Goal: Task Accomplishment & Management: Manage account settings

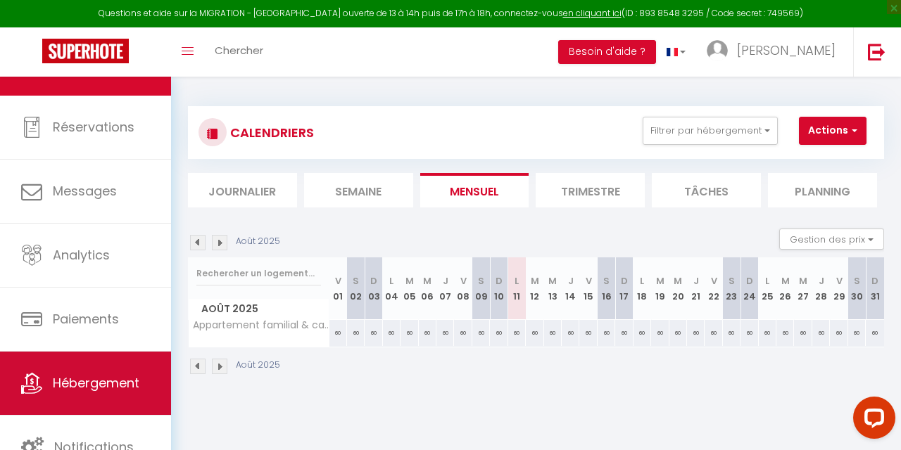
click at [48, 379] on link "Hébergement" at bounding box center [85, 383] width 171 height 63
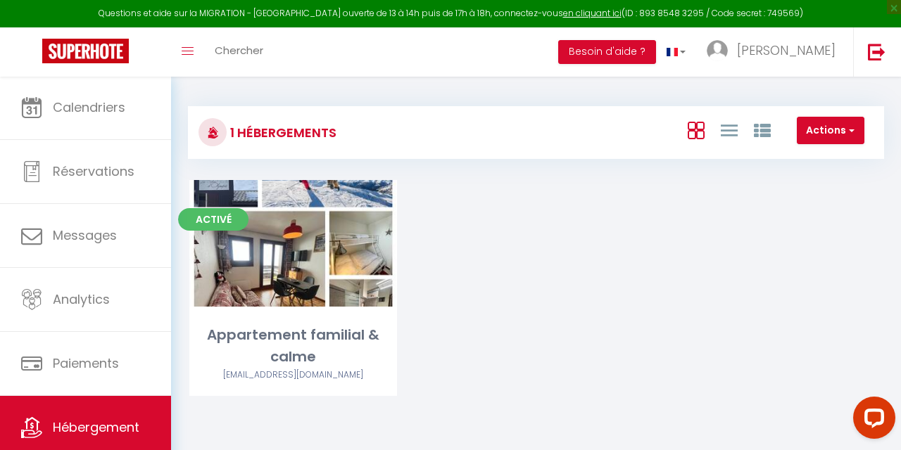
click at [852, 128] on span "button" at bounding box center [850, 130] width 8 height 14
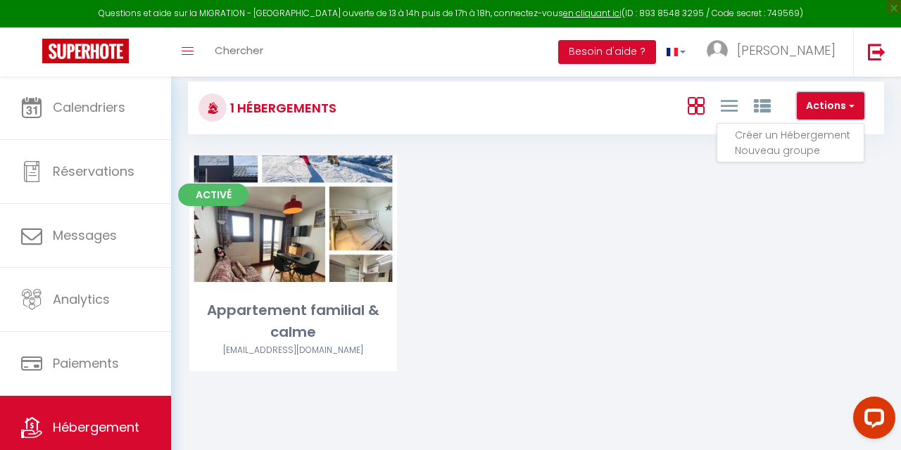
scroll to position [25, 0]
click at [763, 133] on li "Créer un Hébergement" at bounding box center [798, 134] width 129 height 15
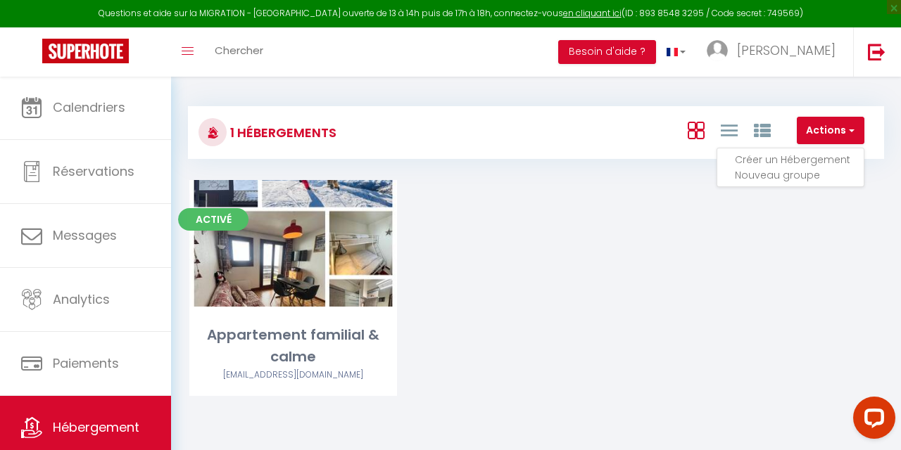
select select "3"
select select "2"
select select "1"
select select "28"
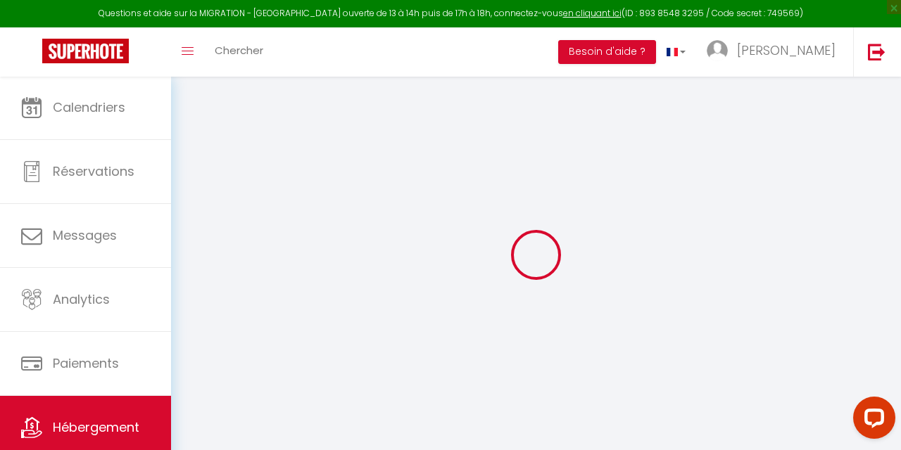
select select
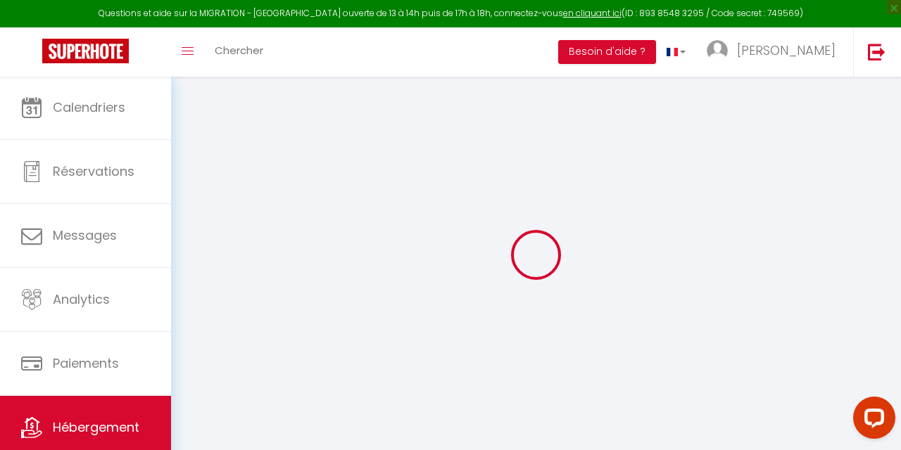
select select
checkbox input "false"
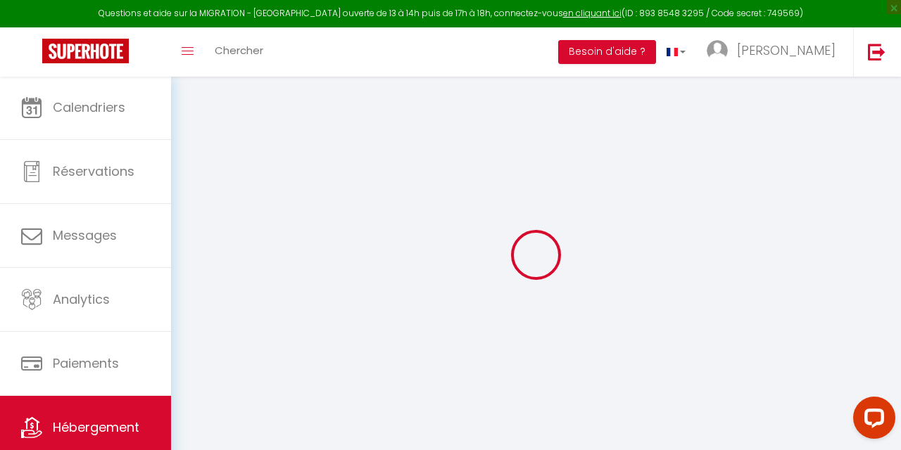
select select
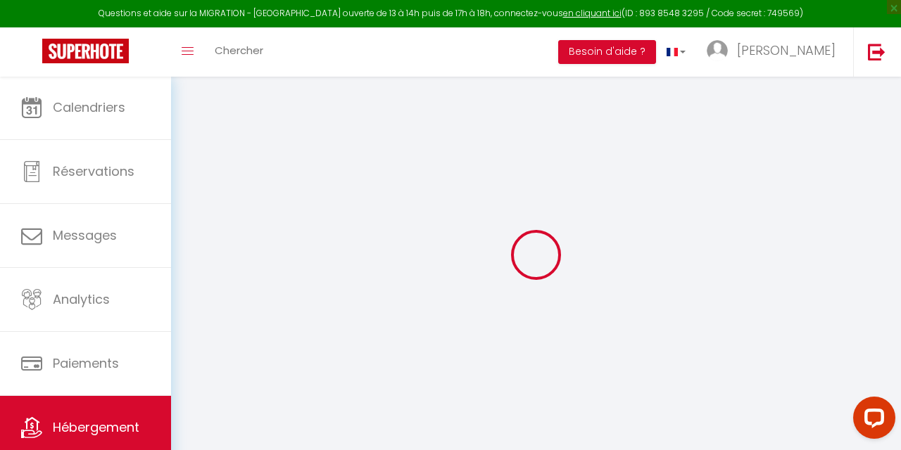
select select
checkbox input "false"
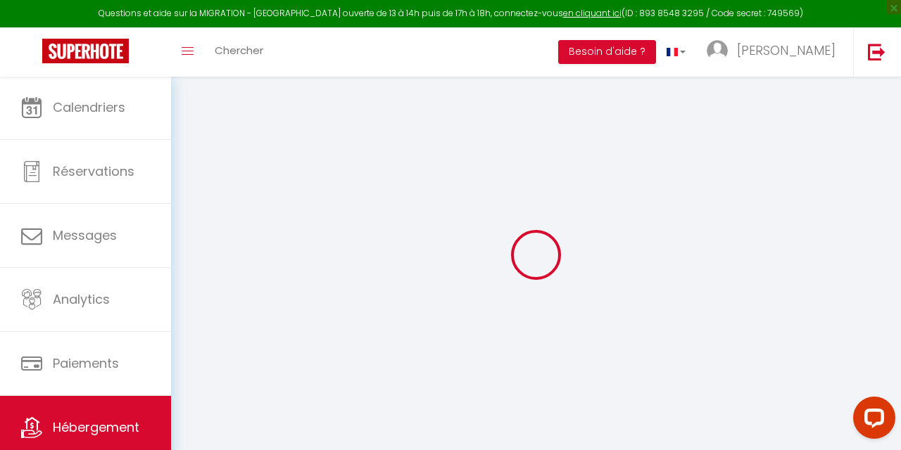
checkbox input "false"
select select
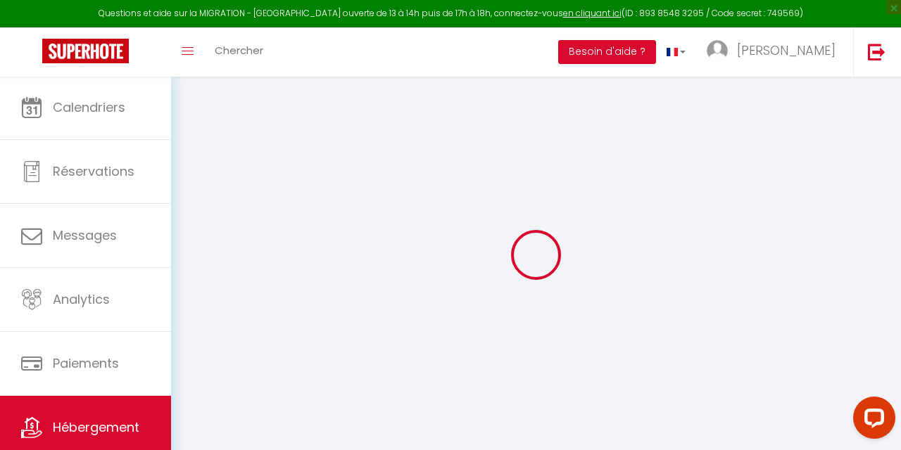
checkbox input "false"
select select
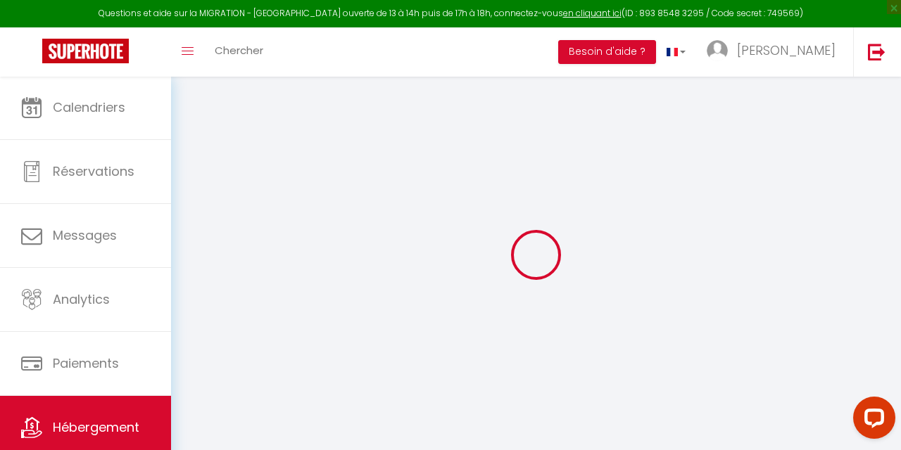
select select
checkbox input "false"
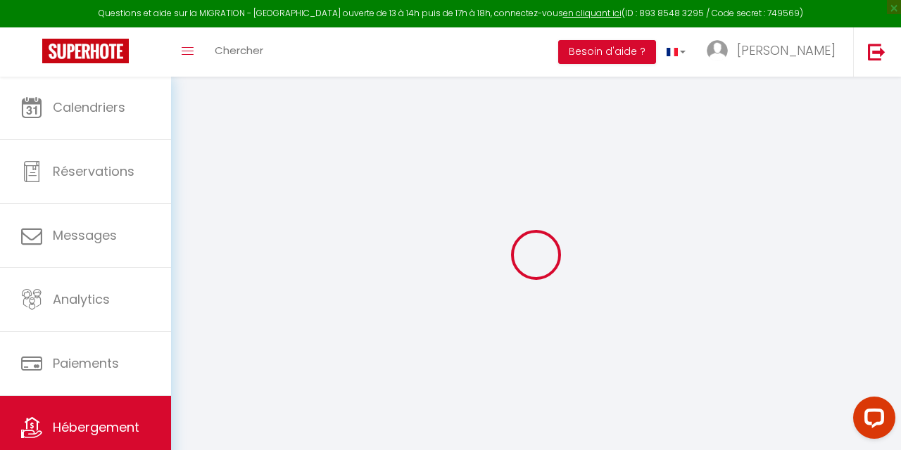
checkbox input "false"
select select
select select "15:00"
select select "23:45"
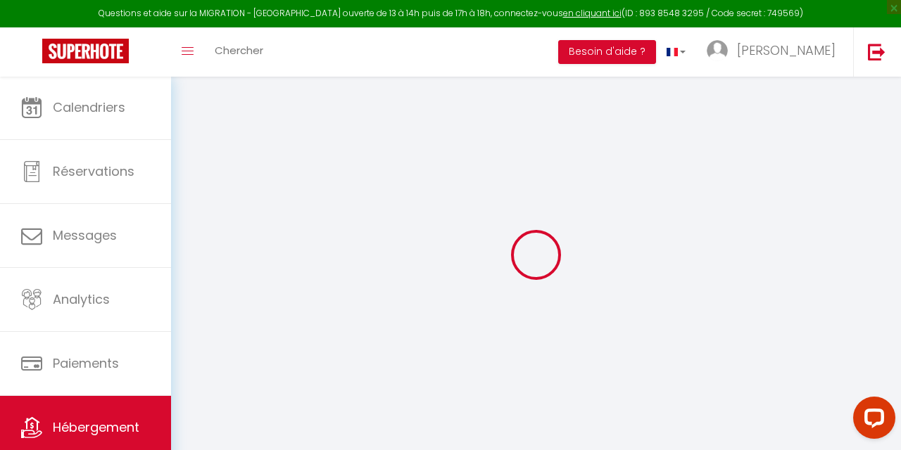
select select "11:00"
select select "30"
select select "120"
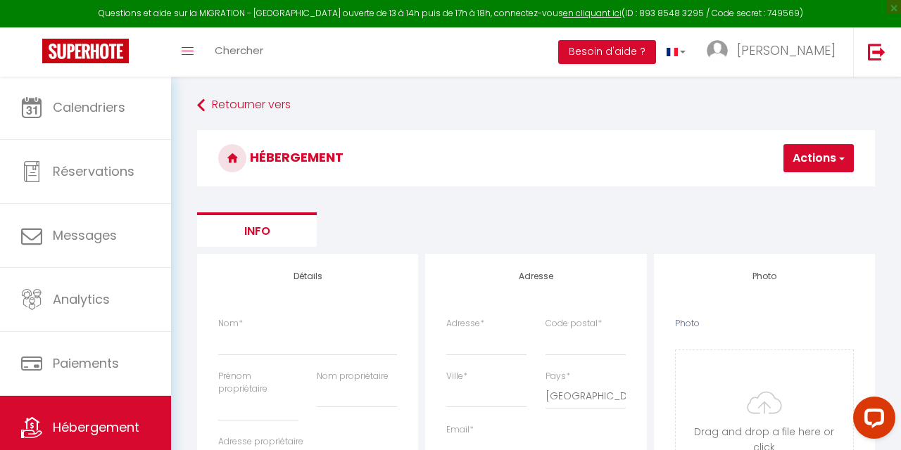
select select
checkbox input "false"
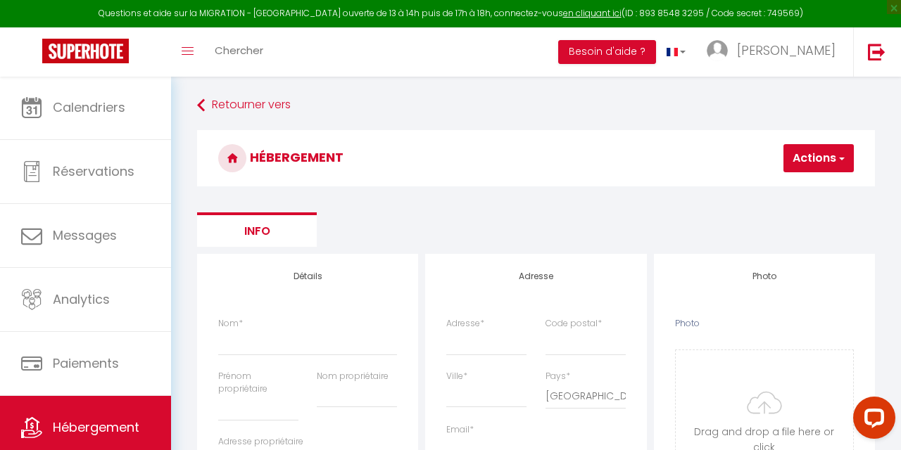
select select
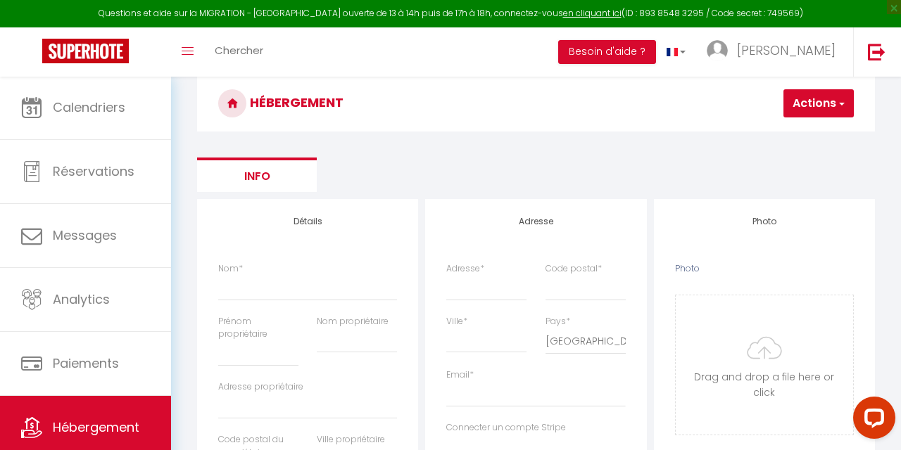
scroll to position [54, 0]
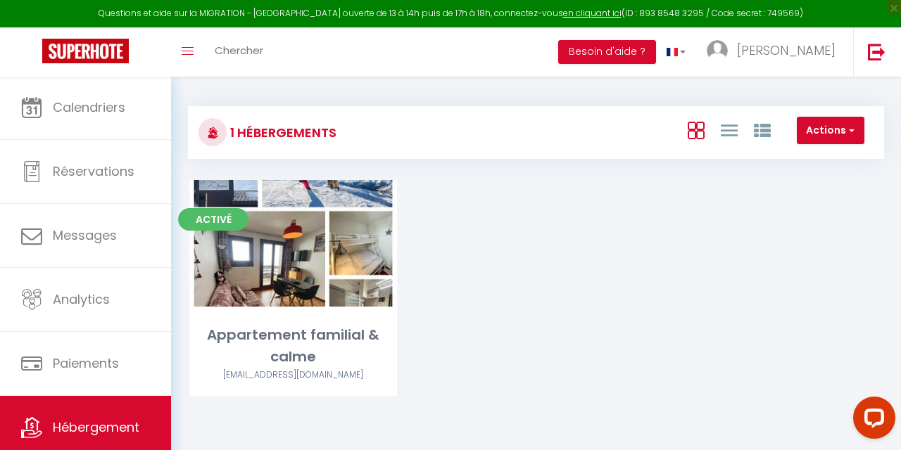
click at [839, 127] on button "Actions" at bounding box center [830, 131] width 68 height 28
click at [793, 173] on li "Nouveau groupe" at bounding box center [798, 174] width 129 height 15
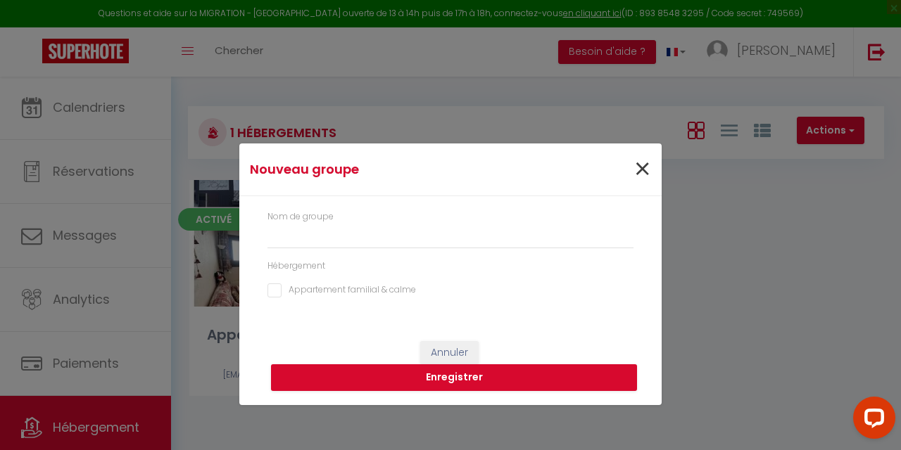
click at [639, 169] on span "×" at bounding box center [642, 169] width 18 height 42
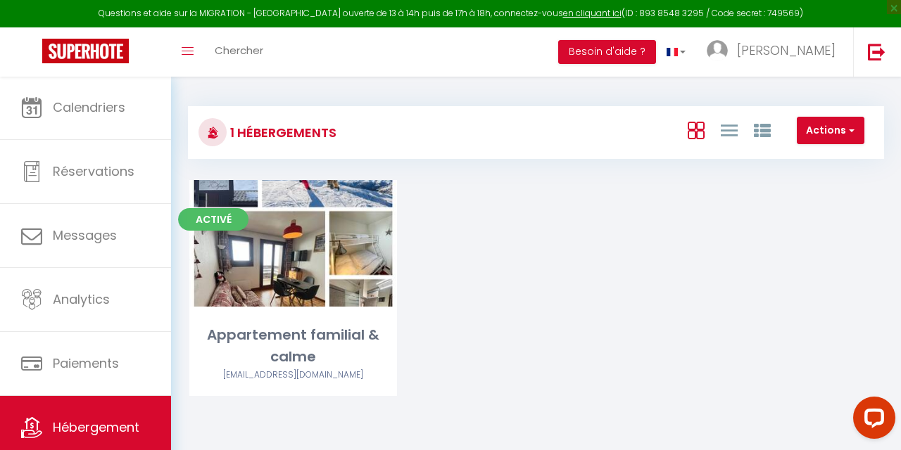
click at [851, 131] on span "button" at bounding box center [850, 130] width 8 height 14
click at [767, 158] on li "Créer un Hébergement" at bounding box center [798, 159] width 129 height 15
select select "3"
select select "2"
select select "1"
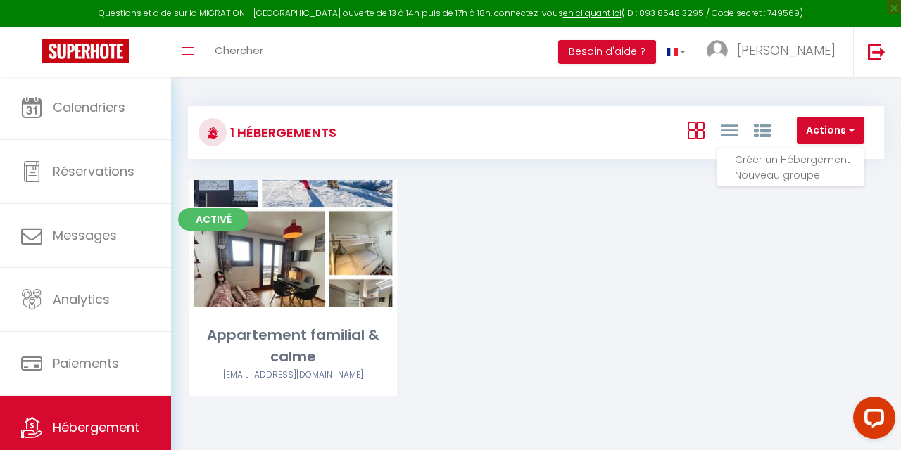
select select "1"
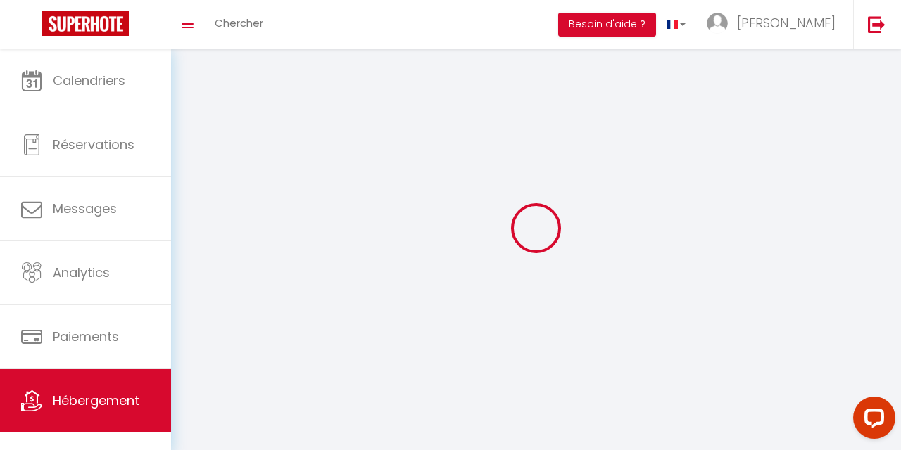
select select
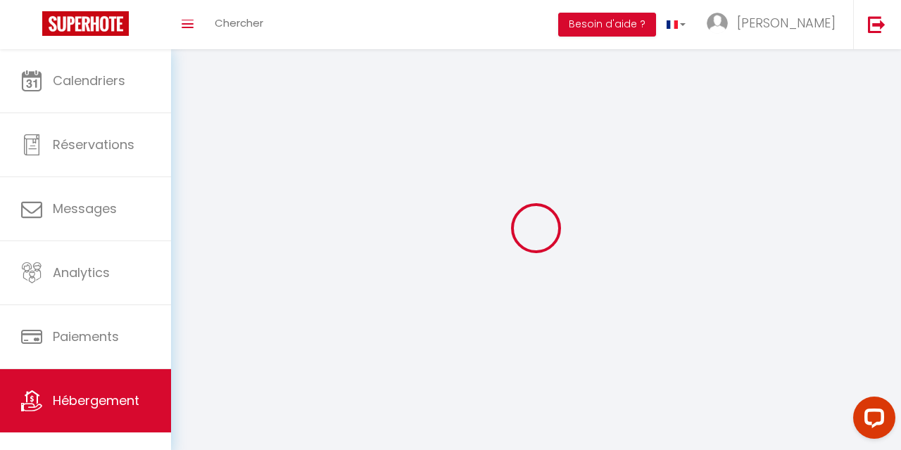
select select
checkbox input "false"
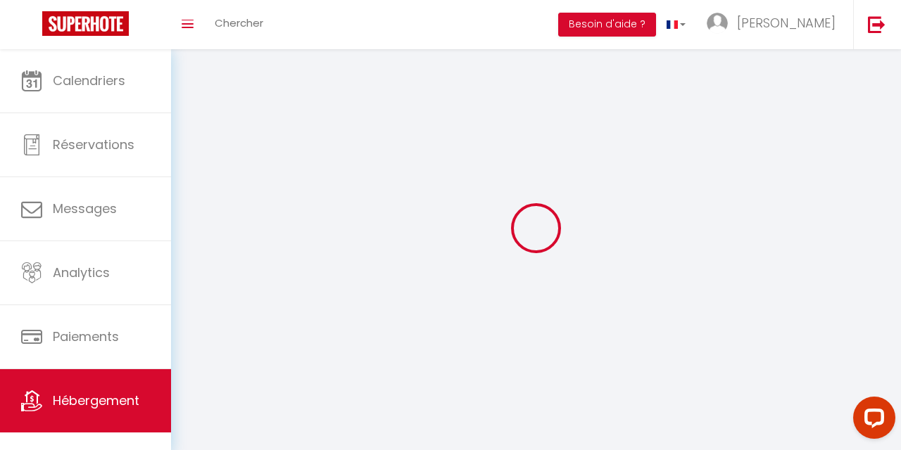
checkbox input "false"
select select
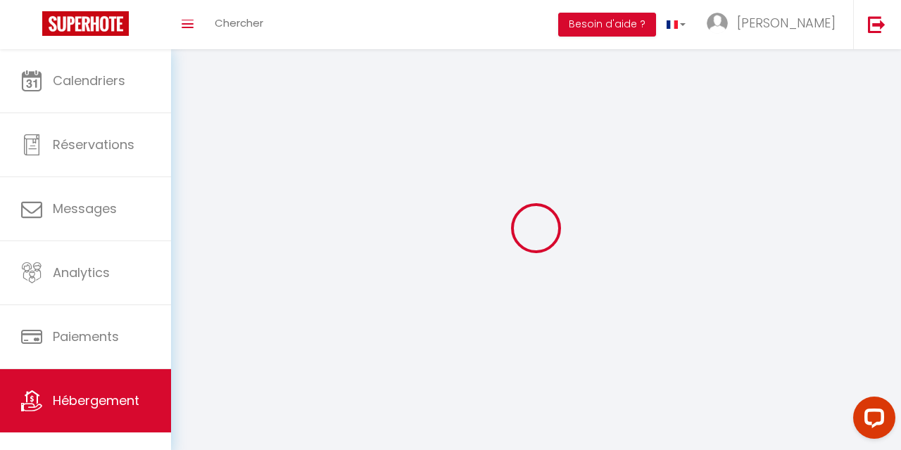
select select
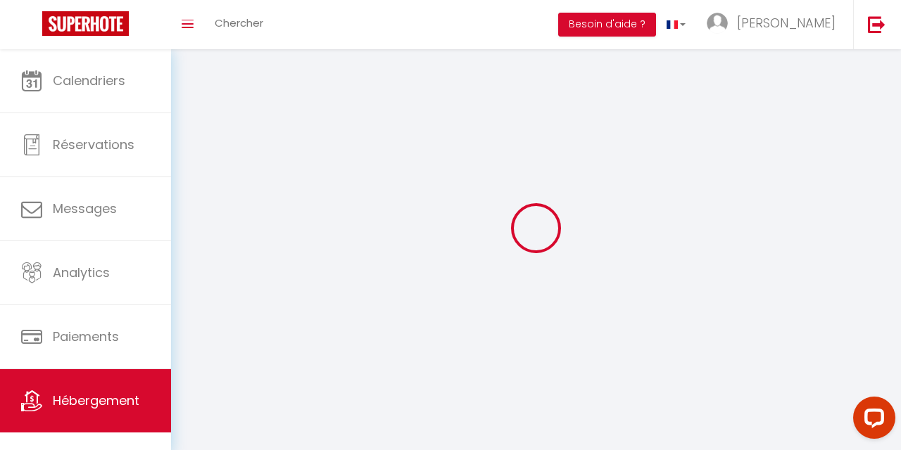
checkbox input "false"
select select
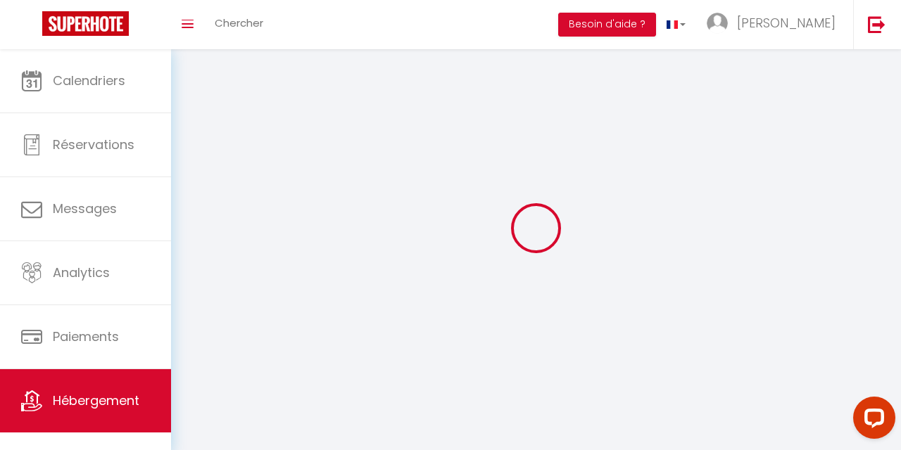
select select
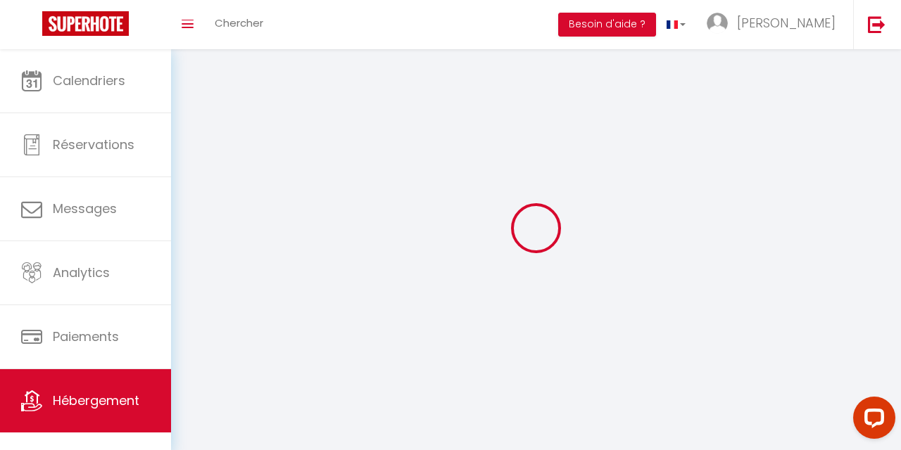
select select
checkbox input "false"
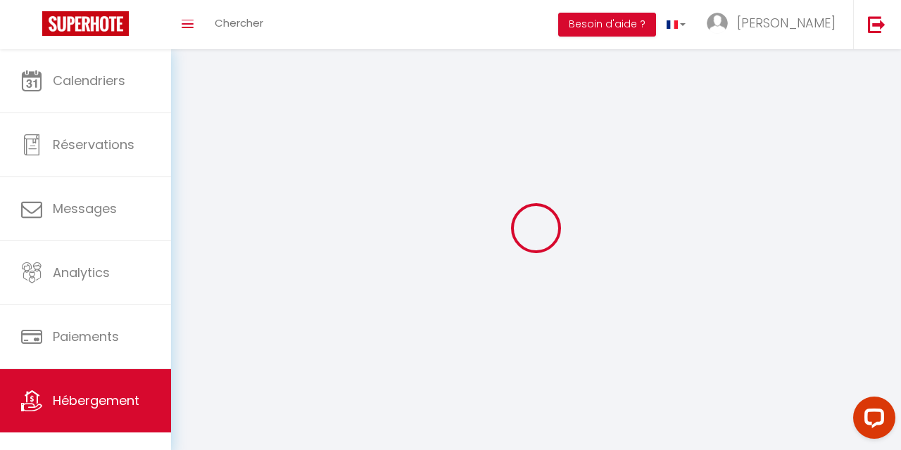
checkbox input "false"
select select
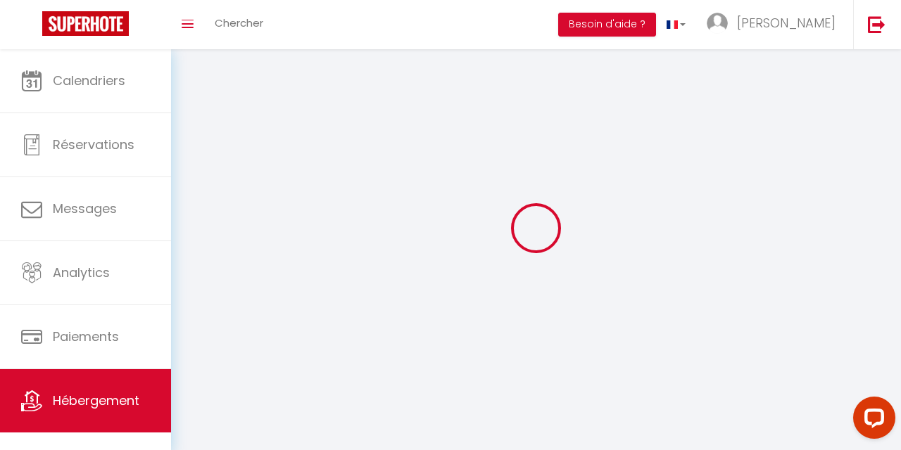
select select
checkbox input "false"
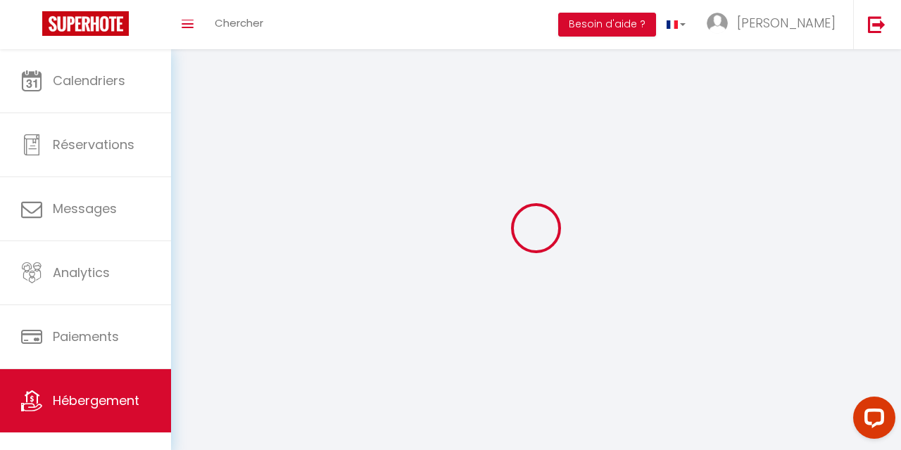
checkbox input "false"
select select
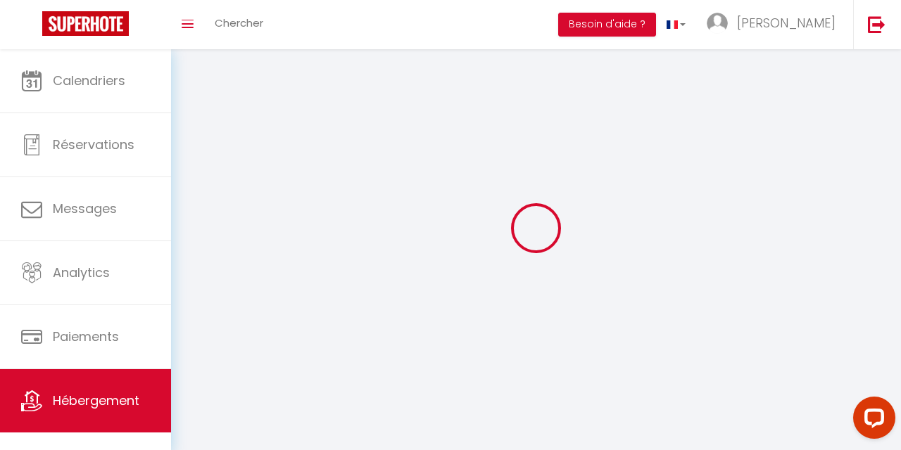
select select "28"
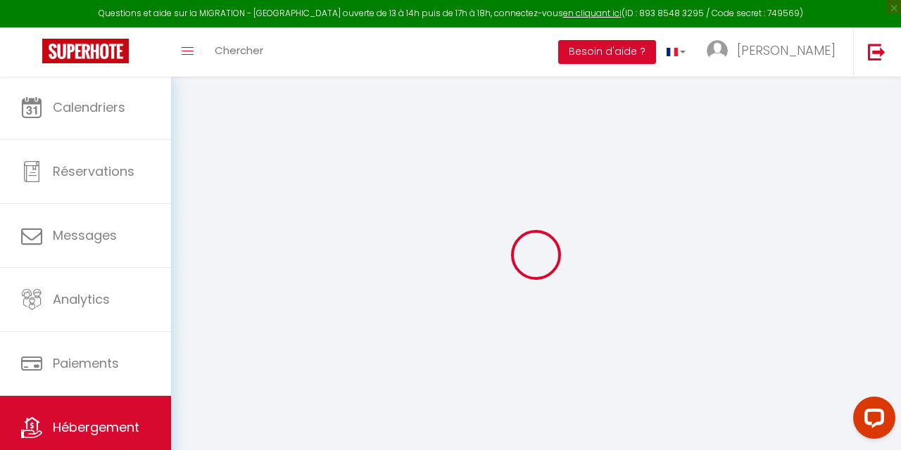
select select
checkbox input "false"
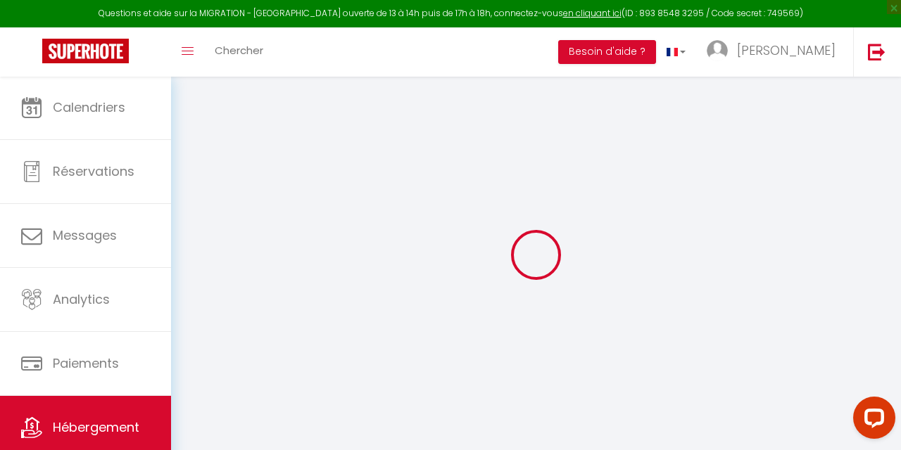
select select
checkbox input "false"
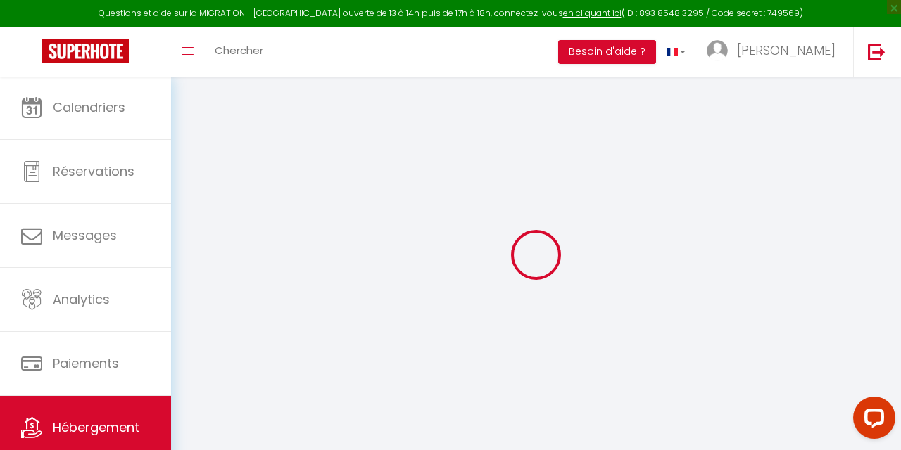
checkbox input "false"
select select
select select "15:00"
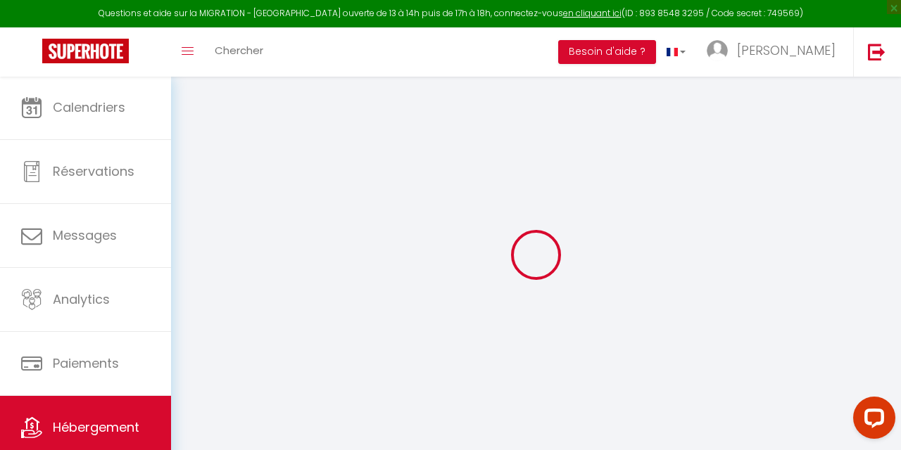
select select "23:45"
select select "11:00"
select select "30"
select select "120"
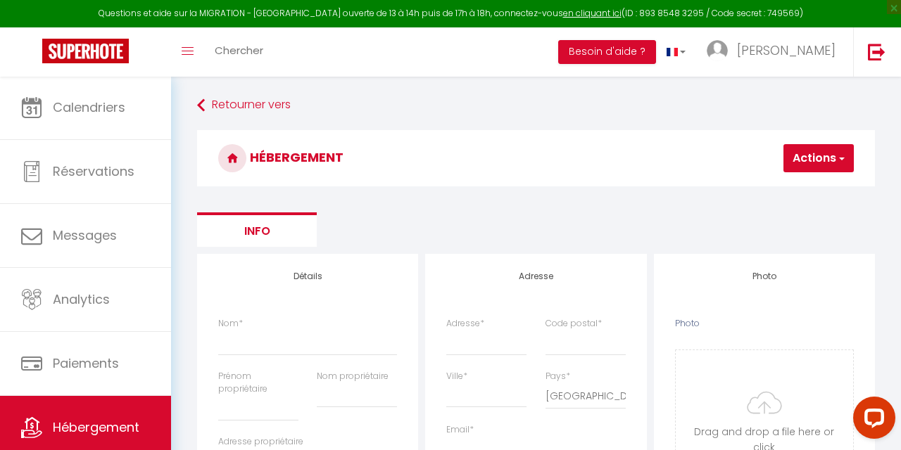
select select
checkbox input "false"
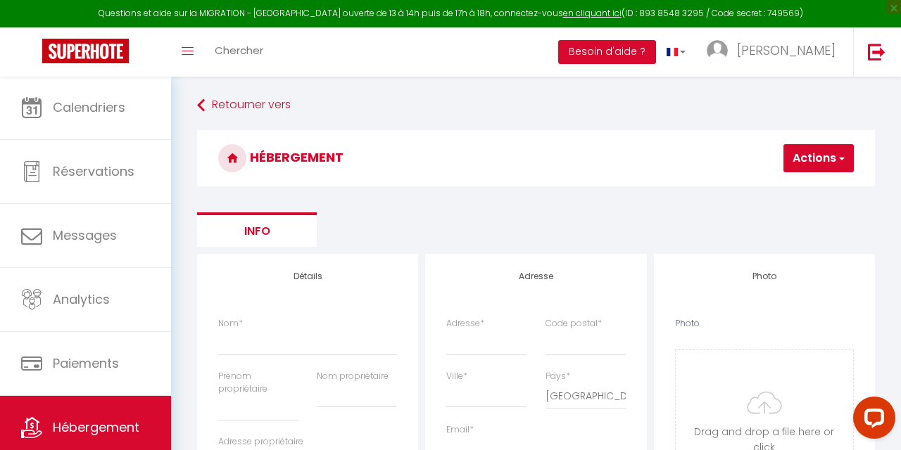
select select
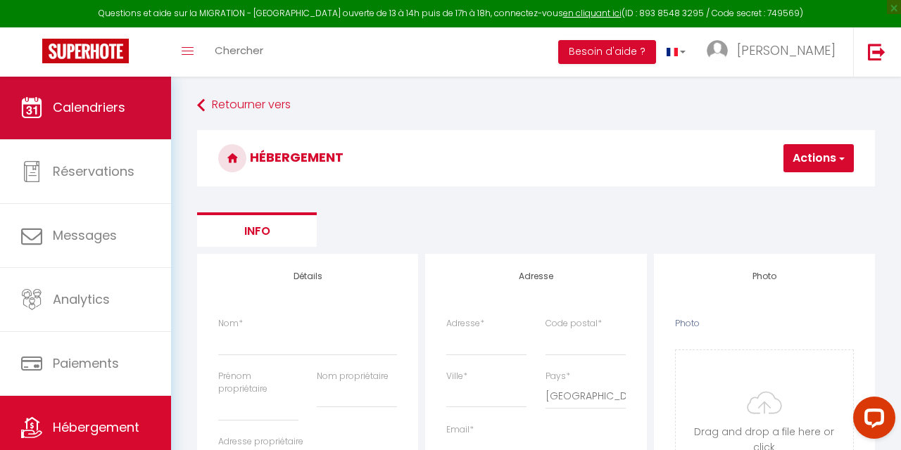
click at [116, 104] on span "Calendriers" at bounding box center [89, 107] width 72 height 18
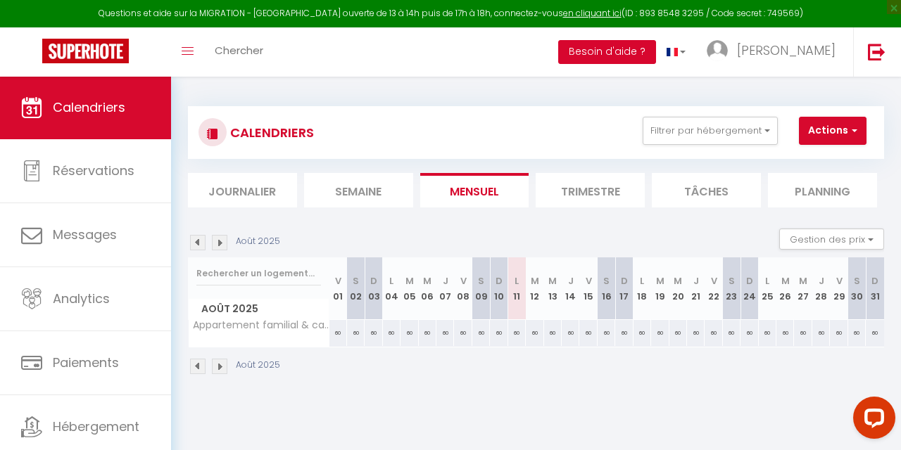
click at [656, 51] on button "Besoin d'aide ?" at bounding box center [607, 52] width 98 height 24
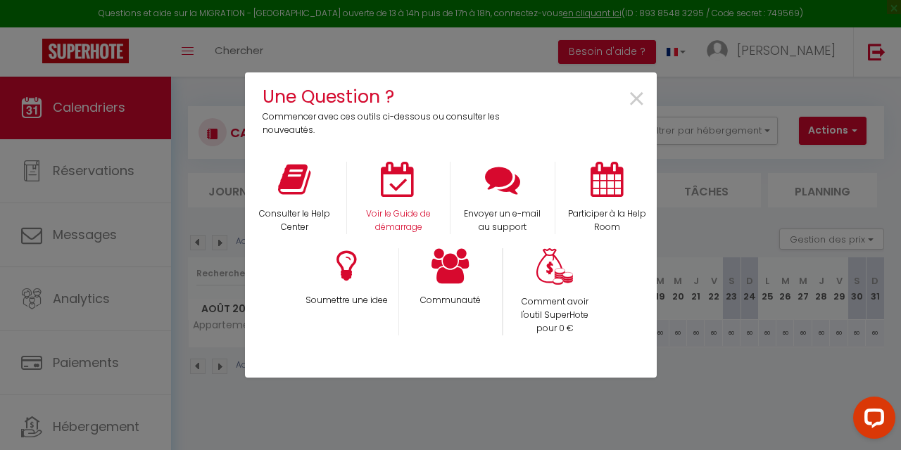
click at [408, 202] on div "Voir le Guide de démarrage" at bounding box center [398, 198] width 104 height 72
click at [391, 214] on p "Voir le Guide de démarrage" at bounding box center [398, 221] width 84 height 27
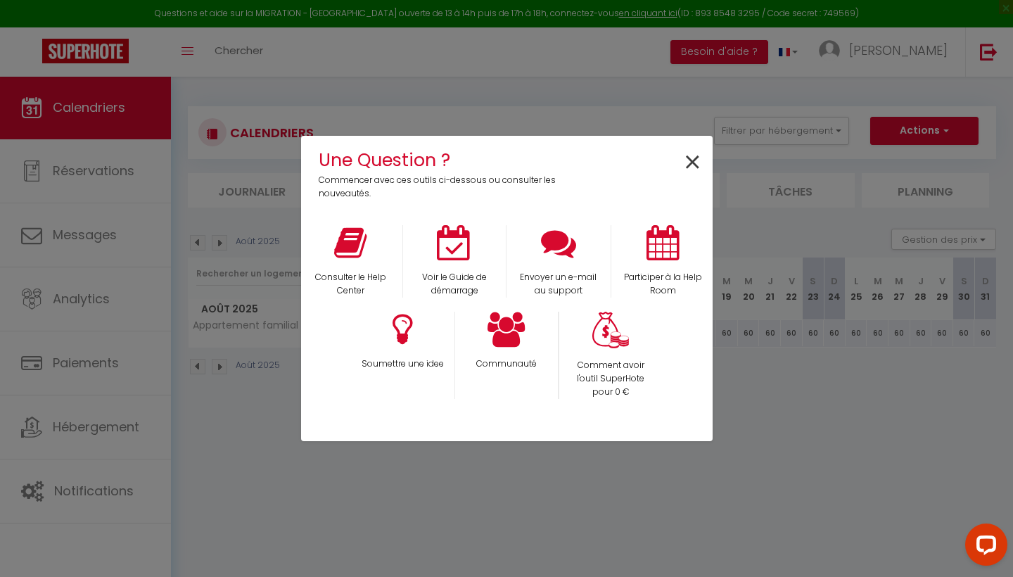
click at [688, 171] on span "×" at bounding box center [692, 163] width 19 height 44
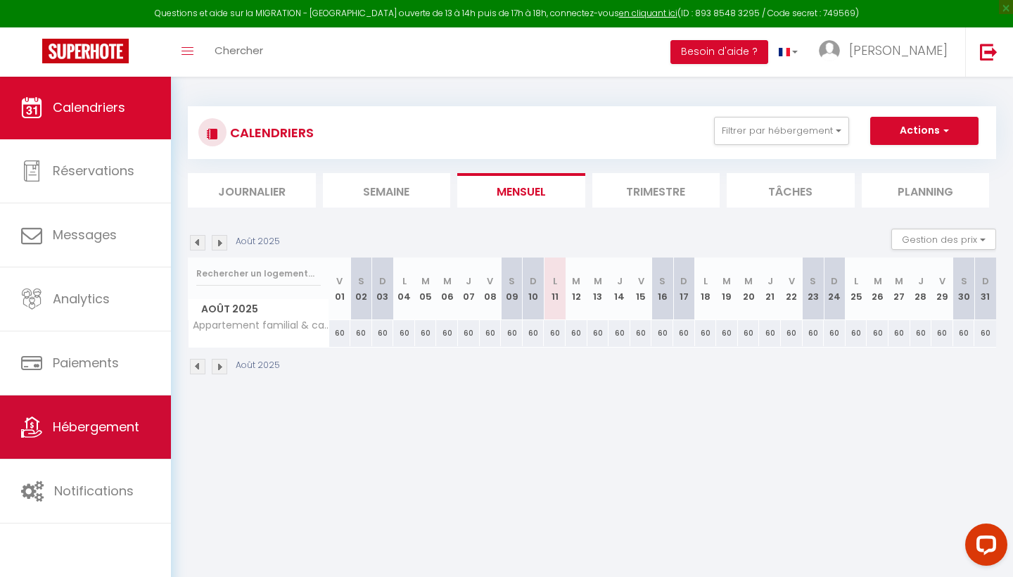
click at [81, 422] on span "Hébergement" at bounding box center [96, 427] width 87 height 18
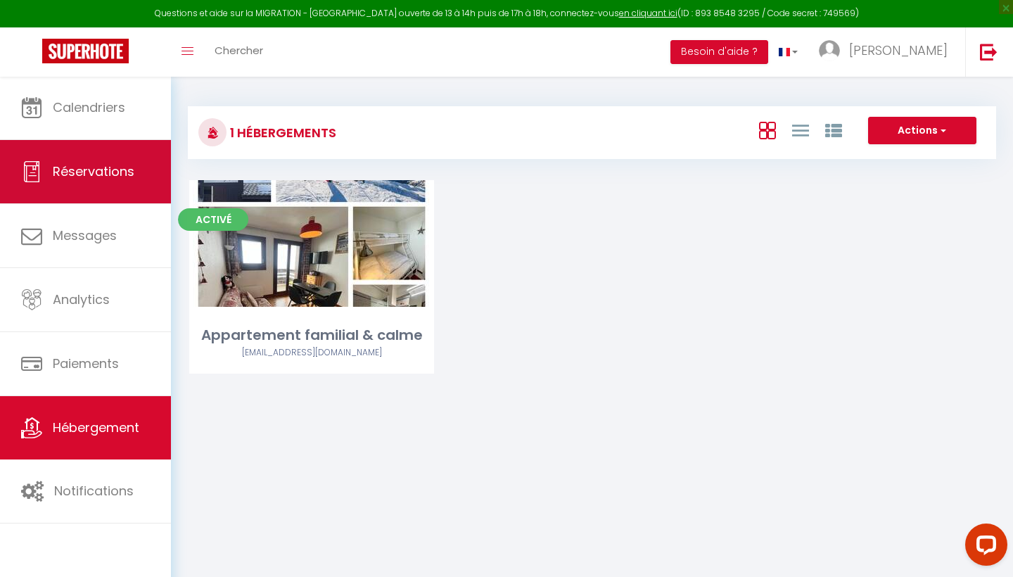
click at [102, 169] on span "Réservations" at bounding box center [94, 172] width 82 height 18
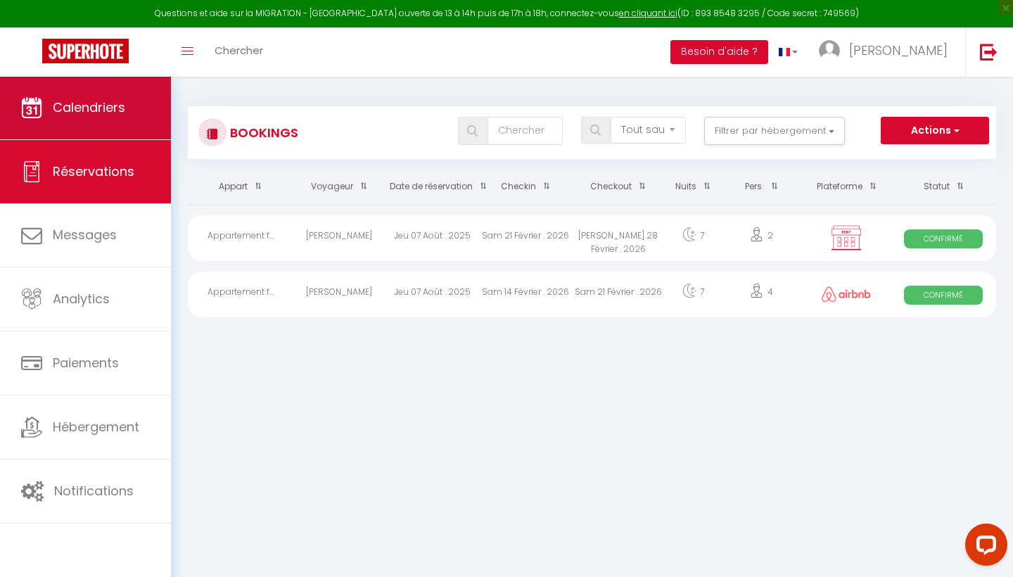
click at [96, 107] on span "Calendriers" at bounding box center [89, 107] width 72 height 18
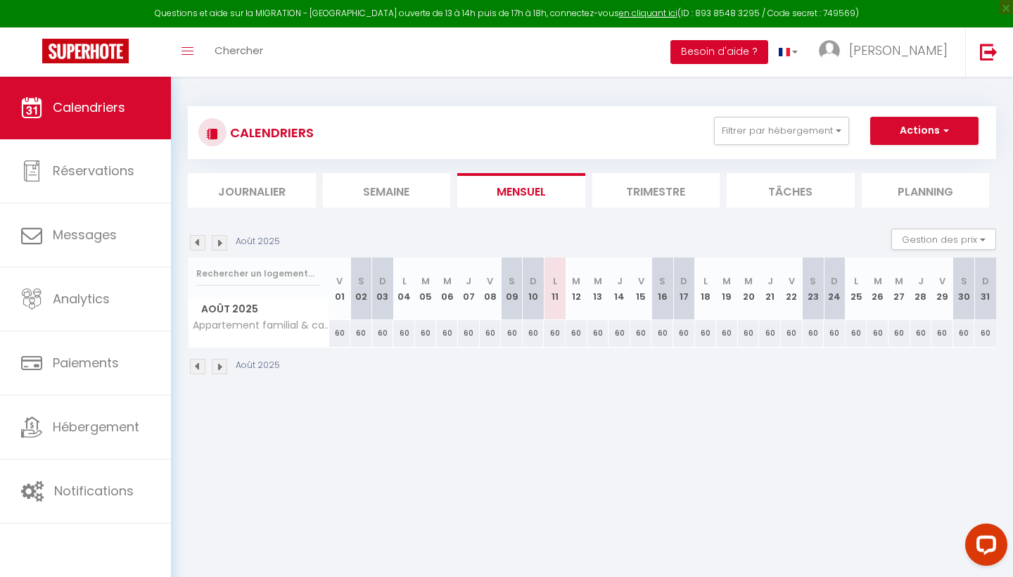
click at [763, 54] on button "Besoin d'aide ?" at bounding box center [719, 52] width 98 height 24
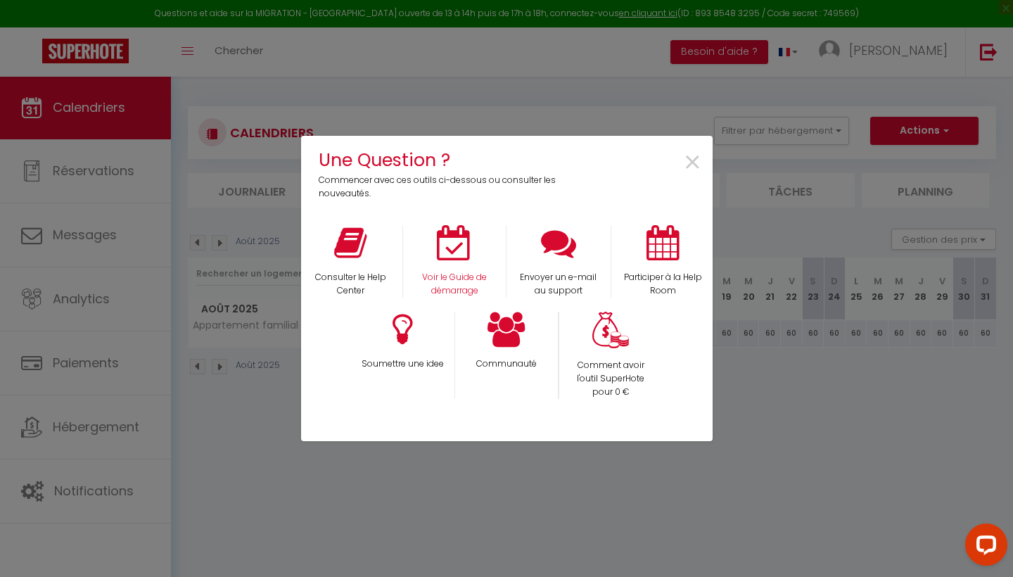
click at [445, 243] on icon at bounding box center [454, 242] width 35 height 35
click at [697, 165] on span "×" at bounding box center [692, 163] width 19 height 44
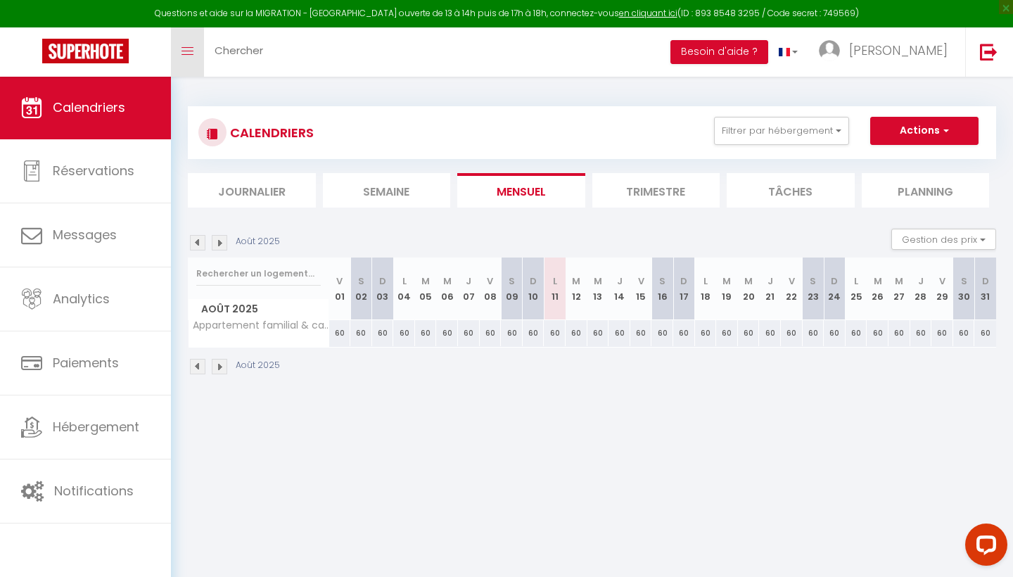
click at [186, 49] on icon "Toggle menubar" at bounding box center [188, 51] width 12 height 8
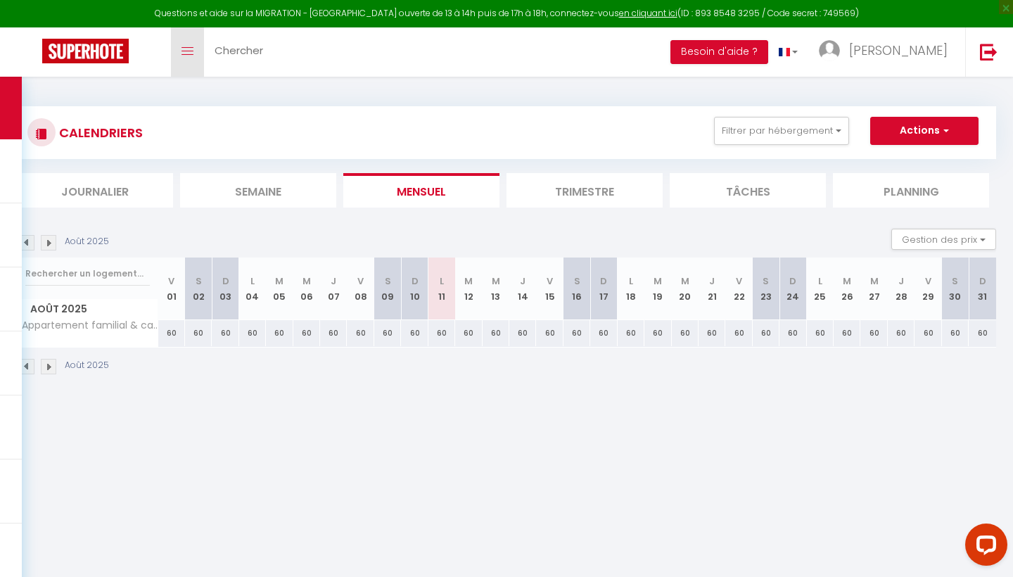
click at [183, 56] on link "Toggle menubar" at bounding box center [187, 51] width 33 height 49
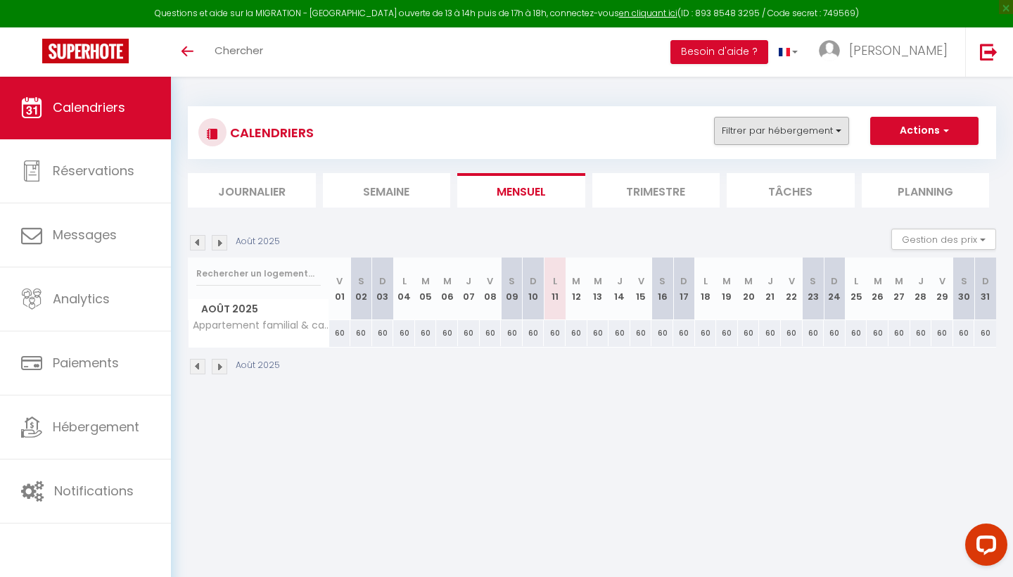
click at [839, 130] on button "Filtrer par hébergement" at bounding box center [781, 131] width 135 height 28
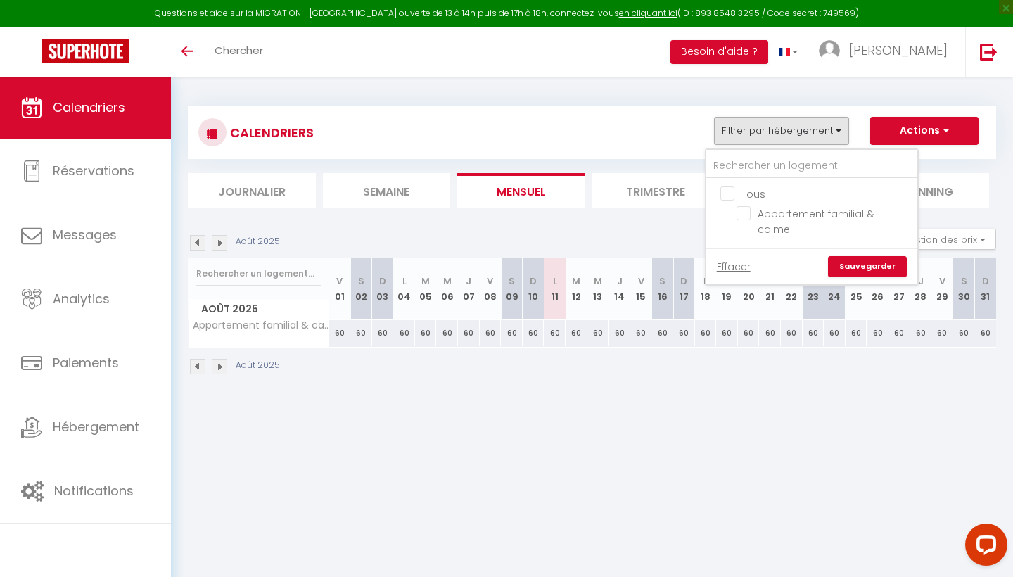
click at [630, 86] on div "CALENDRIERS Filtrer par hébergement Tous Appartement familial & calme Effacer S…" at bounding box center [592, 241] width 842 height 330
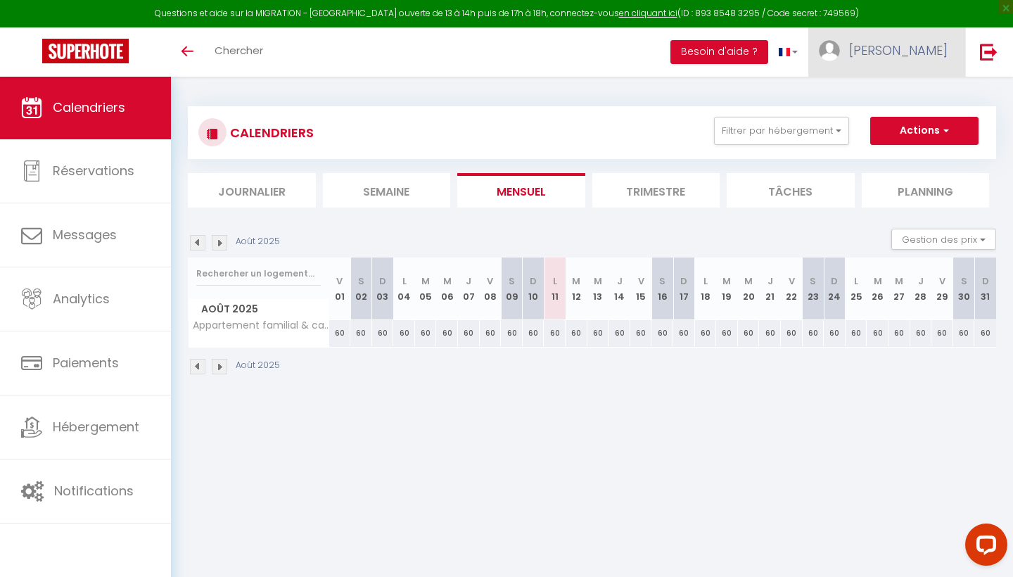
click at [900, 56] on span "[PERSON_NAME]" at bounding box center [898, 51] width 98 height 18
click at [89, 113] on span "Calendriers" at bounding box center [89, 107] width 72 height 18
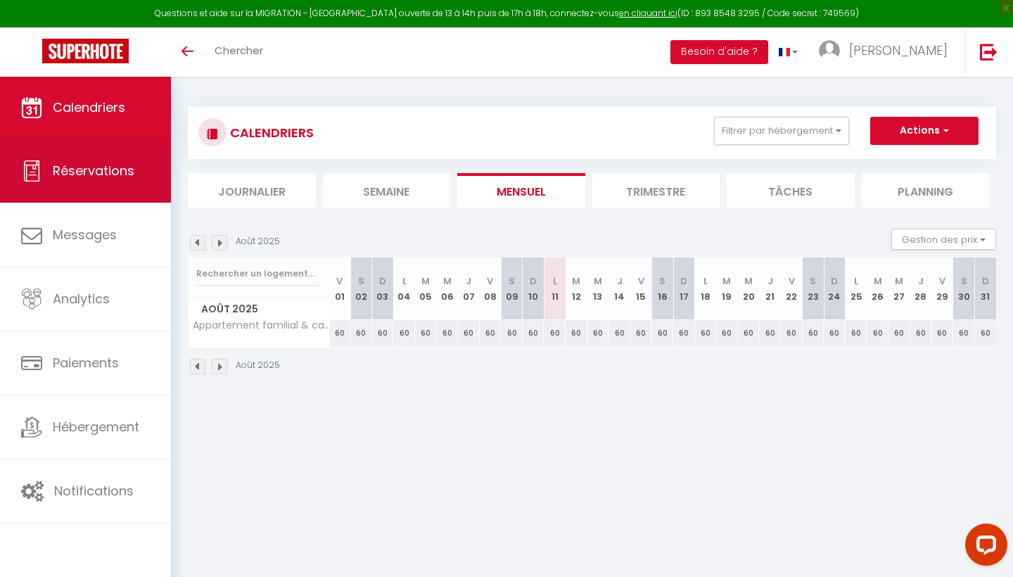
click at [75, 188] on link "Réservations" at bounding box center [85, 170] width 171 height 63
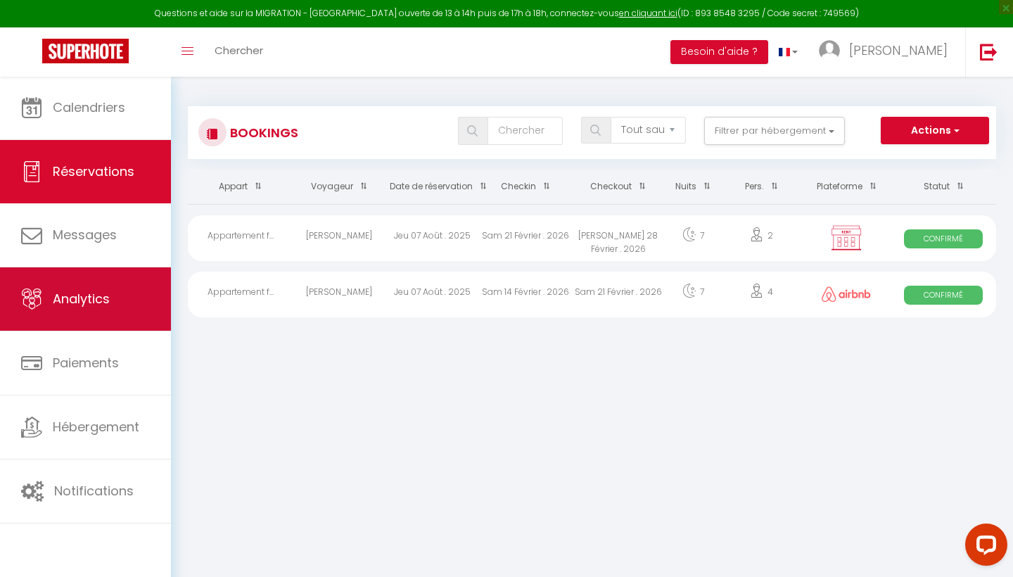
click at [68, 296] on span "Analytics" at bounding box center [81, 299] width 57 height 18
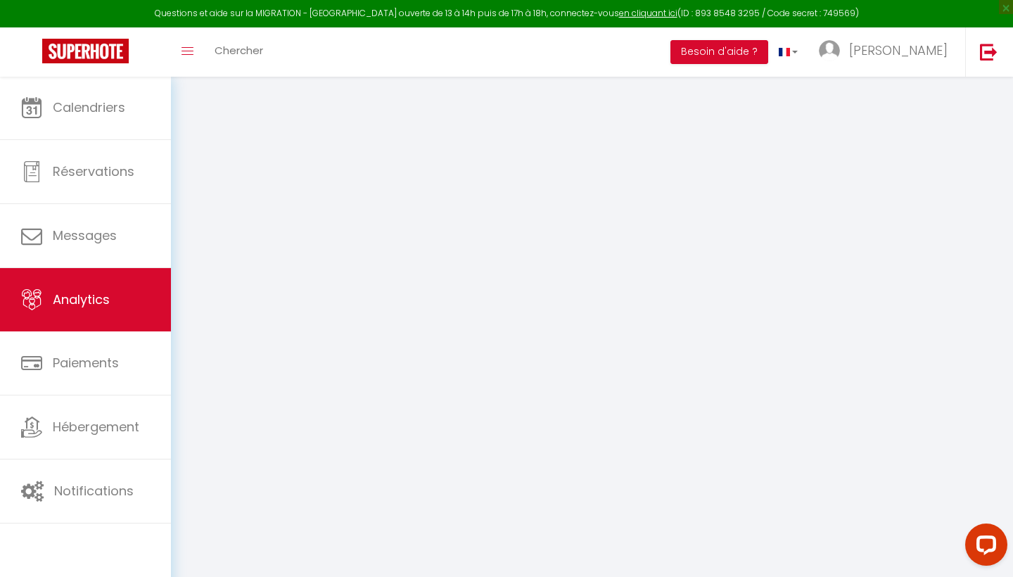
select select "2025"
select select "8"
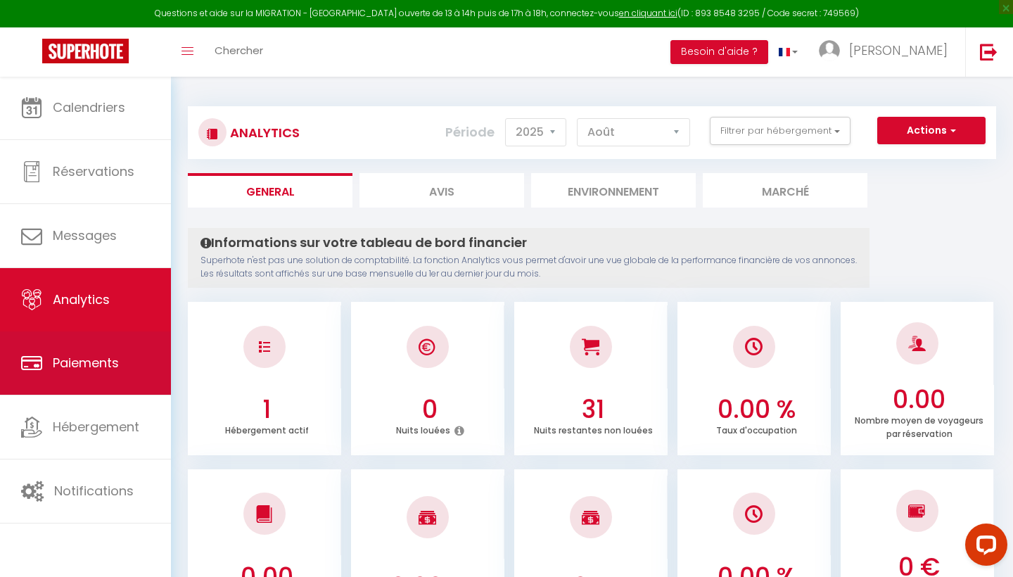
click at [75, 358] on span "Paiements" at bounding box center [86, 363] width 66 height 18
select select "2"
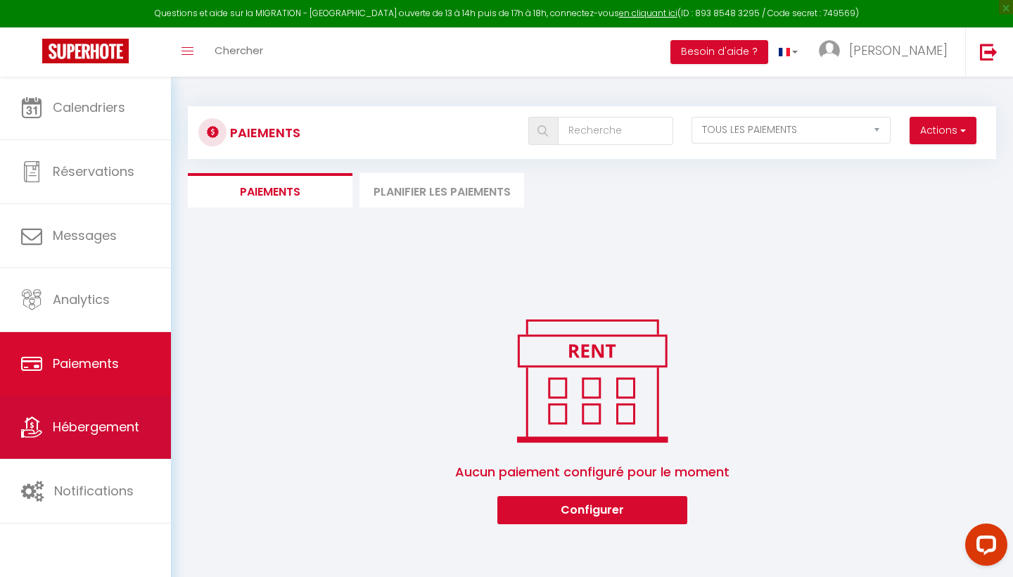
click at [79, 417] on link "Hébergement" at bounding box center [85, 426] width 171 height 63
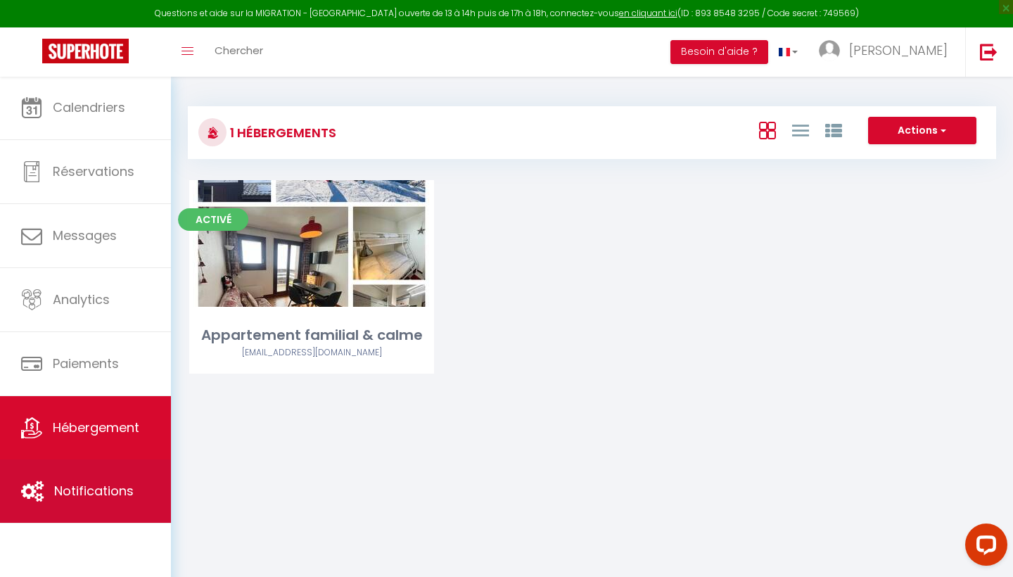
click at [72, 450] on span "Notifications" at bounding box center [93, 491] width 79 height 18
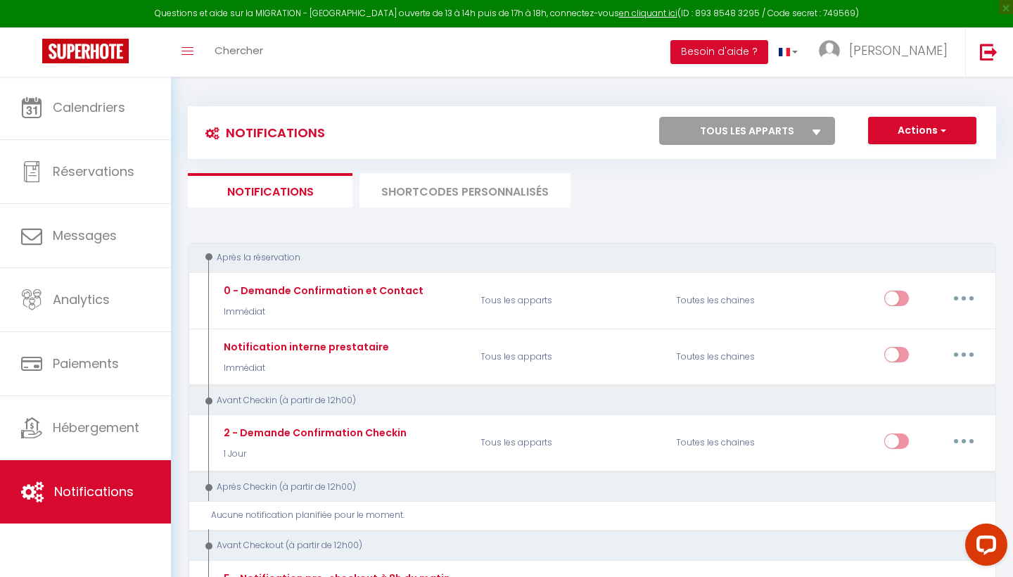
click at [72, 49] on img at bounding box center [85, 51] width 87 height 25
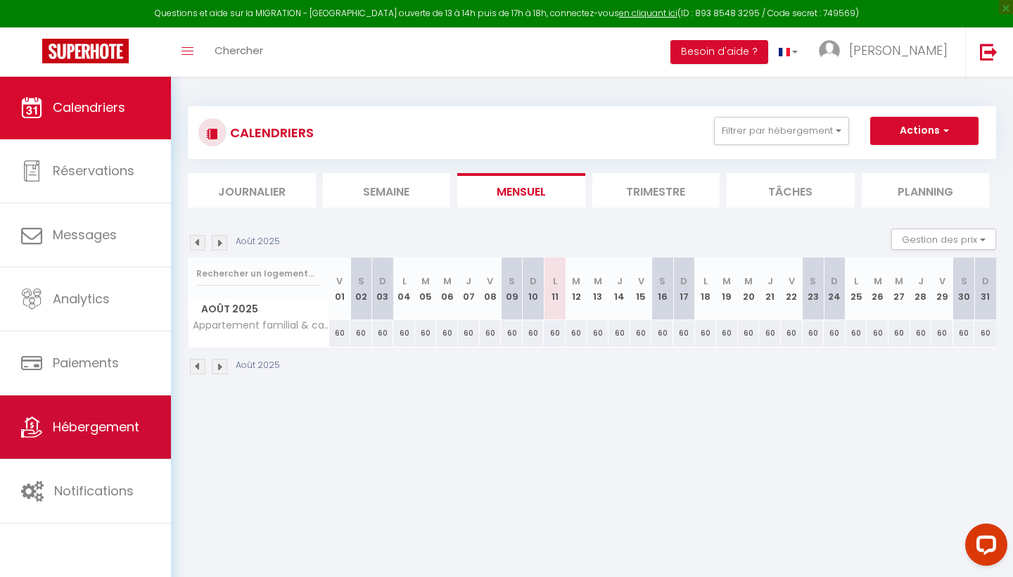
click at [66, 424] on span "Hébergement" at bounding box center [96, 427] width 87 height 18
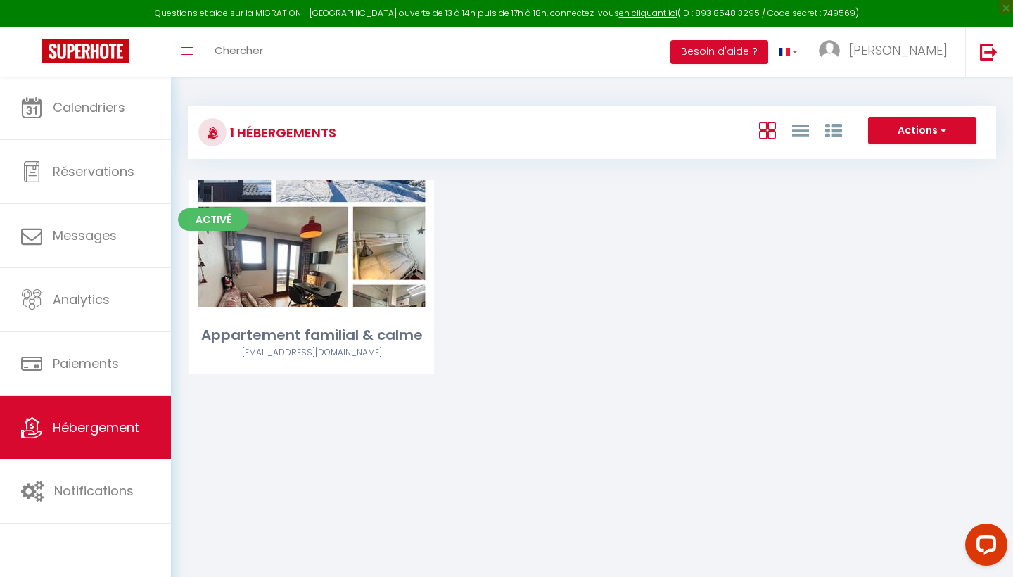
click at [900, 125] on span "button" at bounding box center [942, 130] width 8 height 14
click at [882, 154] on li "Créer un Hébergement" at bounding box center [911, 159] width 129 height 15
select select "3"
select select "2"
select select "1"
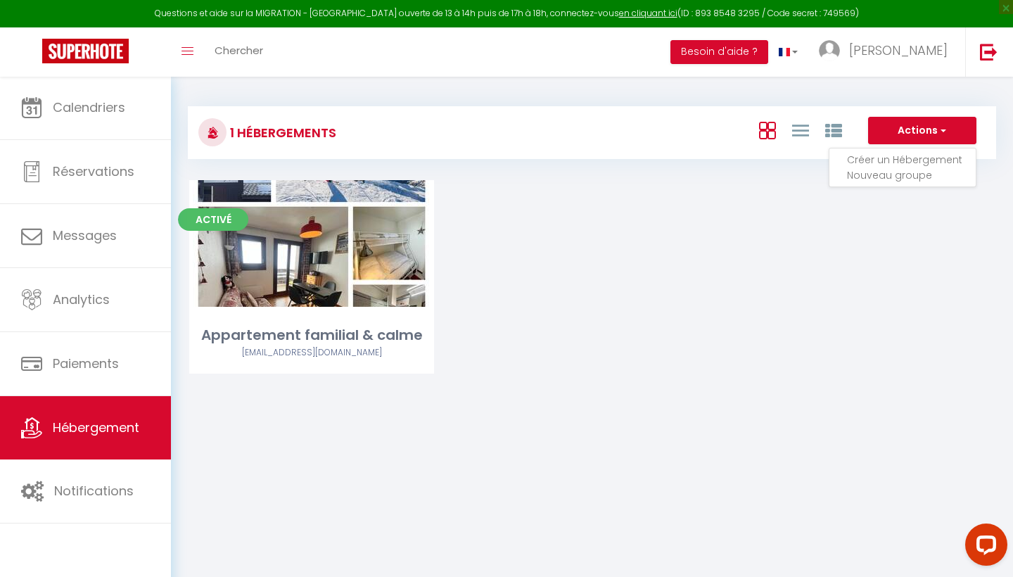
select select "1"
select select "28"
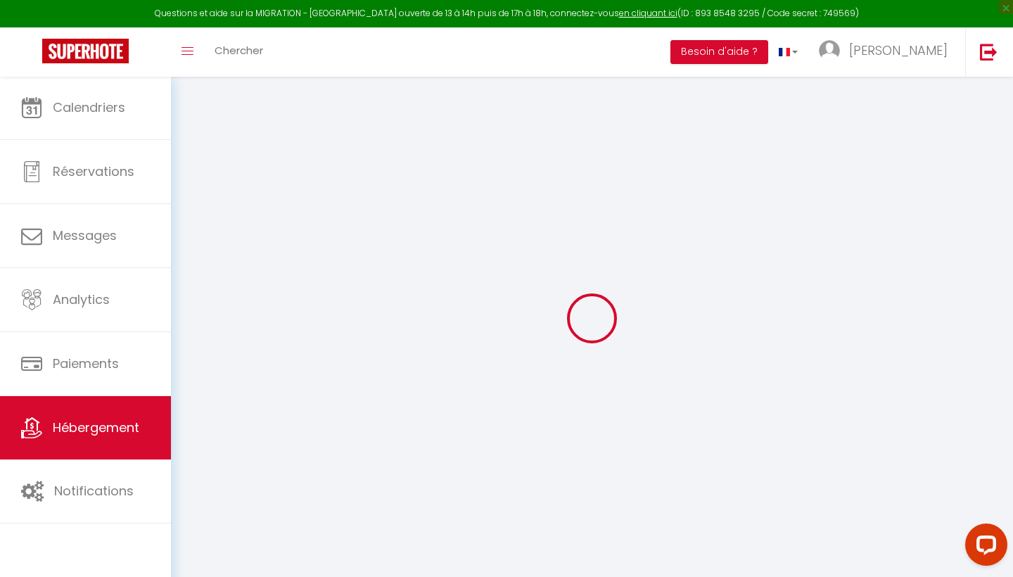
select select
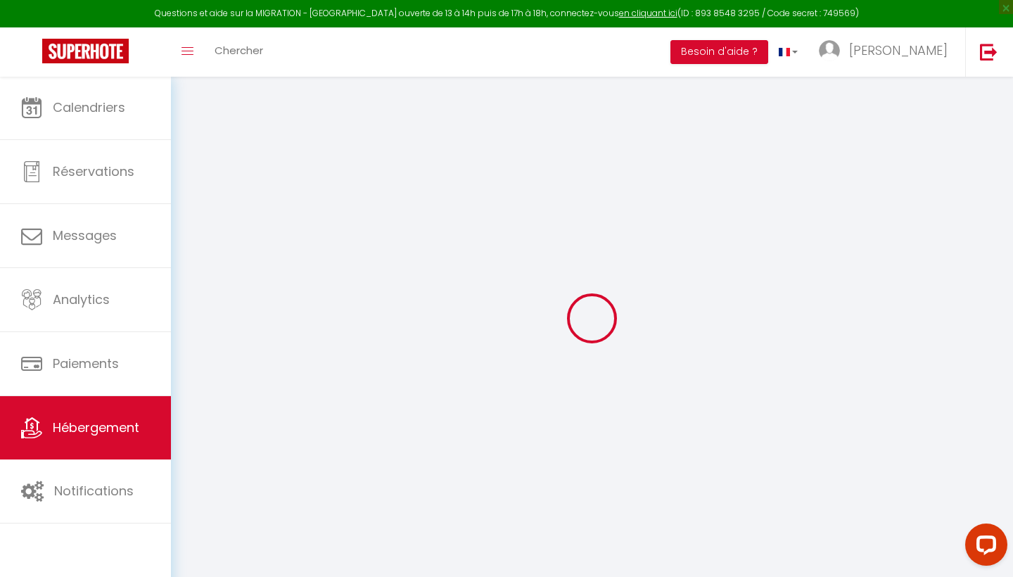
select select
checkbox input "false"
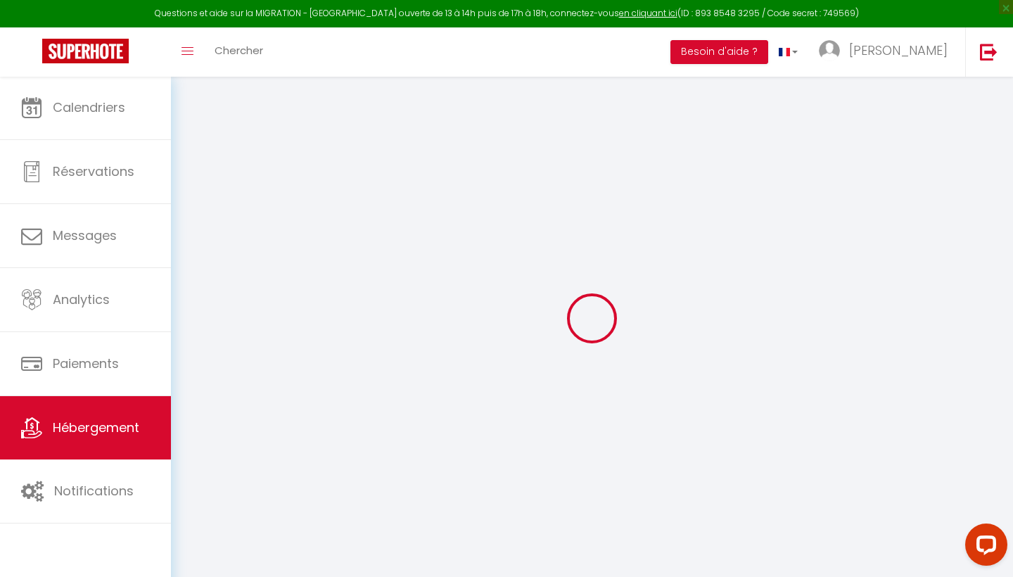
select select
checkbox input "false"
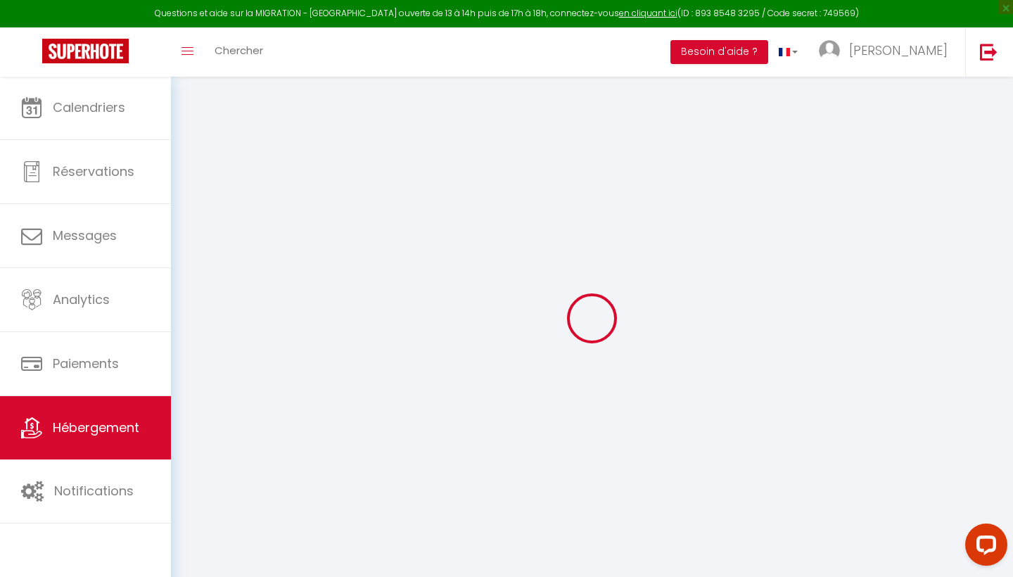
checkbox input "false"
select select
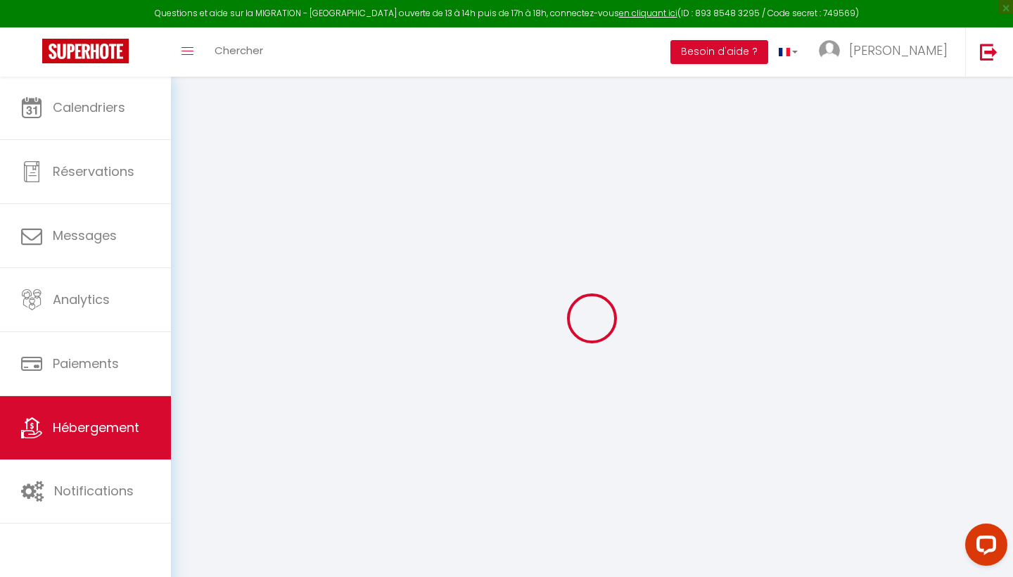
checkbox input "false"
select select
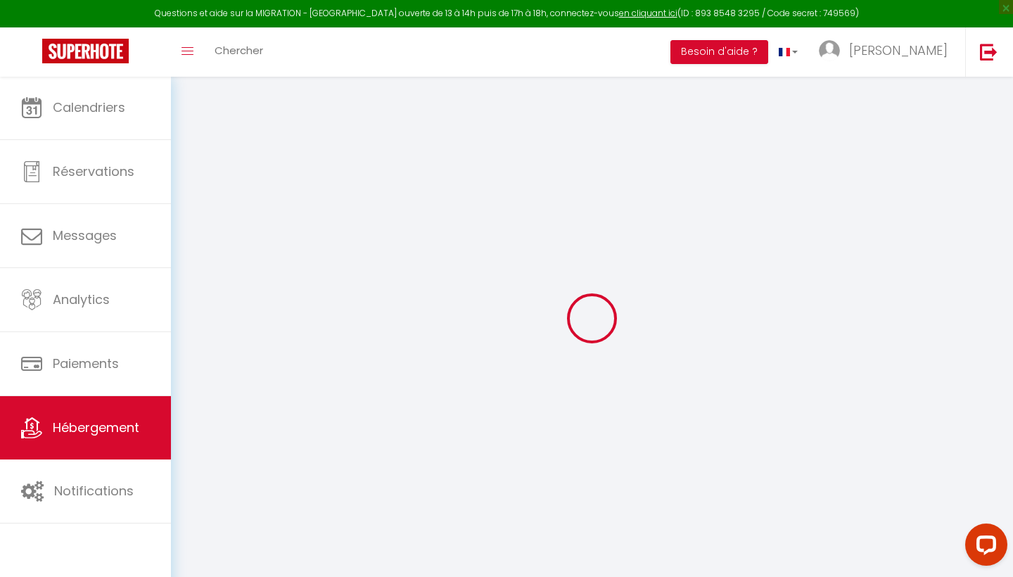
select select
select select "15:00"
select select "23:45"
select select "11:00"
select select "30"
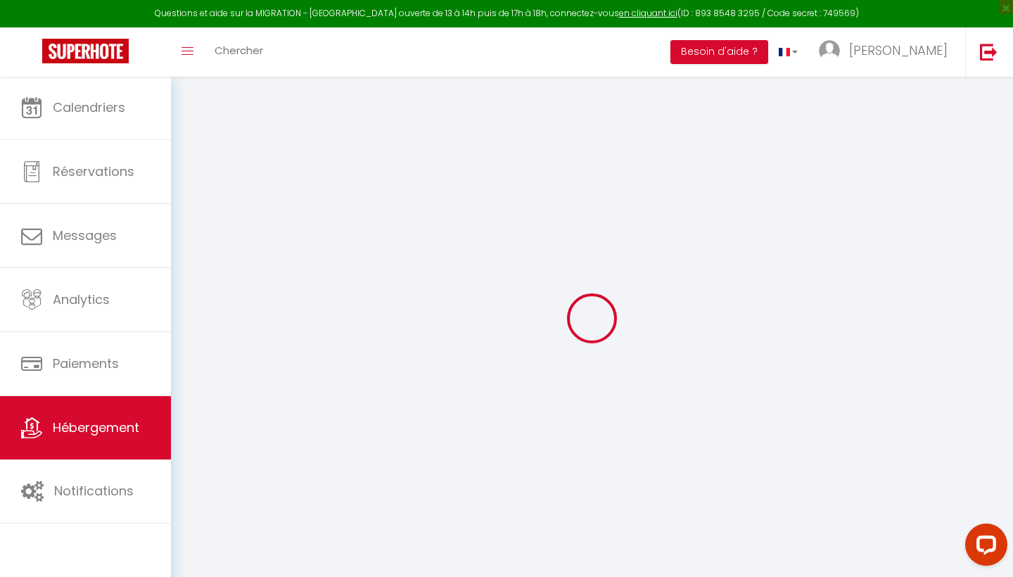
select select "120"
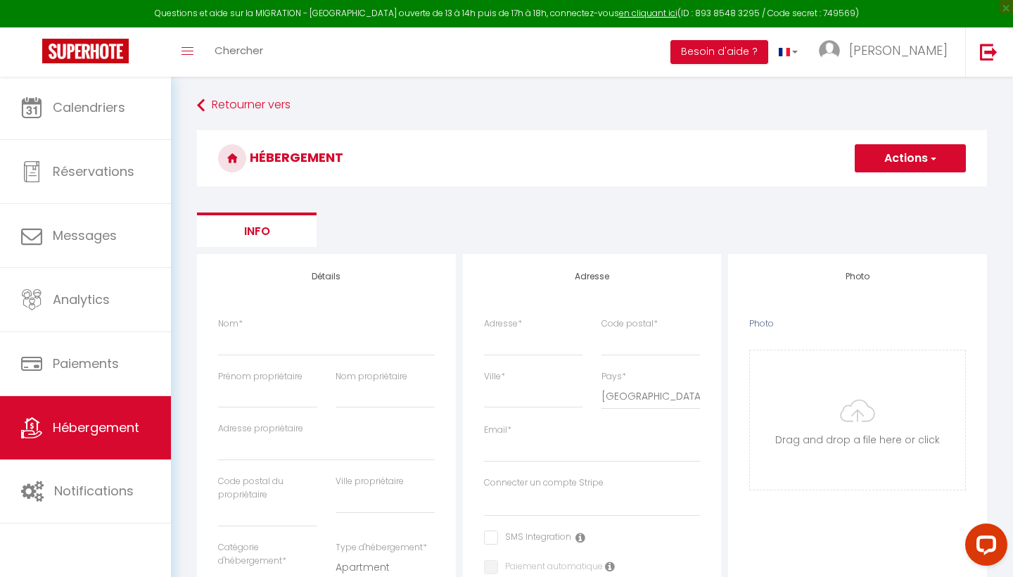
select select
checkbox input "false"
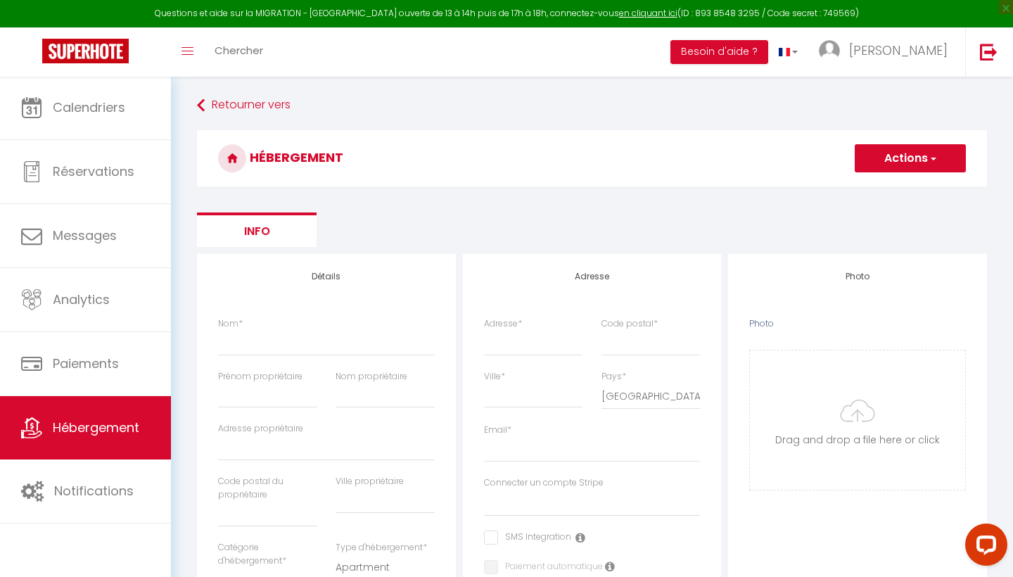
select select
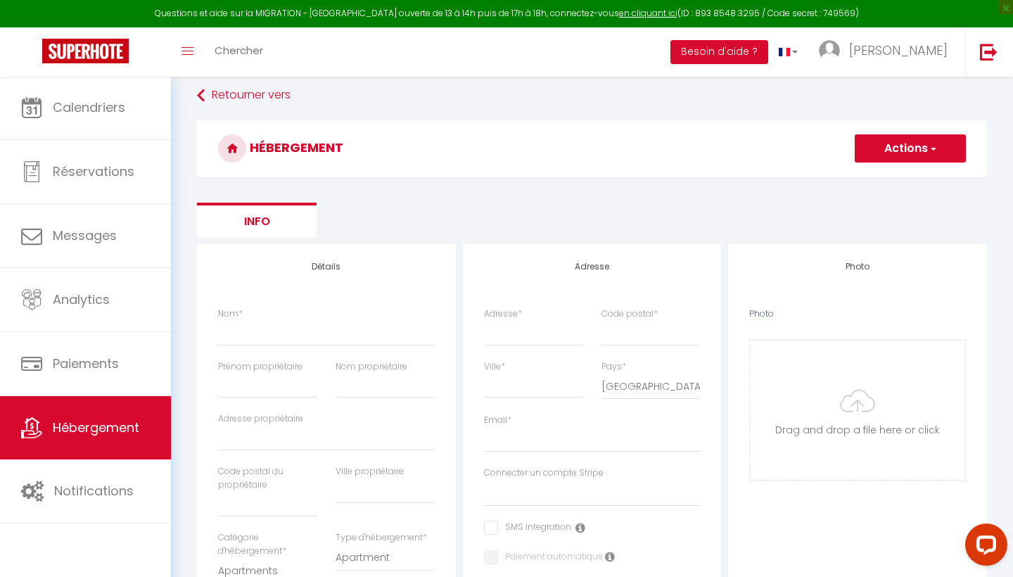
scroll to position [21, 0]
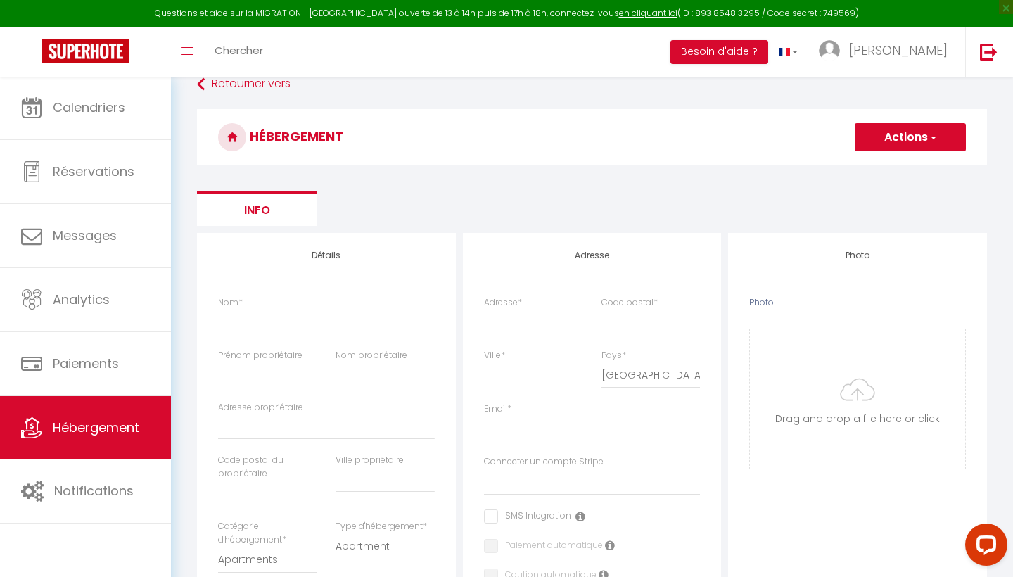
click at [900, 129] on button "Actions" at bounding box center [910, 137] width 111 height 28
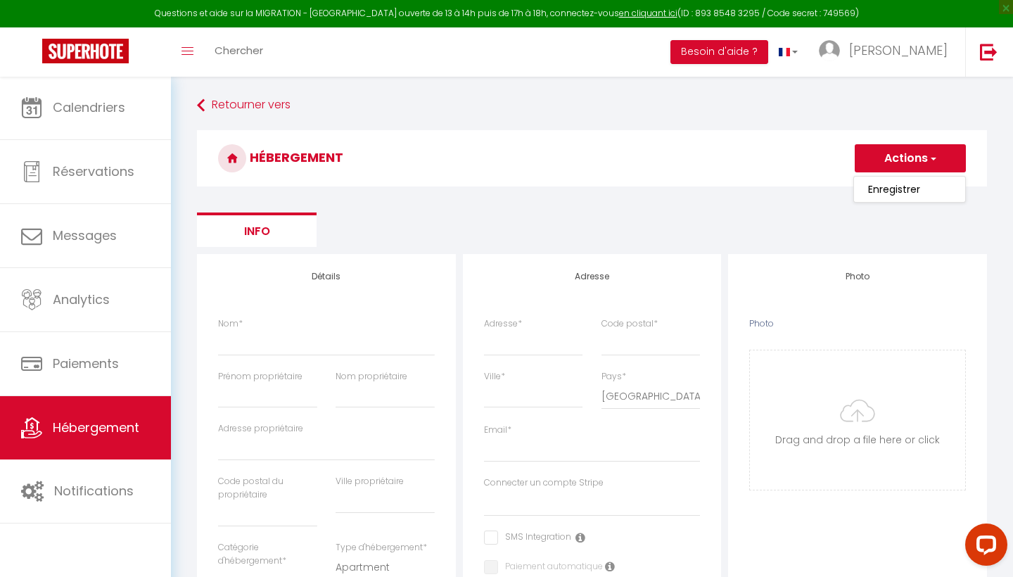
scroll to position [0, 0]
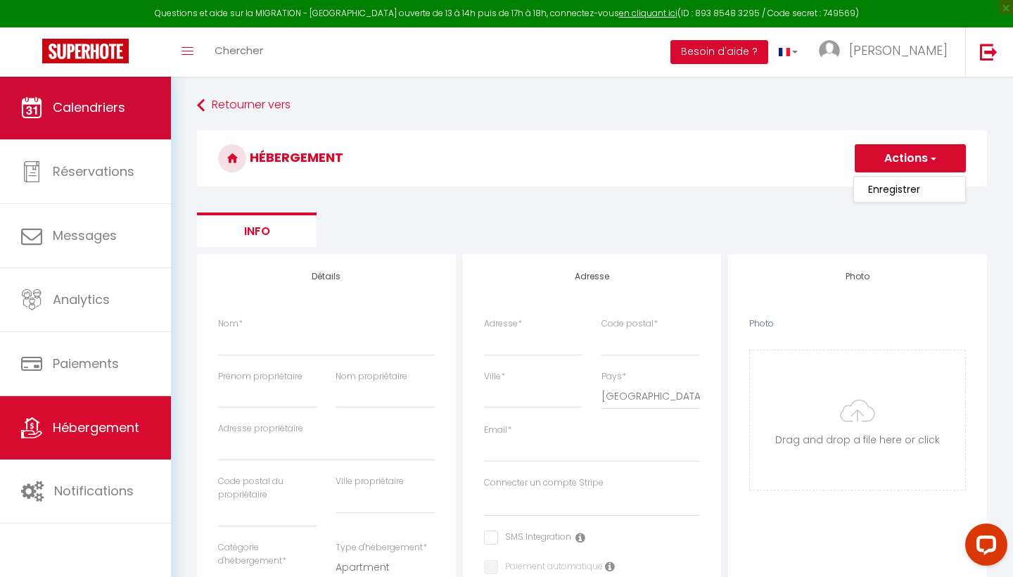
click at [72, 108] on span "Calendriers" at bounding box center [89, 107] width 72 height 18
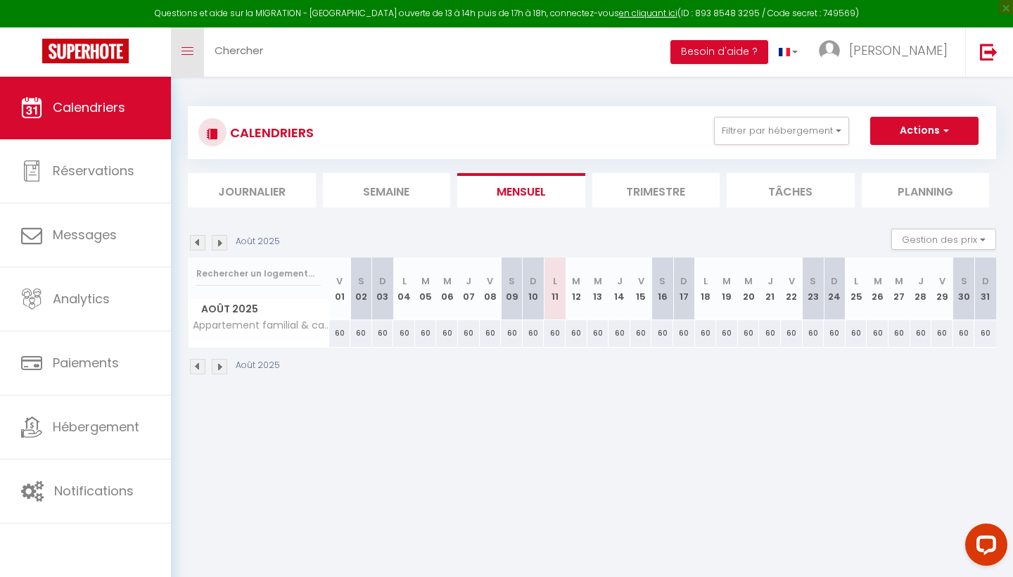
click at [189, 49] on icon "Toggle menubar" at bounding box center [188, 51] width 12 height 8
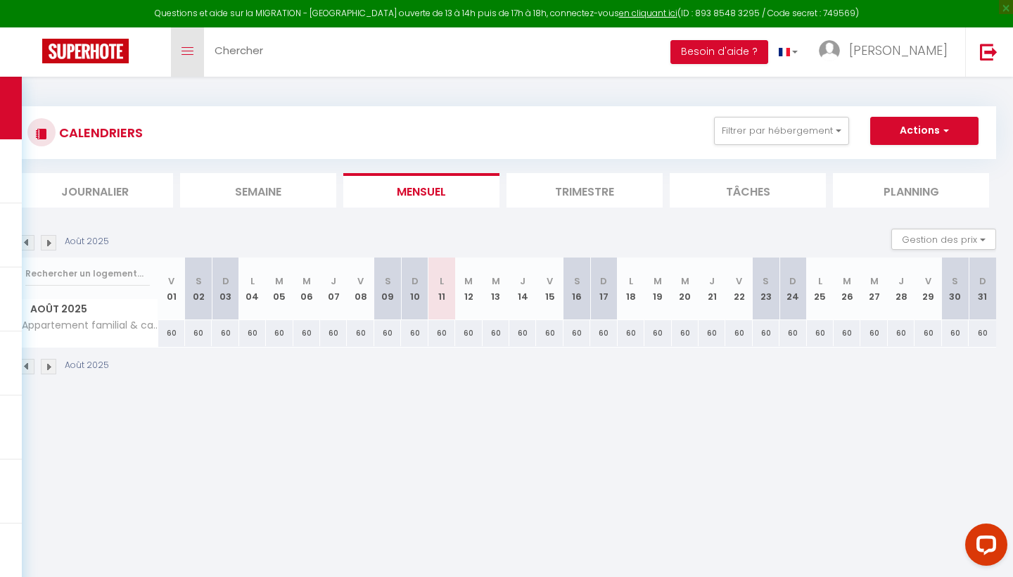
click at [189, 49] on icon "Toggle menubar" at bounding box center [188, 51] width 12 height 8
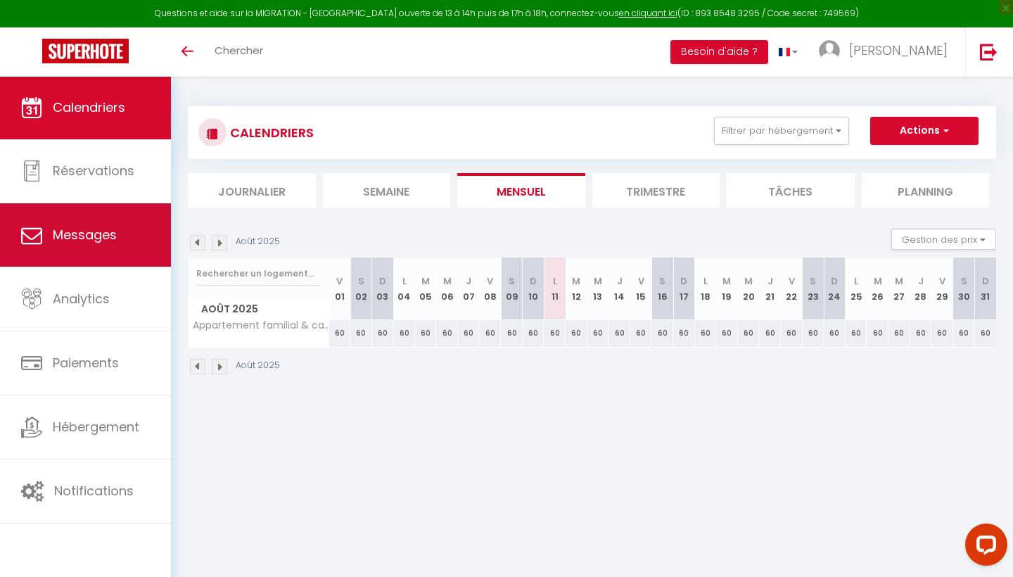
click at [95, 238] on span "Messages" at bounding box center [85, 235] width 64 height 18
select select "message"
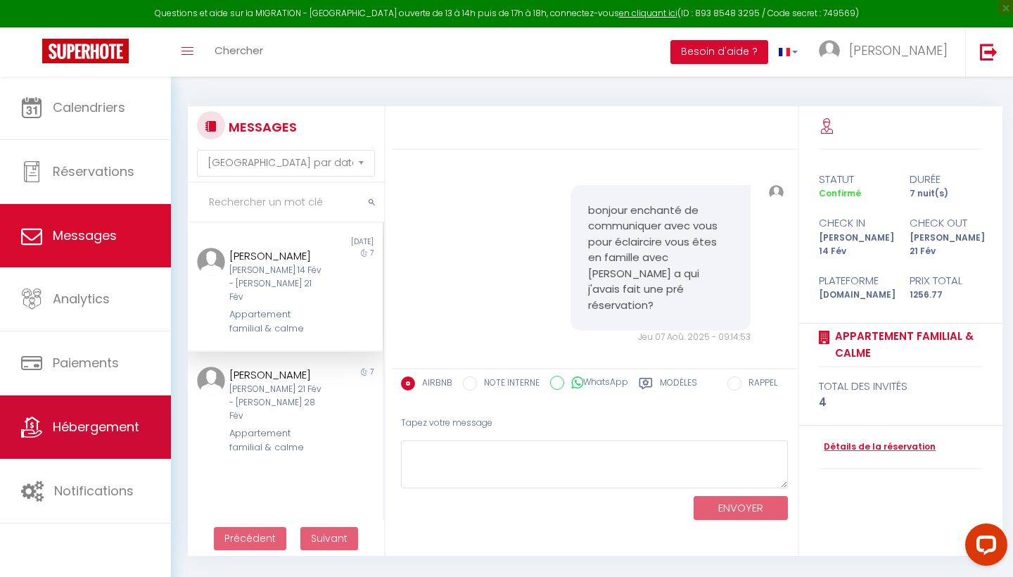
click at [86, 435] on span "Hébergement" at bounding box center [96, 427] width 87 height 18
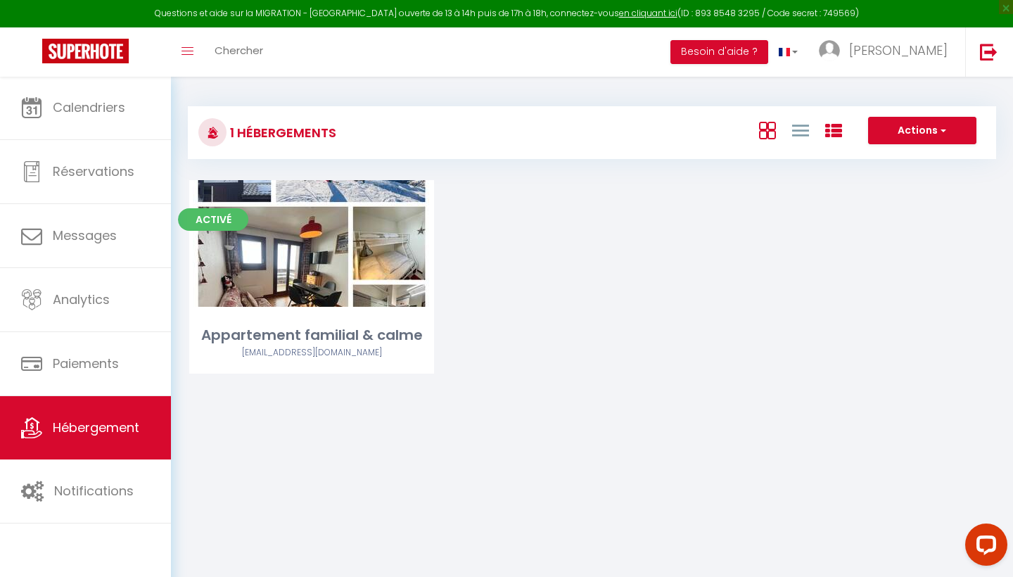
click at [832, 132] on icon at bounding box center [833, 130] width 17 height 17
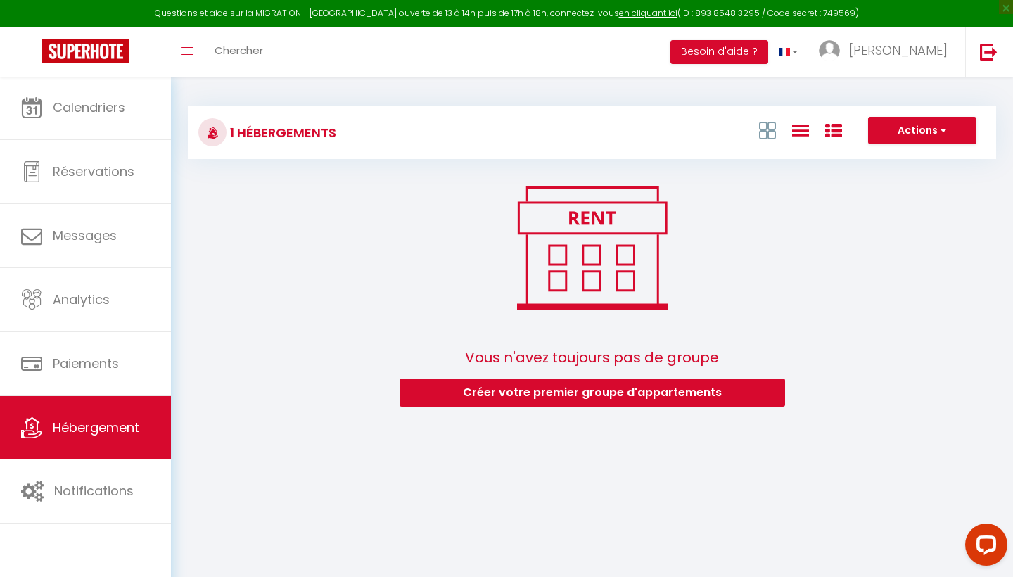
click at [801, 130] on icon at bounding box center [800, 131] width 17 height 18
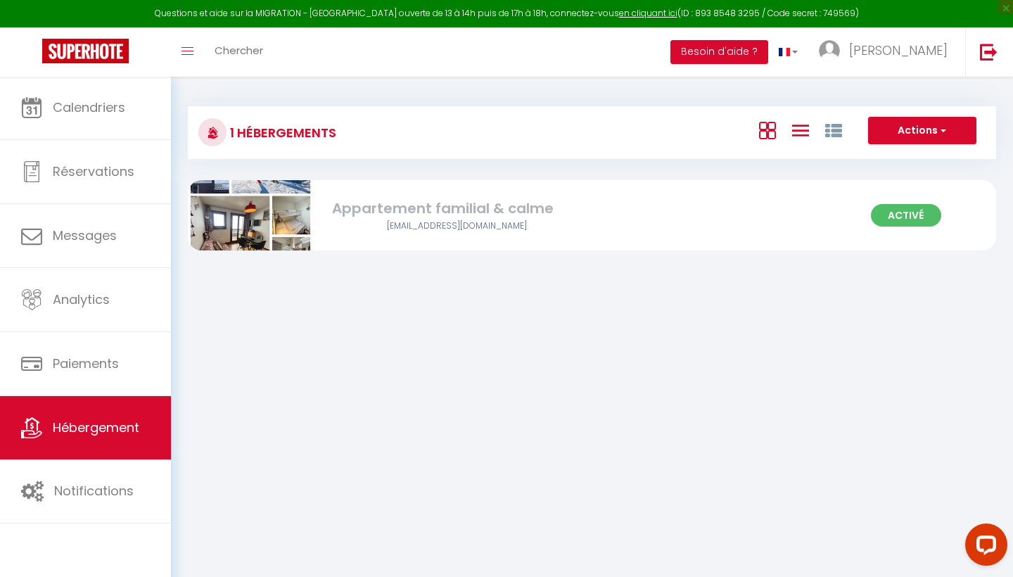
click at [769, 133] on icon at bounding box center [767, 131] width 17 height 18
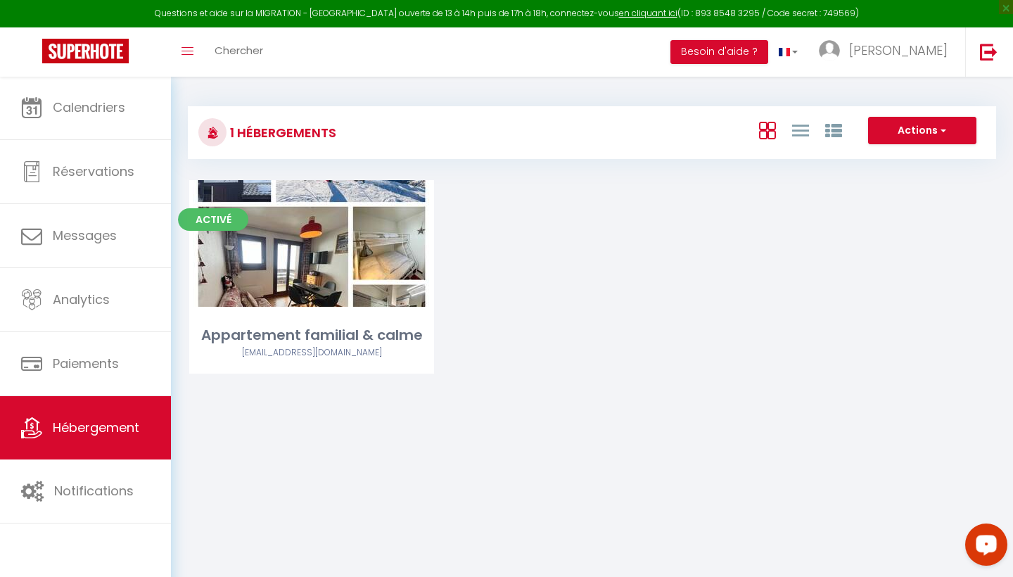
click at [900, 450] on div "Open LiveChat chat widget" at bounding box center [986, 544] width 24 height 24
click at [645, 226] on div "Activé Editer Appartement familial & calme appartsitting.legru.l@hotmail.com" at bounding box center [592, 294] width 841 height 229
click at [214, 132] on icon at bounding box center [213, 133] width 12 height 12
click at [900, 129] on button "Actions" at bounding box center [922, 131] width 108 height 28
click at [874, 172] on li "Nouveau groupe" at bounding box center [911, 174] width 129 height 15
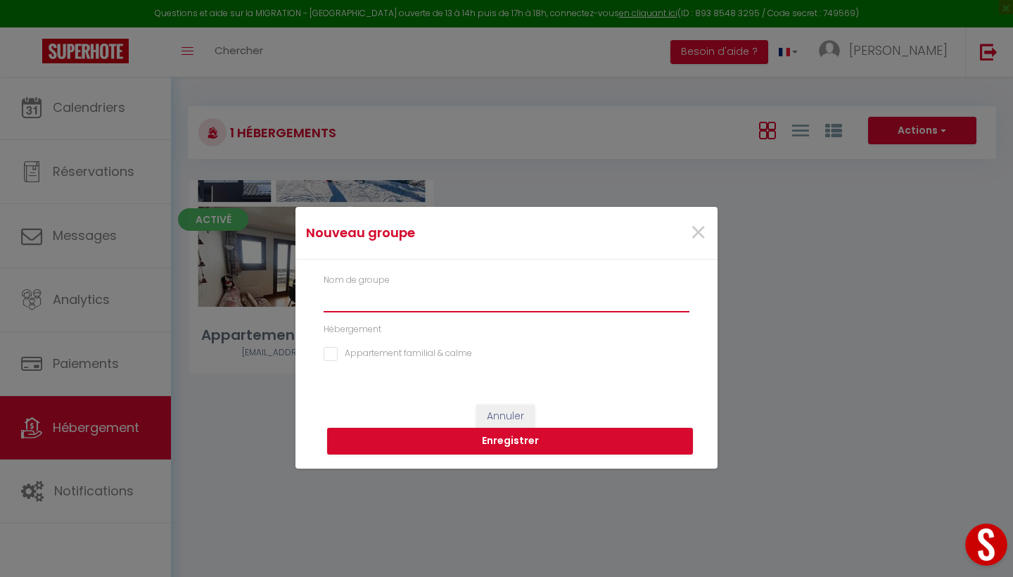
click at [404, 299] on input "text" at bounding box center [507, 299] width 366 height 25
click at [419, 304] on input "text" at bounding box center [507, 299] width 366 height 25
type input "grand studio sur la croisette"
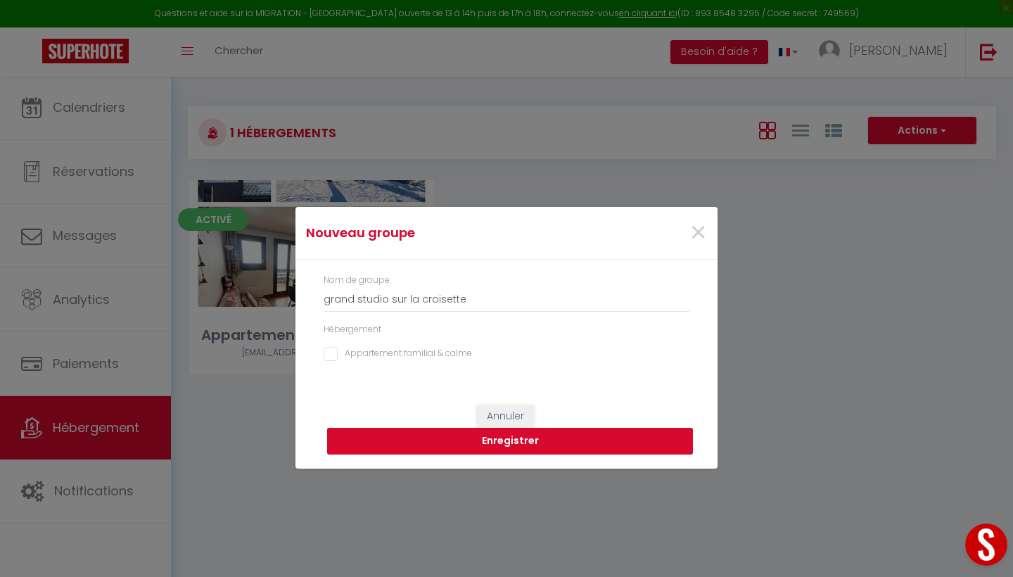
click at [521, 445] on button "Enregistrer" at bounding box center [510, 441] width 366 height 27
checkbox calme "false"
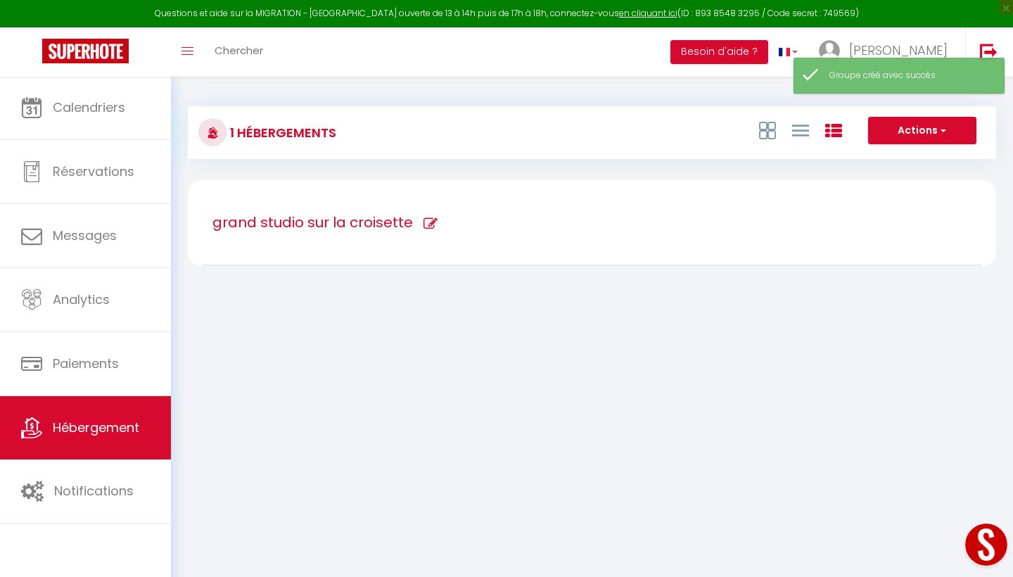
click at [417, 229] on span at bounding box center [425, 224] width 25 height 14
type input "grand studio sur la croisette"
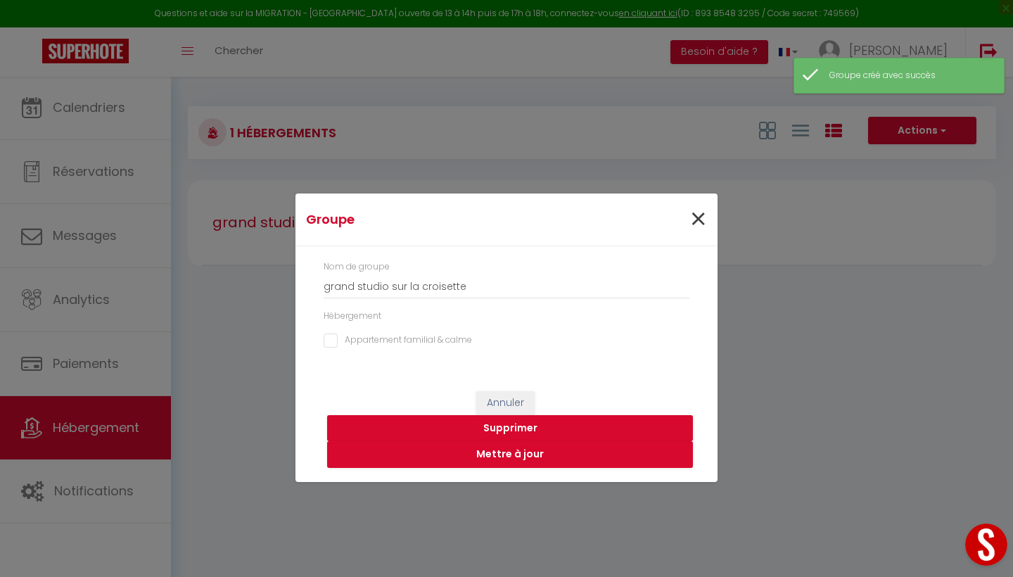
click at [700, 222] on span "×" at bounding box center [698, 219] width 18 height 42
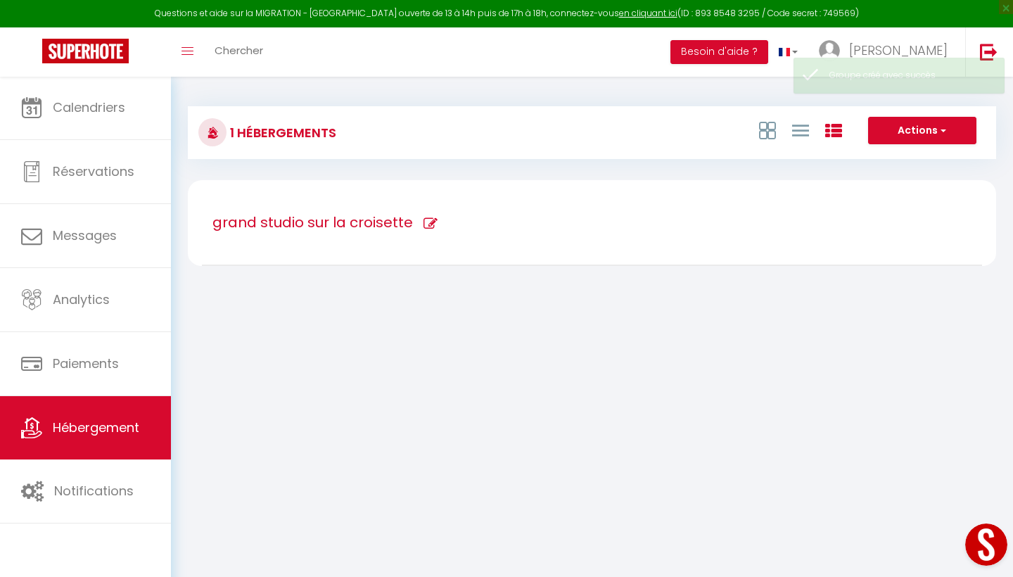
click at [281, 139] on h3 "1 Hébergements" at bounding box center [282, 133] width 110 height 32
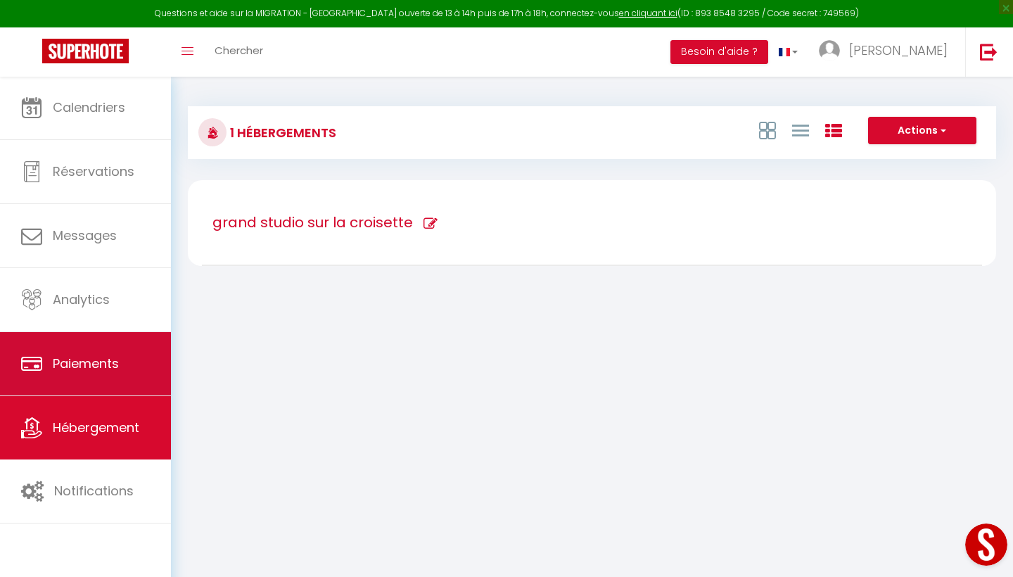
click at [96, 369] on span "Paiements" at bounding box center [86, 364] width 66 height 18
select select "2"
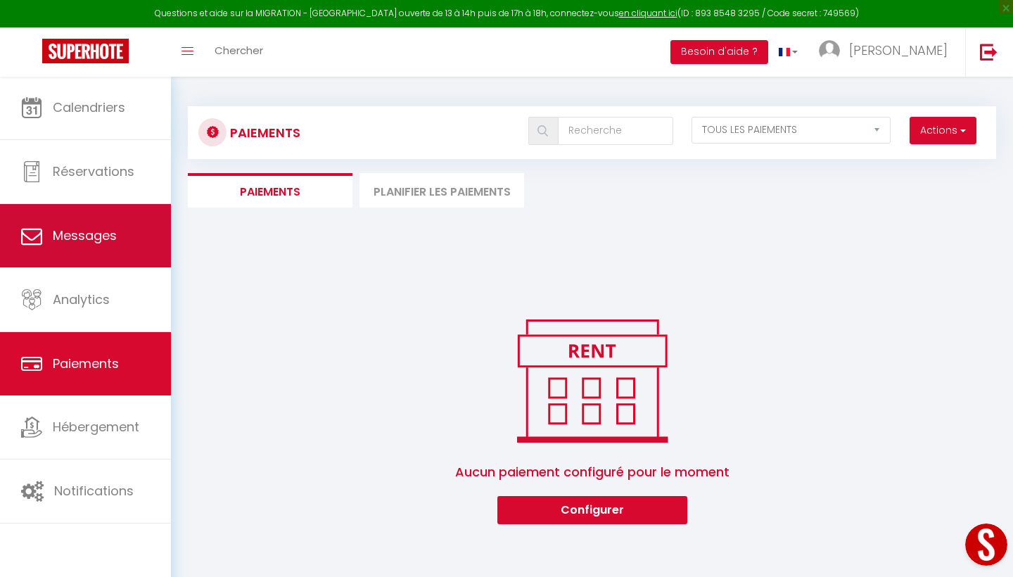
click at [72, 253] on link "Messages" at bounding box center [85, 235] width 171 height 63
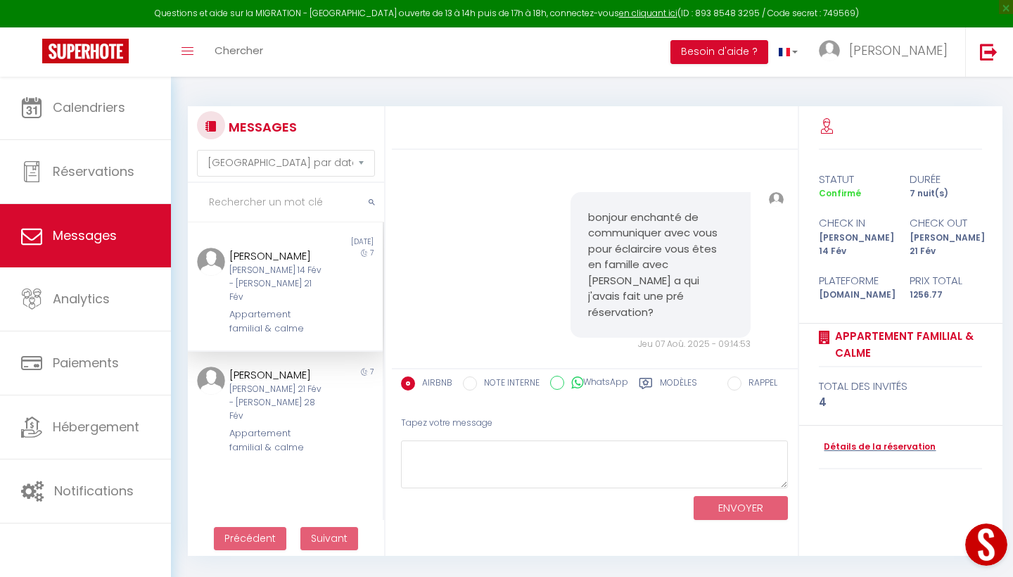
scroll to position [7, 0]
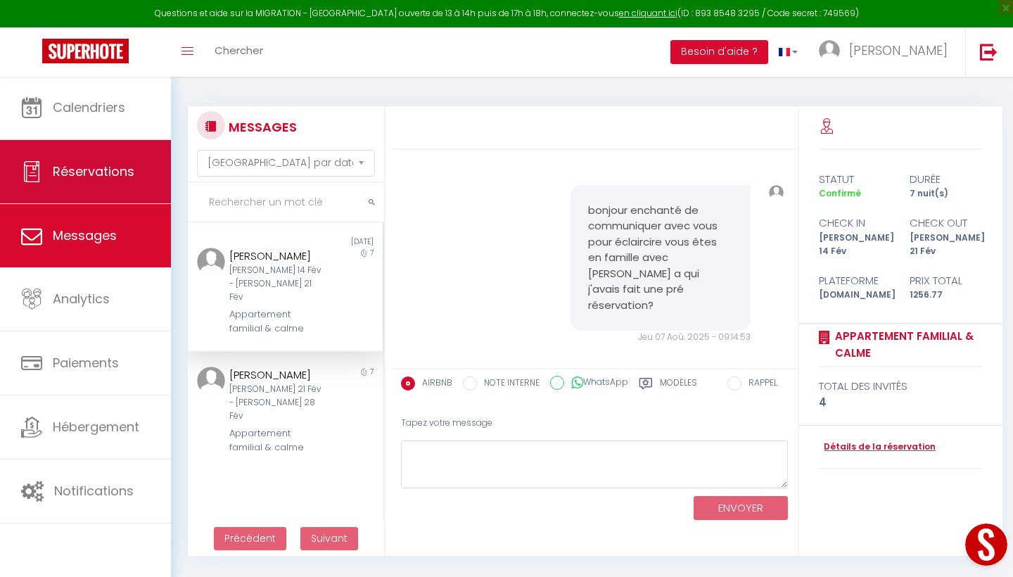
click at [61, 179] on span "Réservations" at bounding box center [94, 172] width 82 height 18
select select "not_cancelled"
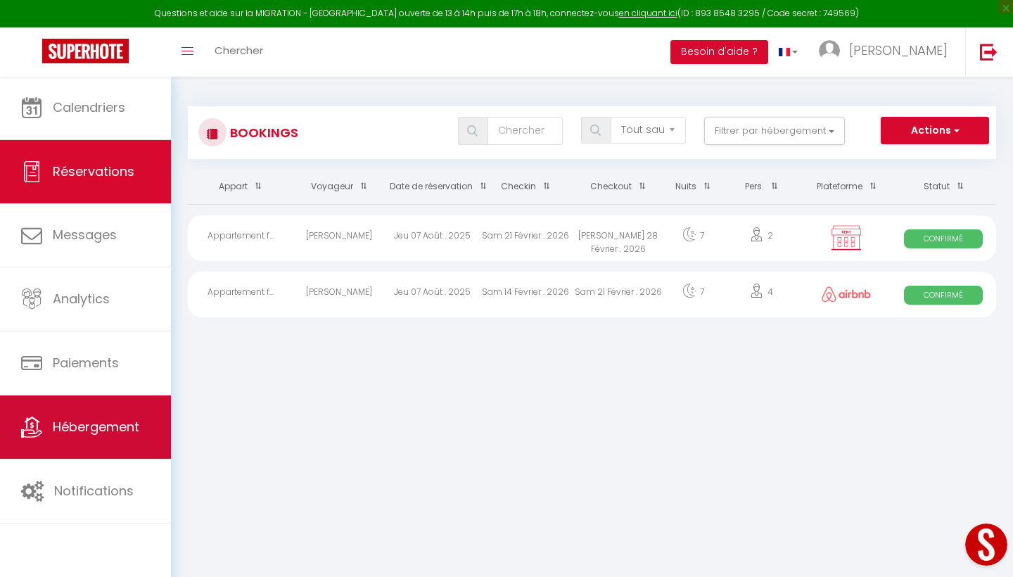
click at [74, 417] on link "Hébergement" at bounding box center [85, 426] width 171 height 63
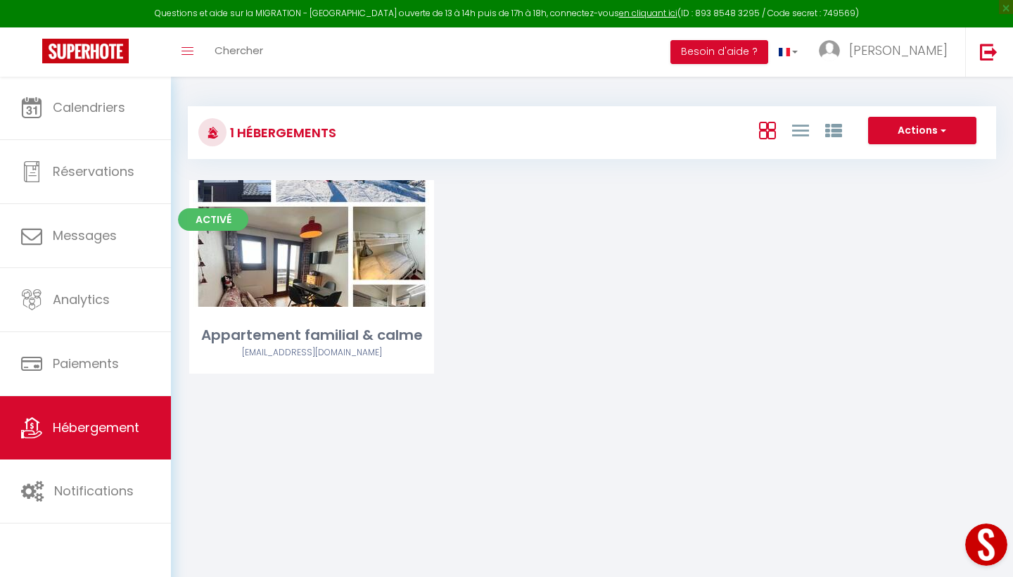
click at [900, 132] on span "button" at bounding box center [942, 130] width 8 height 14
click at [900, 159] on li "Créer un Hébergement" at bounding box center [911, 159] width 129 height 15
select select "3"
select select "2"
select select "1"
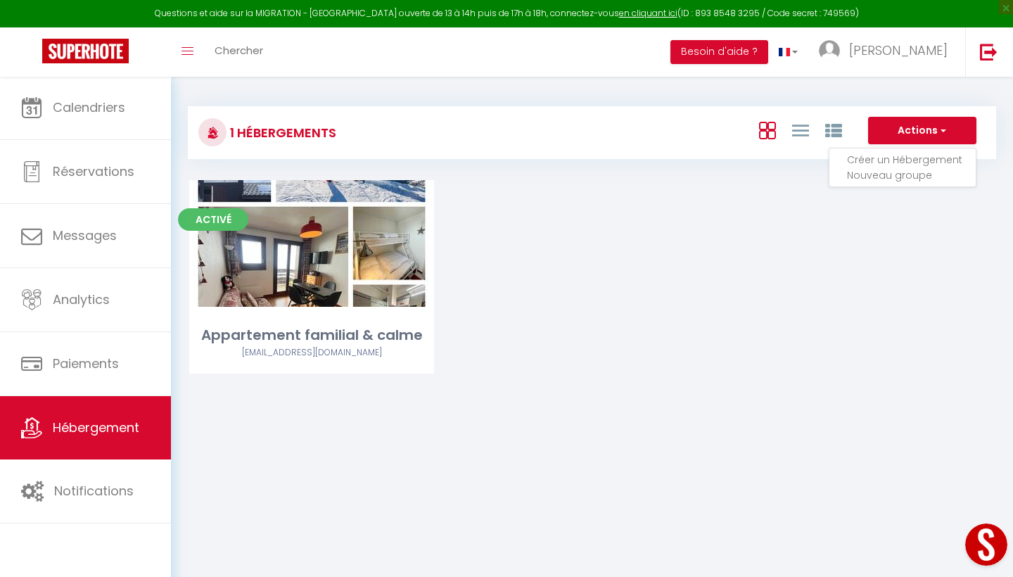
select select "1"
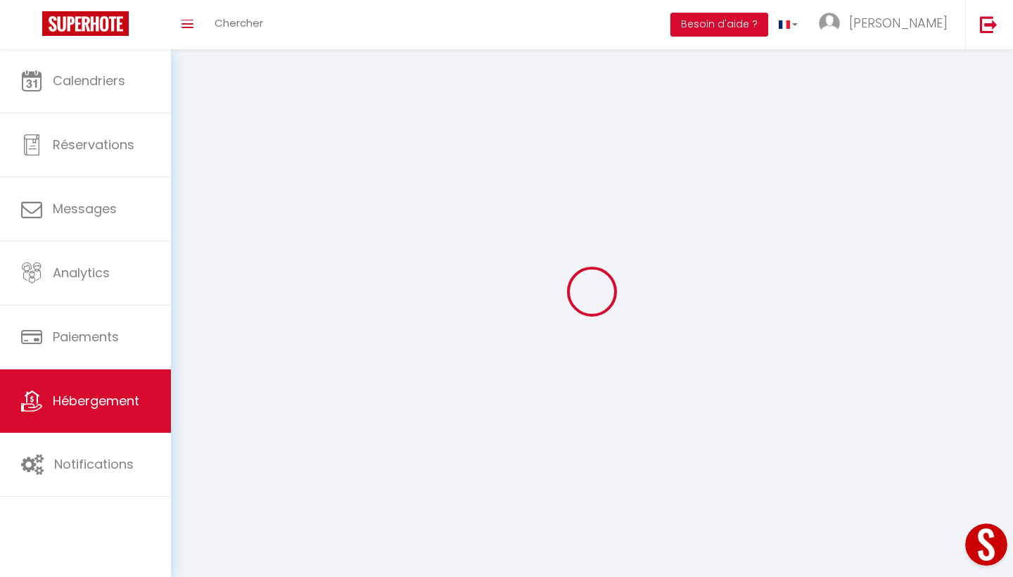
select select
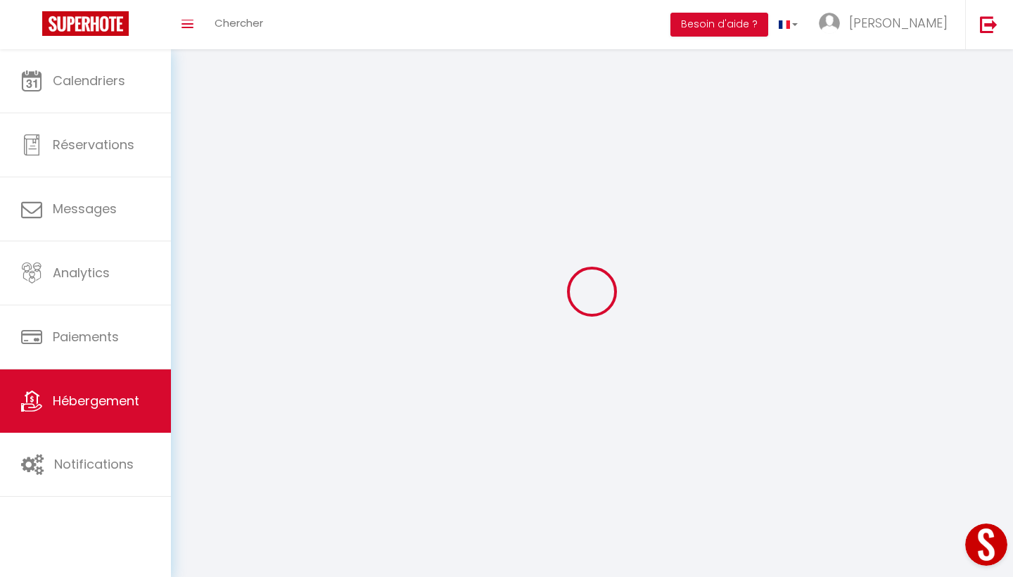
select select
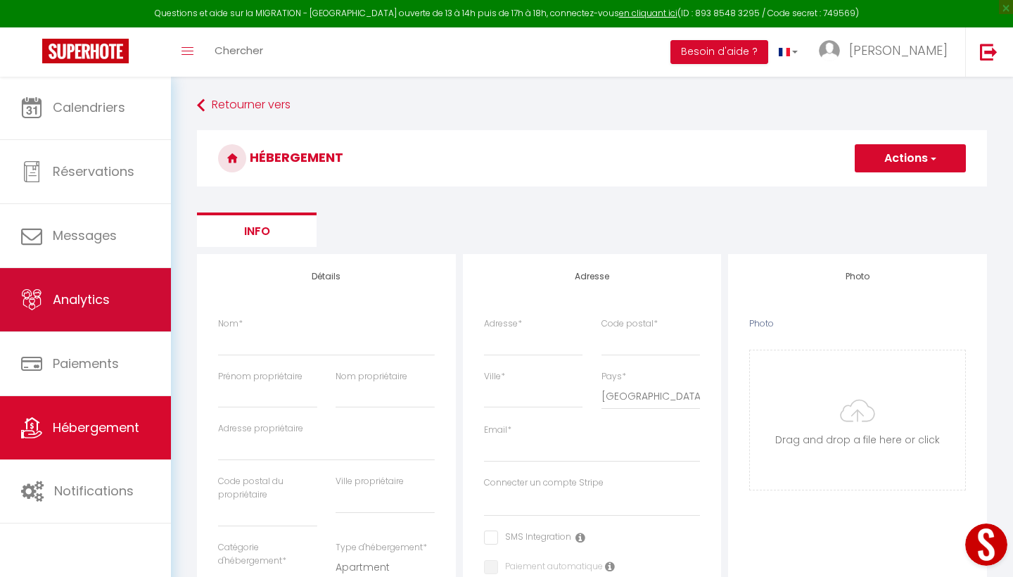
click at [65, 297] on span "Analytics" at bounding box center [81, 300] width 57 height 18
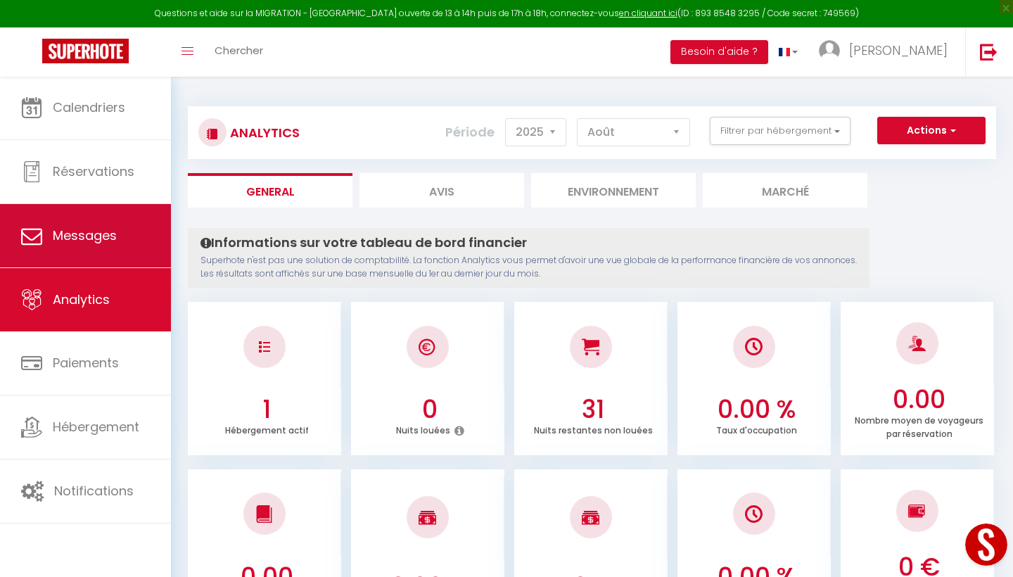
click at [79, 251] on link "Messages" at bounding box center [85, 235] width 171 height 63
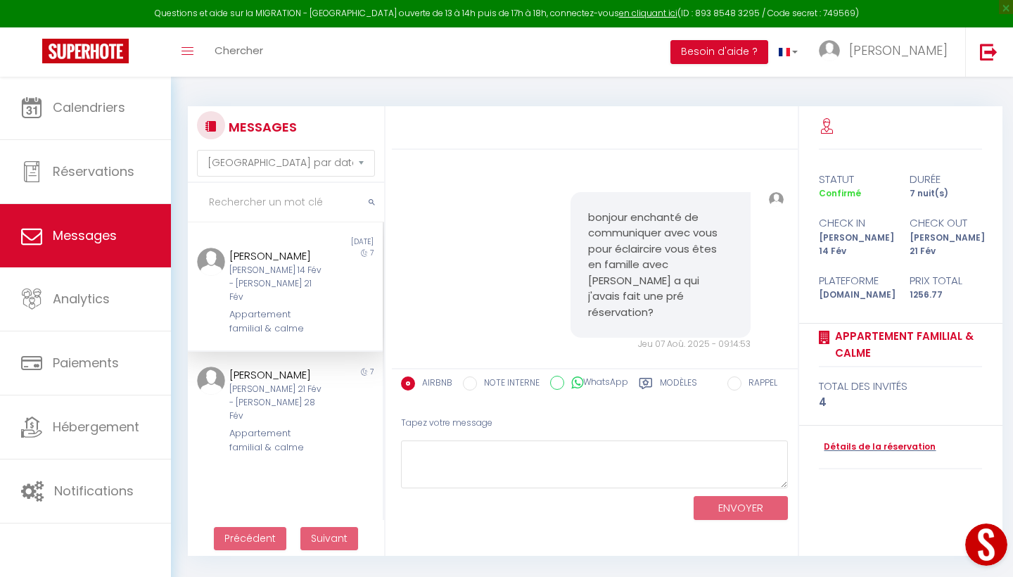
scroll to position [7, 0]
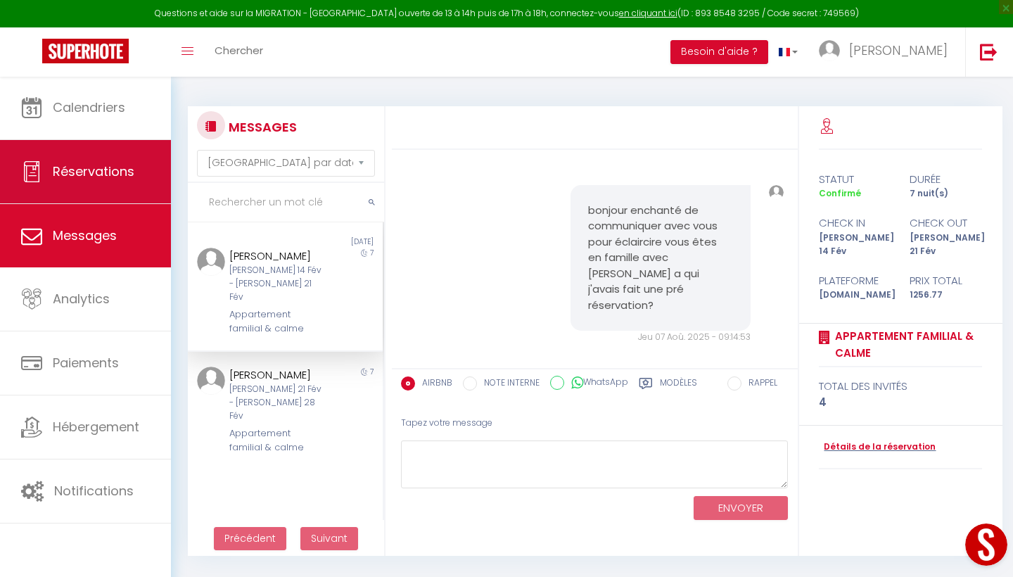
click at [84, 184] on link "Réservations" at bounding box center [85, 171] width 171 height 63
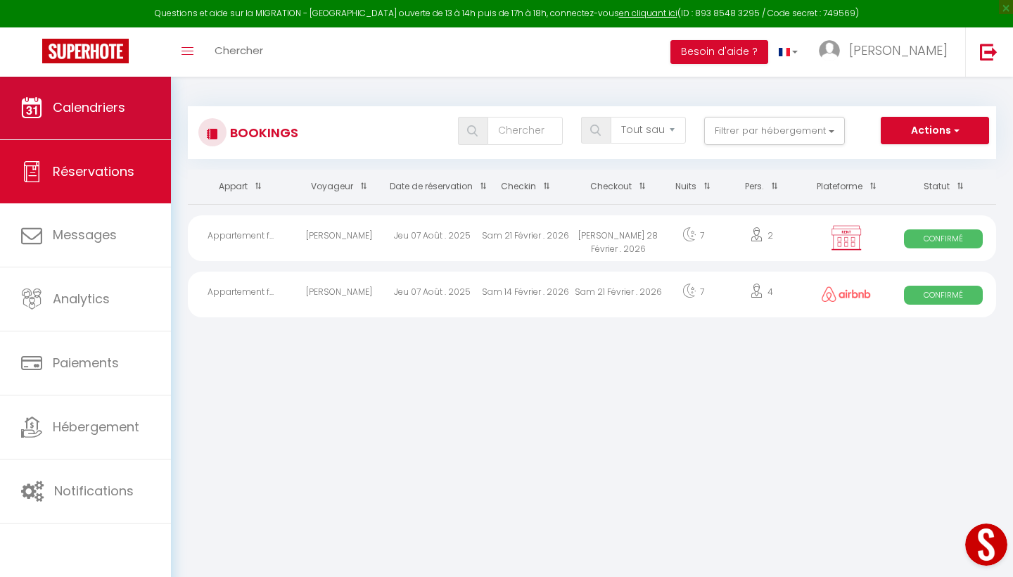
click at [88, 112] on span "Calendriers" at bounding box center [89, 107] width 72 height 18
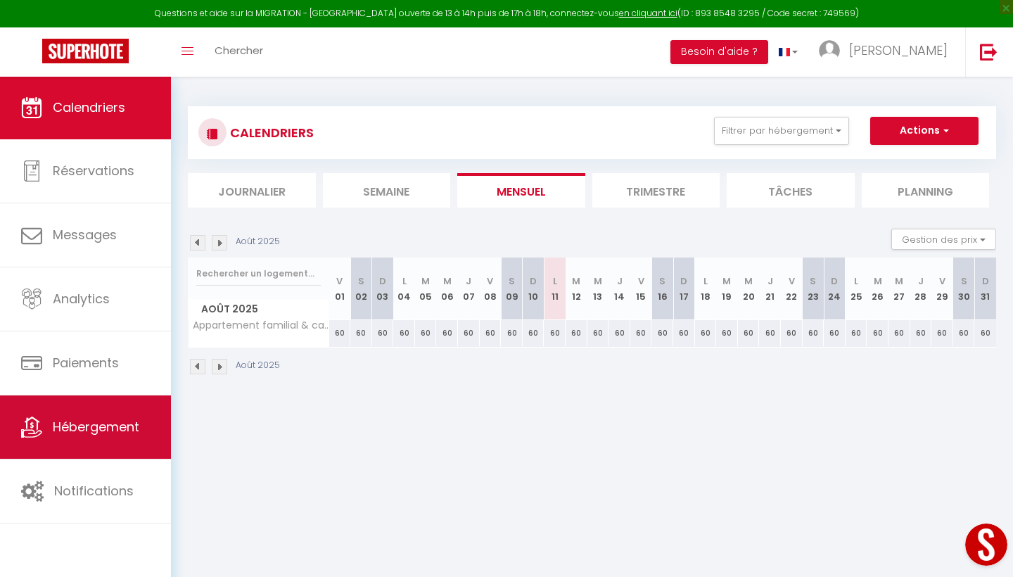
click at [62, 442] on link "Hébergement" at bounding box center [85, 426] width 171 height 63
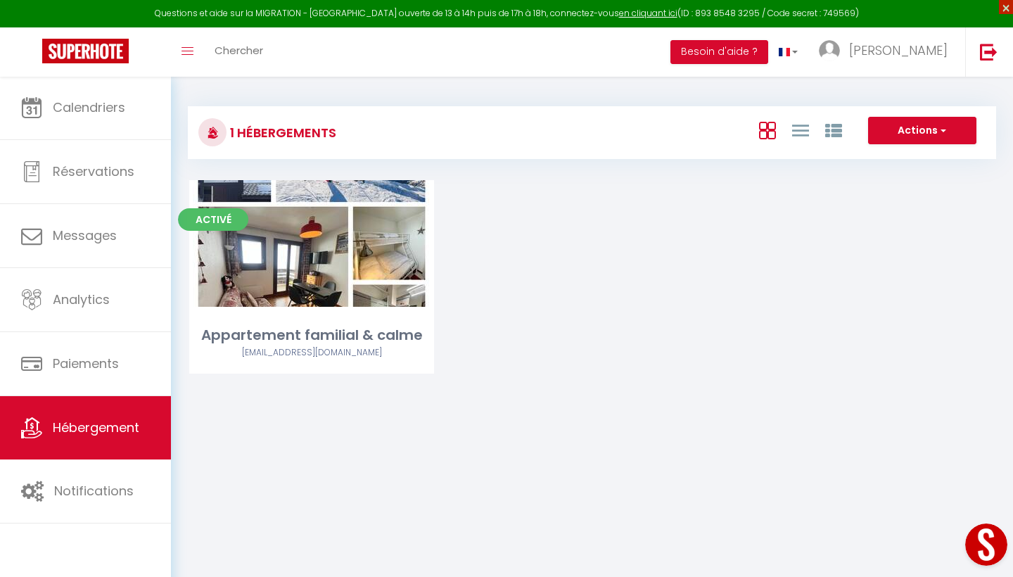
click at [900, 6] on span "×" at bounding box center [1006, 7] width 14 height 14
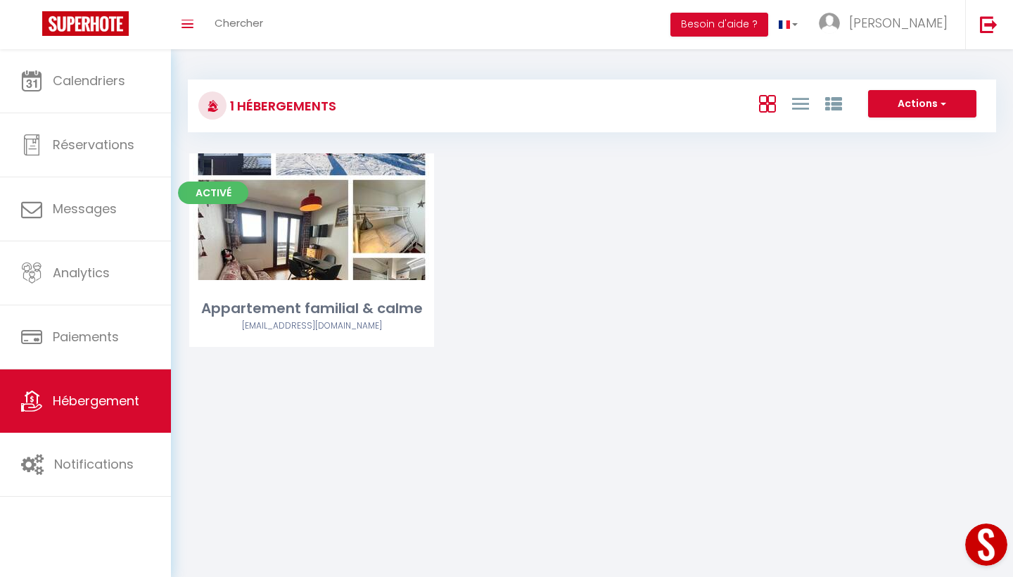
click at [900, 103] on button "Actions" at bounding box center [922, 104] width 108 height 28
click at [868, 131] on li "Créer un Hébergement" at bounding box center [911, 132] width 129 height 15
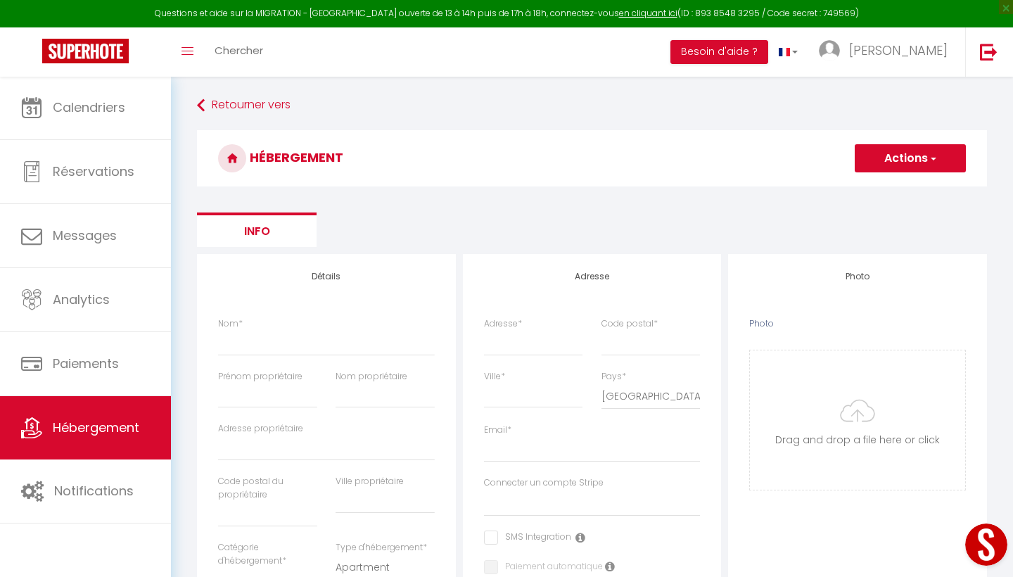
click at [267, 222] on li "Info" at bounding box center [257, 229] width 120 height 34
click at [268, 158] on h3 "HÉBERGEMENT" at bounding box center [592, 158] width 790 height 56
click at [224, 155] on icon at bounding box center [232, 158] width 28 height 28
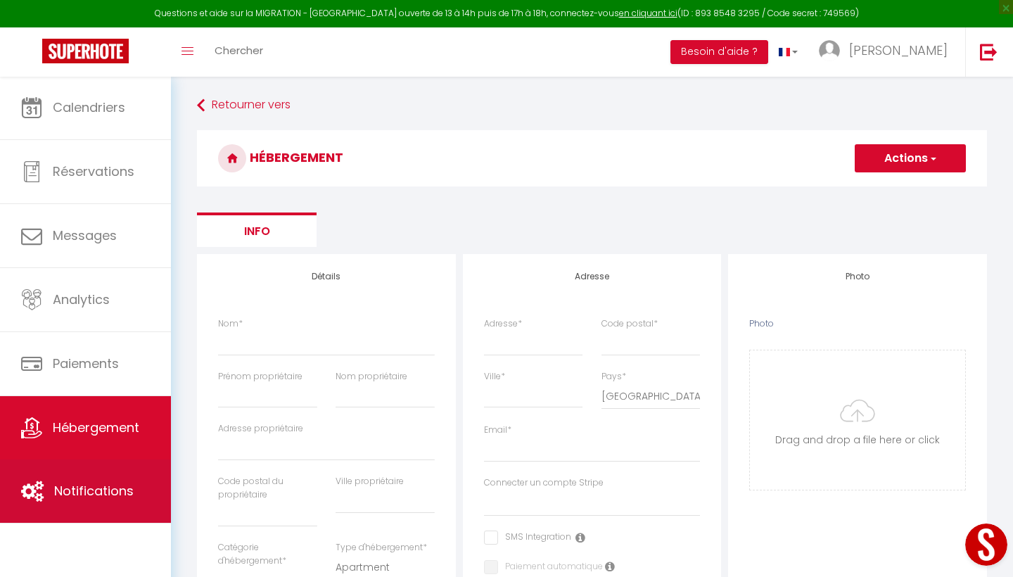
click at [81, 450] on span "Notifications" at bounding box center [93, 491] width 79 height 18
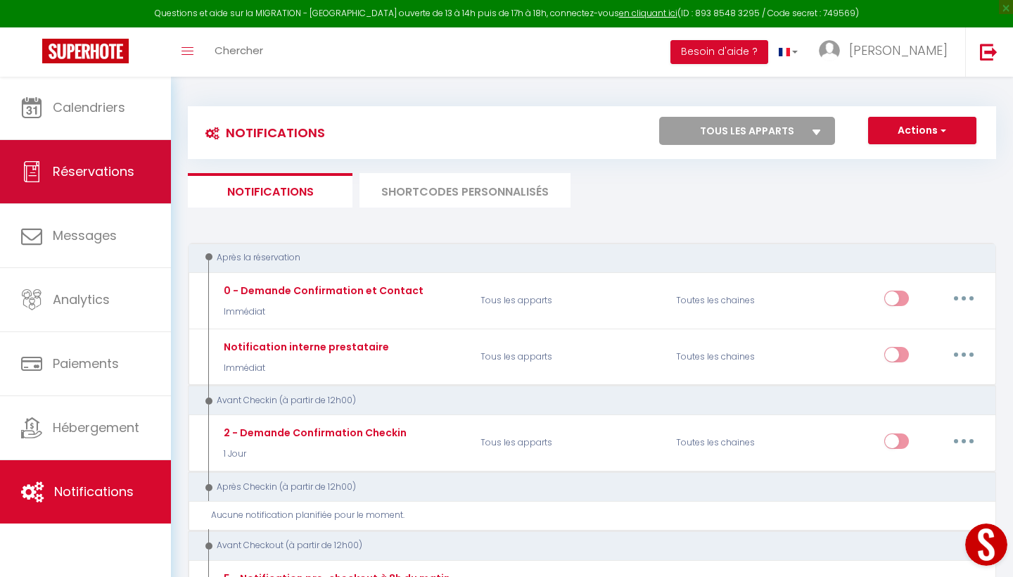
click at [60, 166] on span "Réservations" at bounding box center [94, 172] width 82 height 18
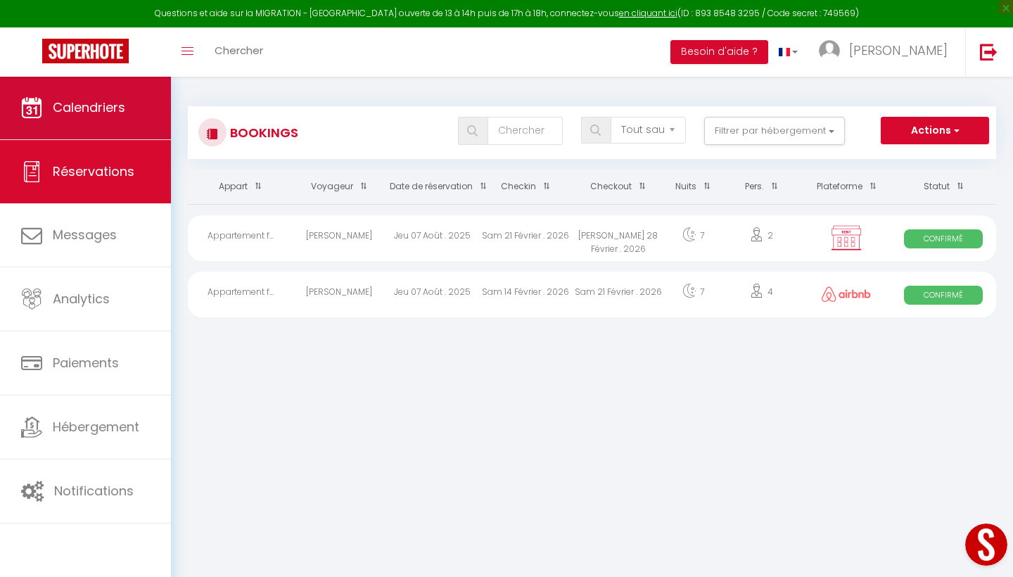
click at [91, 119] on link "Calendriers" at bounding box center [85, 107] width 171 height 63
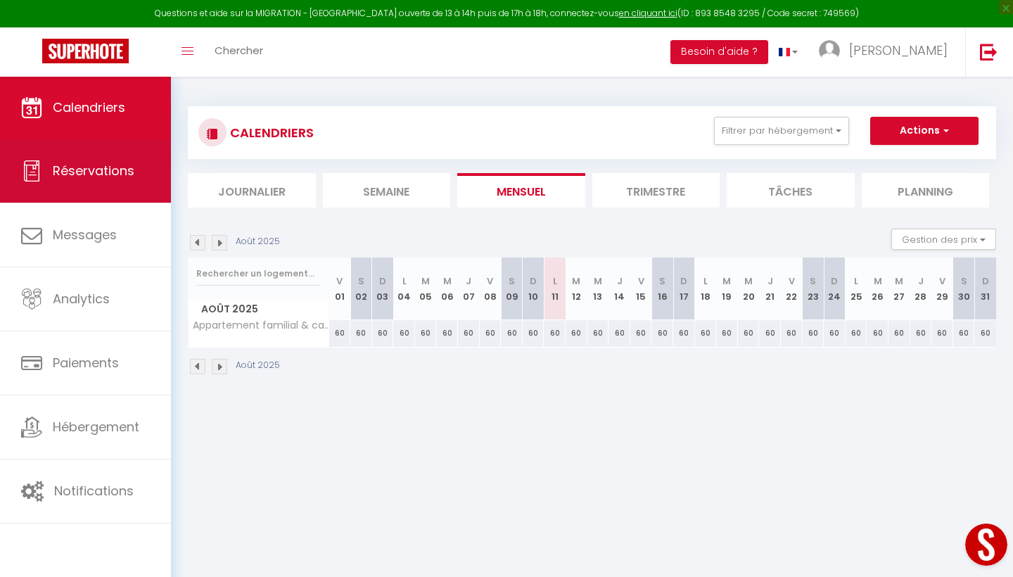
click at [60, 183] on link "Réservations" at bounding box center [85, 170] width 171 height 63
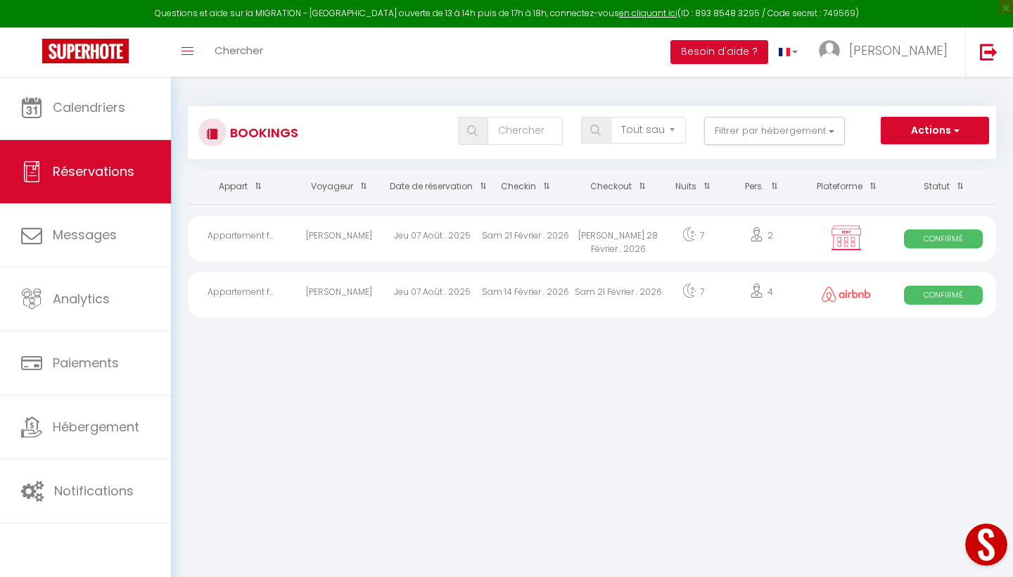
click at [60, 172] on span "Réservations" at bounding box center [94, 172] width 82 height 18
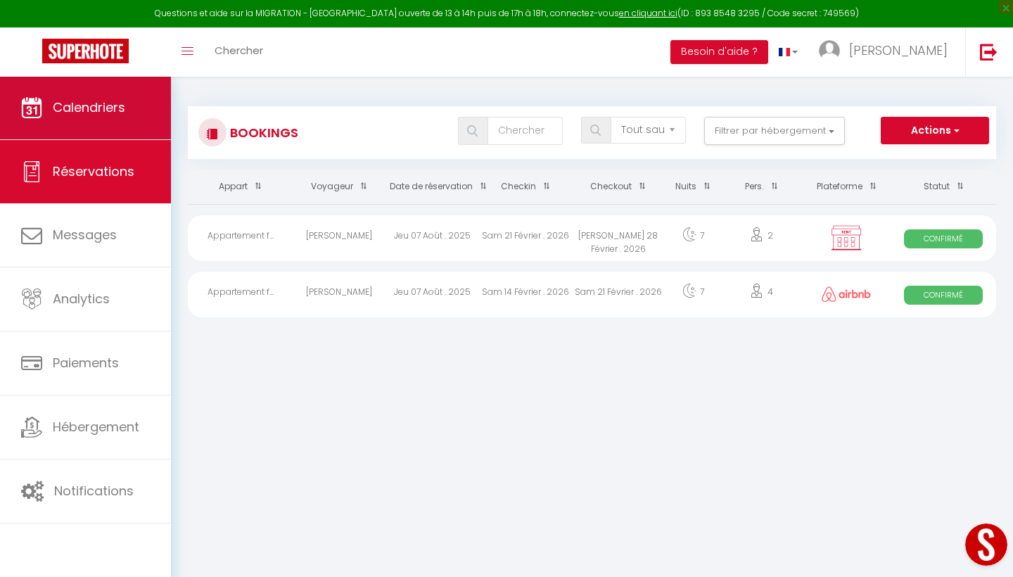
click at [68, 110] on span "Calendriers" at bounding box center [89, 107] width 72 height 18
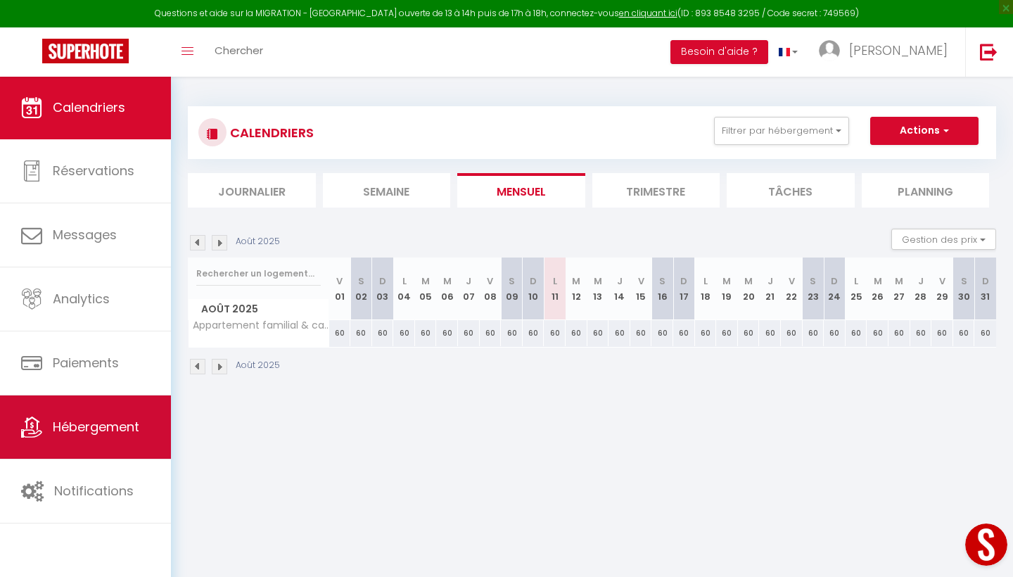
click at [65, 414] on link "Hébergement" at bounding box center [85, 426] width 171 height 63
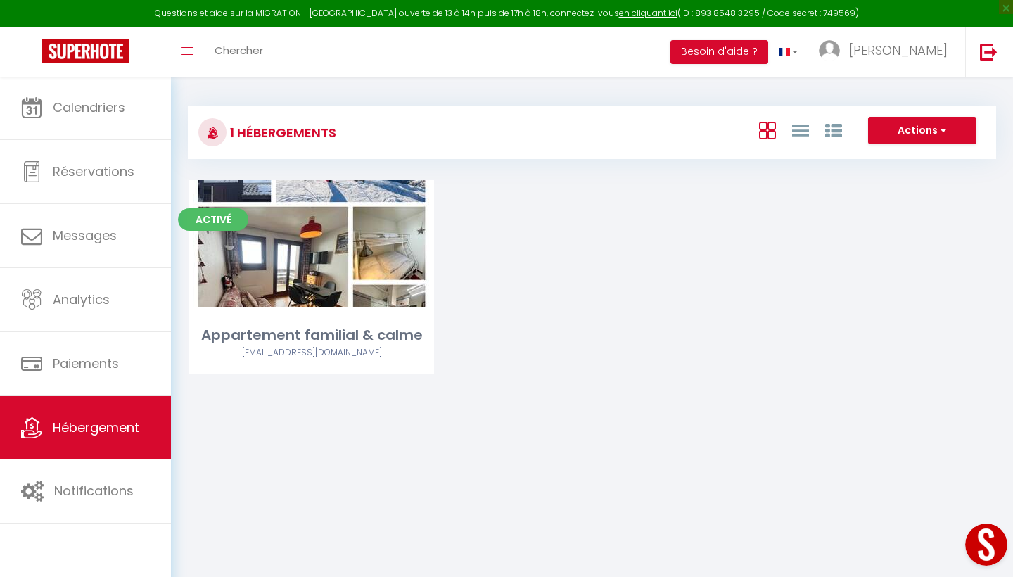
click at [365, 444] on body "Questions et aide sur la MIGRATION - Salle Zoom ouverte de 13 à 14h puis de 17h…" at bounding box center [506, 364] width 1013 height 577
click at [768, 48] on button "Besoin d'aide ?" at bounding box center [719, 52] width 98 height 24
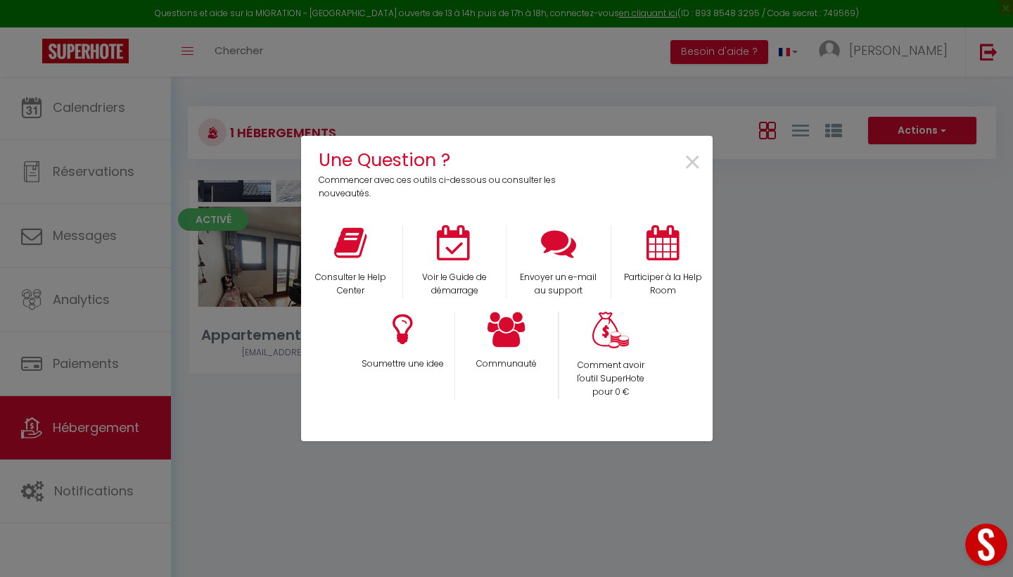
click at [870, 281] on div "Une Question ? Commencer avec ces outils ci-dessous ou consulter les nouveautés…" at bounding box center [506, 288] width 1013 height 577
click at [691, 163] on span "×" at bounding box center [692, 163] width 19 height 44
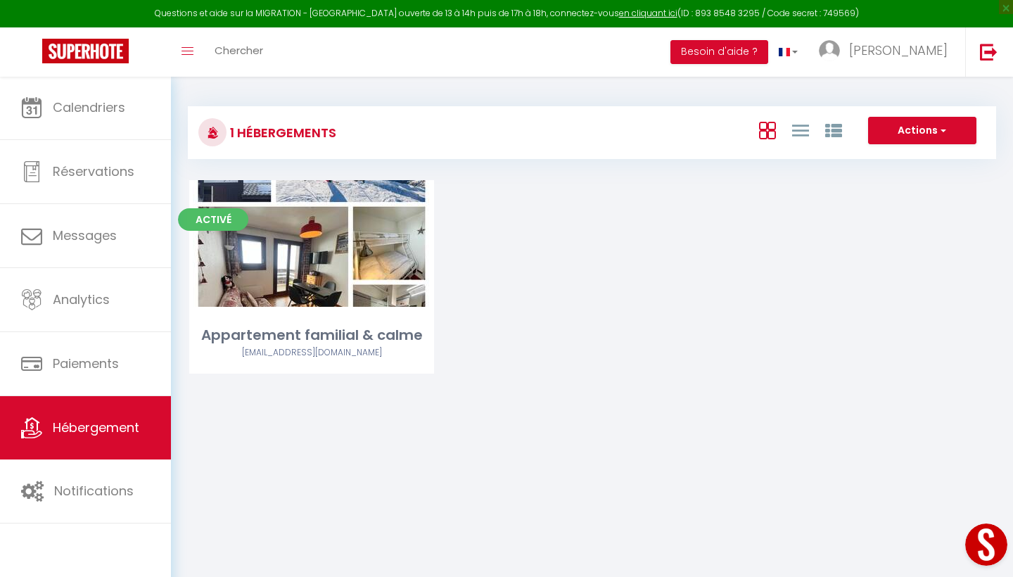
click at [216, 133] on icon at bounding box center [213, 133] width 12 height 12
click at [793, 125] on icon at bounding box center [800, 131] width 17 height 18
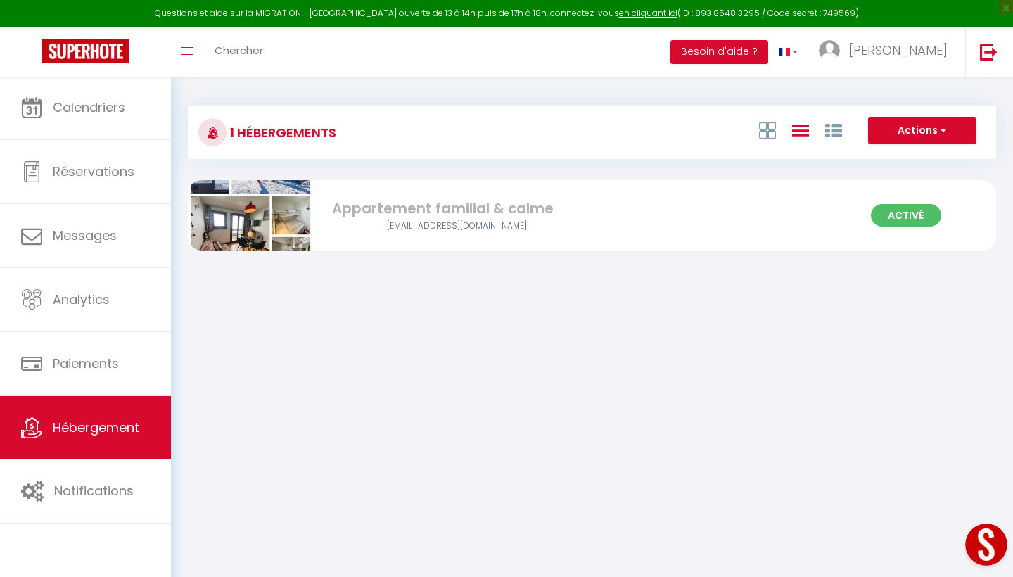
click at [701, 297] on body "Questions et aide sur la MIGRATION - Salle Zoom ouverte de 13 à 14h puis de 17h…" at bounding box center [506, 364] width 1013 height 577
click at [279, 132] on h3 "1 Hébergements" at bounding box center [282, 133] width 110 height 32
click at [765, 131] on icon at bounding box center [767, 131] width 17 height 18
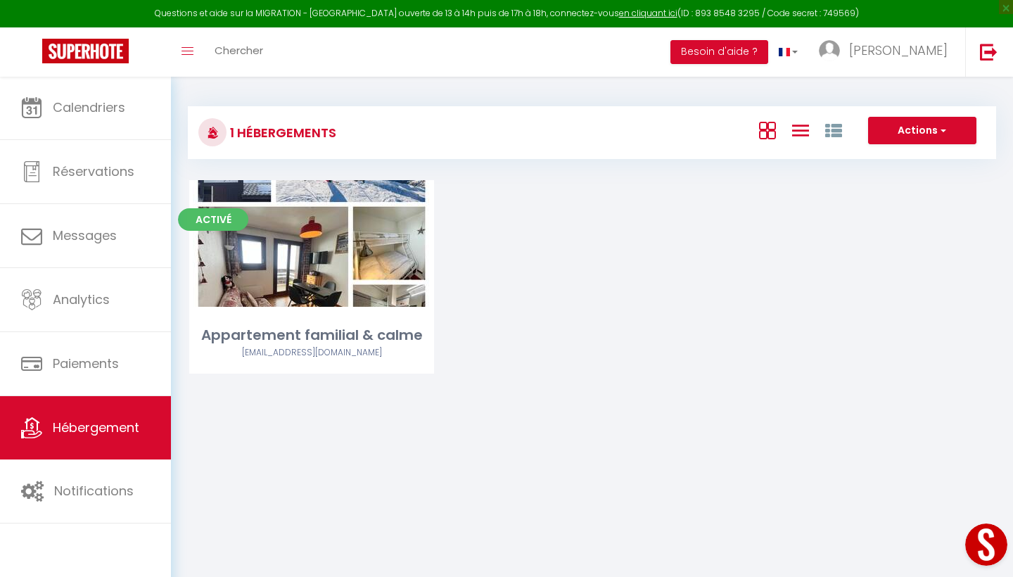
click at [796, 131] on icon at bounding box center [800, 131] width 17 height 18
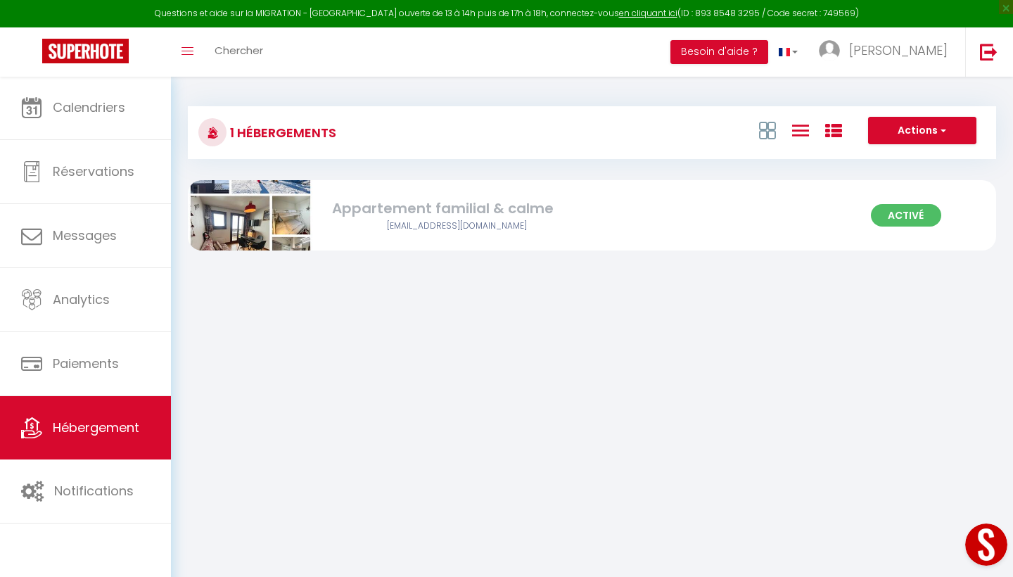
click at [839, 127] on icon at bounding box center [833, 130] width 17 height 17
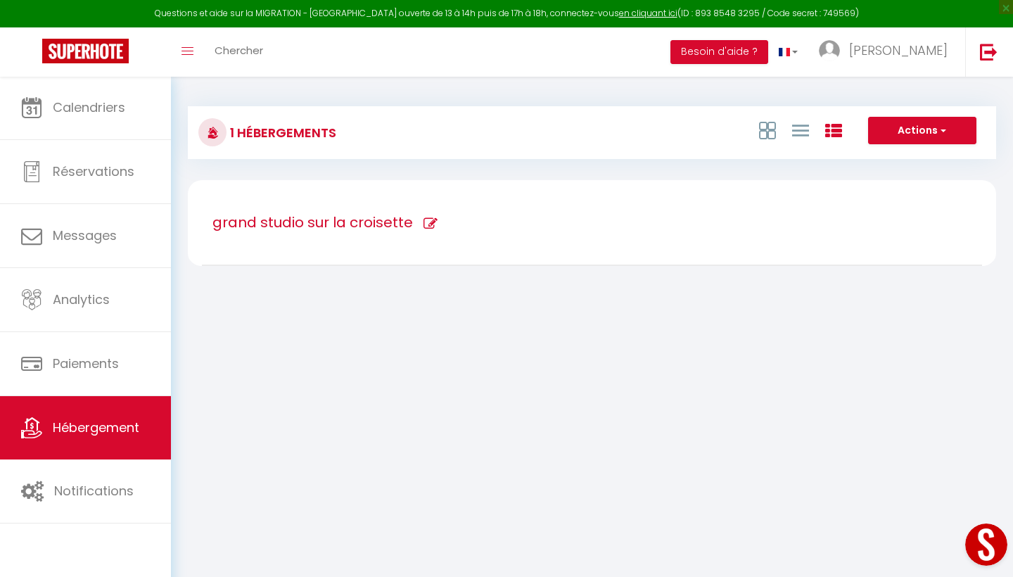
click at [426, 223] on icon at bounding box center [431, 224] width 14 height 14
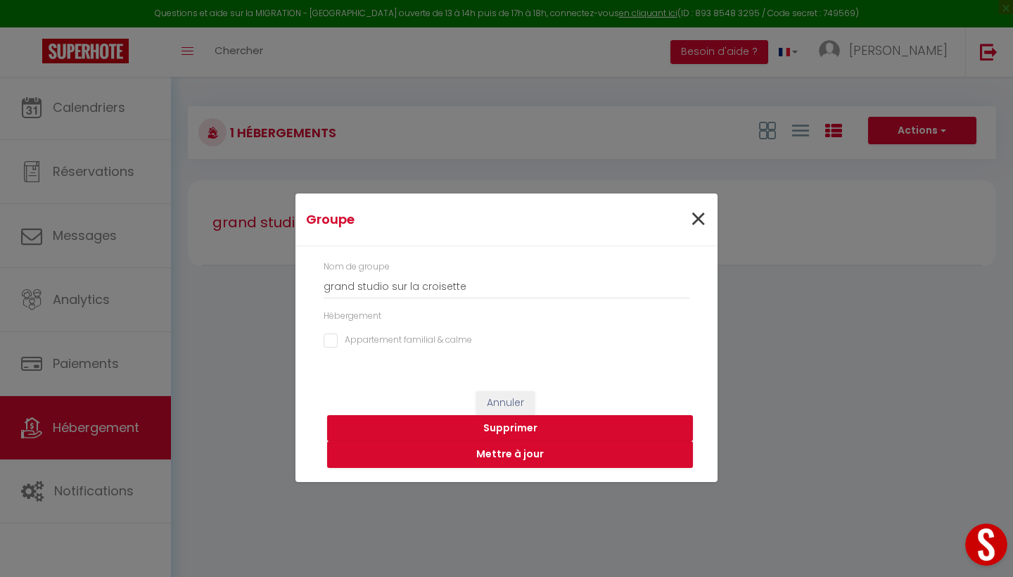
click at [697, 219] on span "×" at bounding box center [698, 219] width 18 height 42
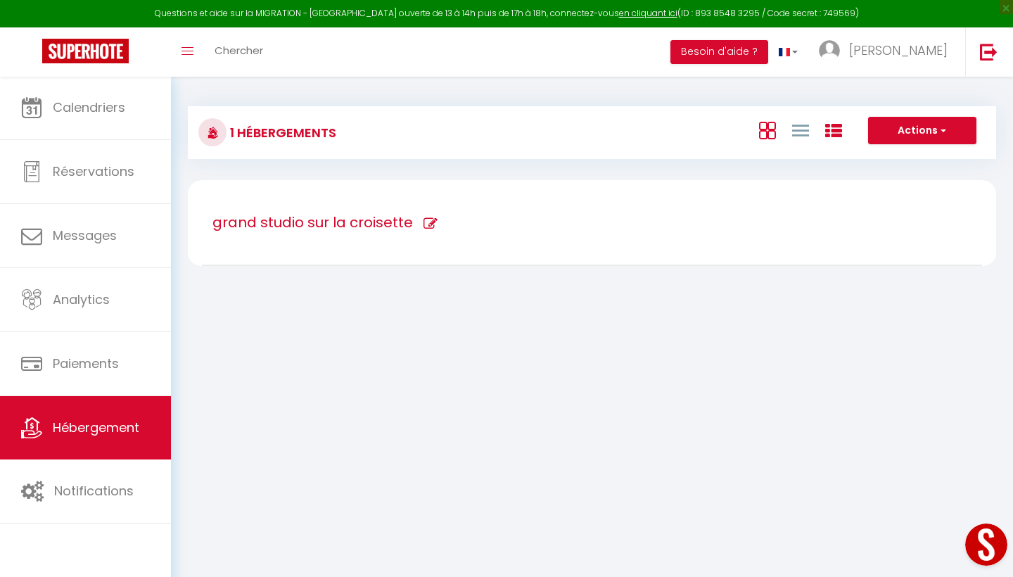
click at [773, 132] on icon at bounding box center [767, 131] width 17 height 18
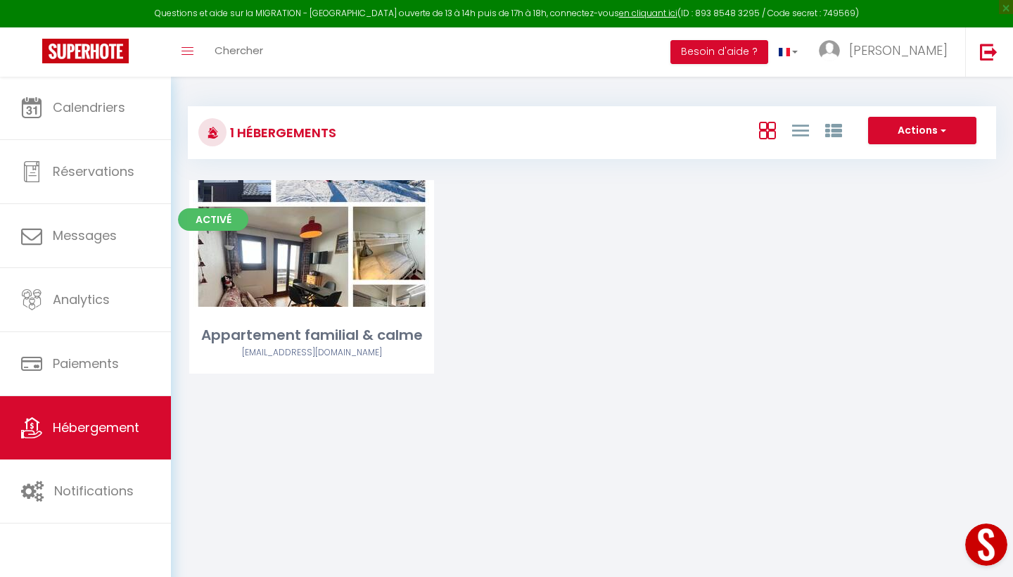
click at [900, 126] on button "Actions" at bounding box center [922, 131] width 108 height 28
click at [899, 159] on li "Créer un Hébergement" at bounding box center [911, 159] width 129 height 15
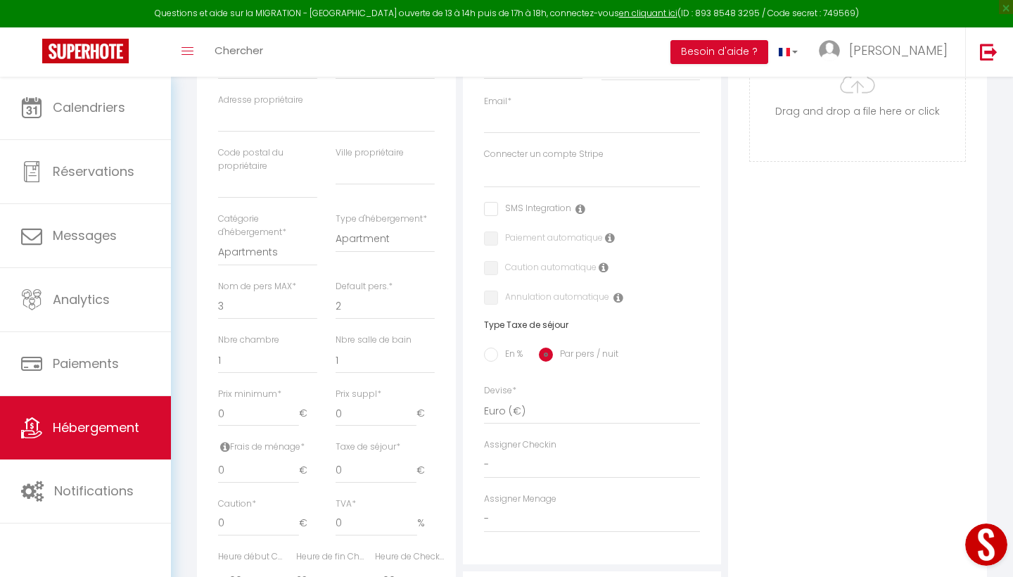
scroll to position [326, 0]
click at [234, 52] on span "Chercher" at bounding box center [239, 50] width 49 height 15
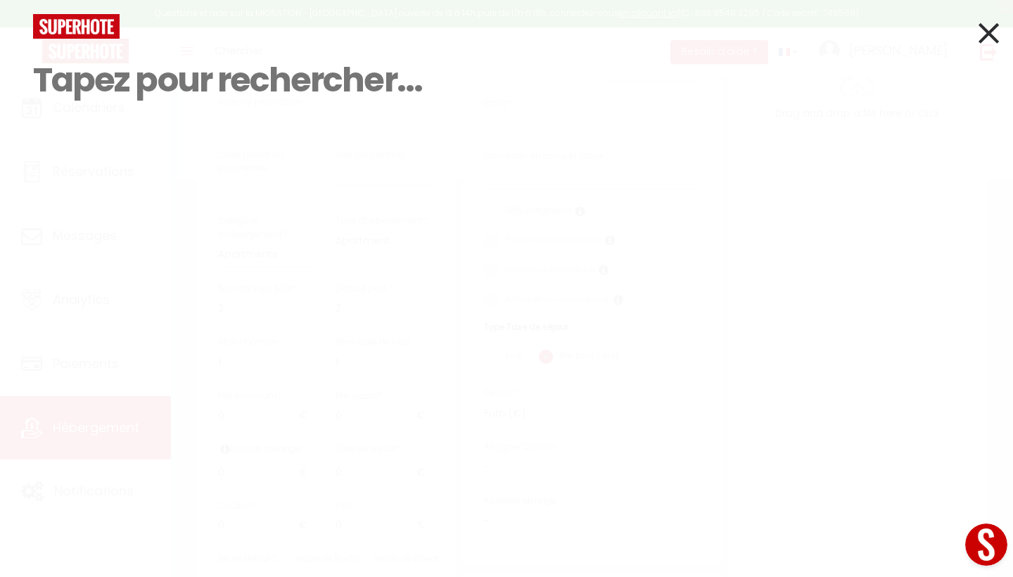
click at [900, 27] on icon at bounding box center [989, 32] width 20 height 35
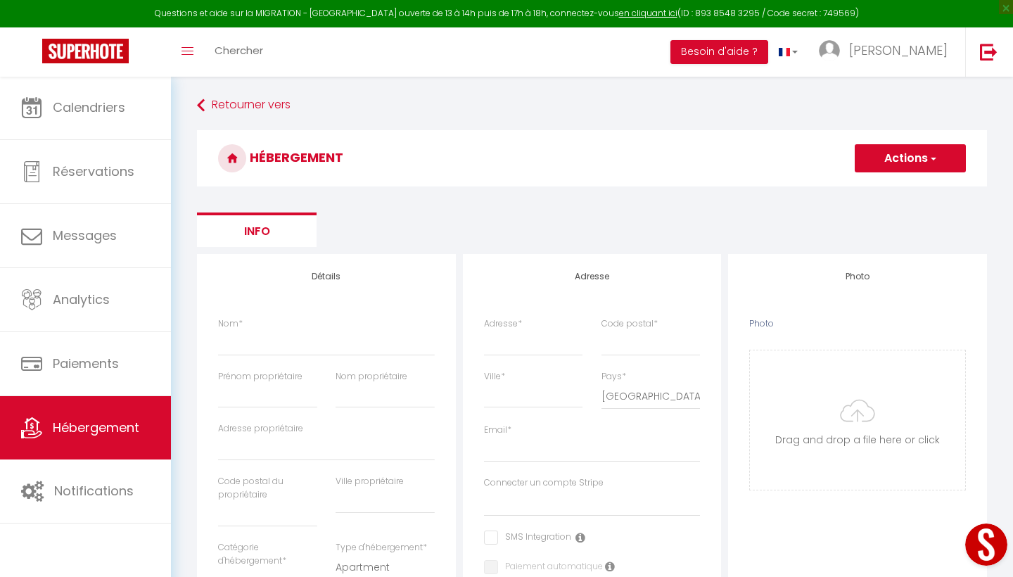
scroll to position [0, 0]
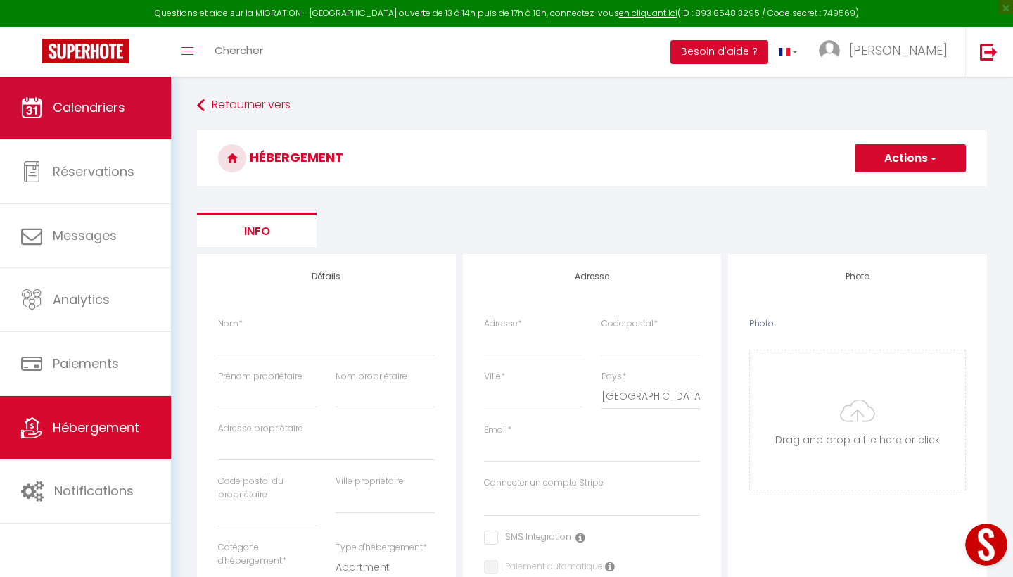
click at [66, 119] on link "Calendriers" at bounding box center [85, 107] width 171 height 63
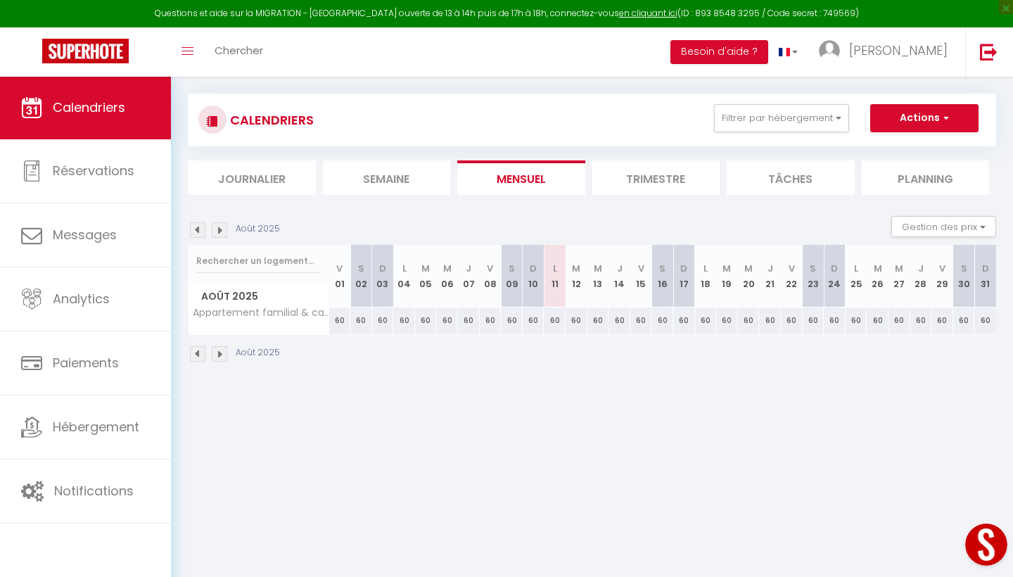
scroll to position [1, 0]
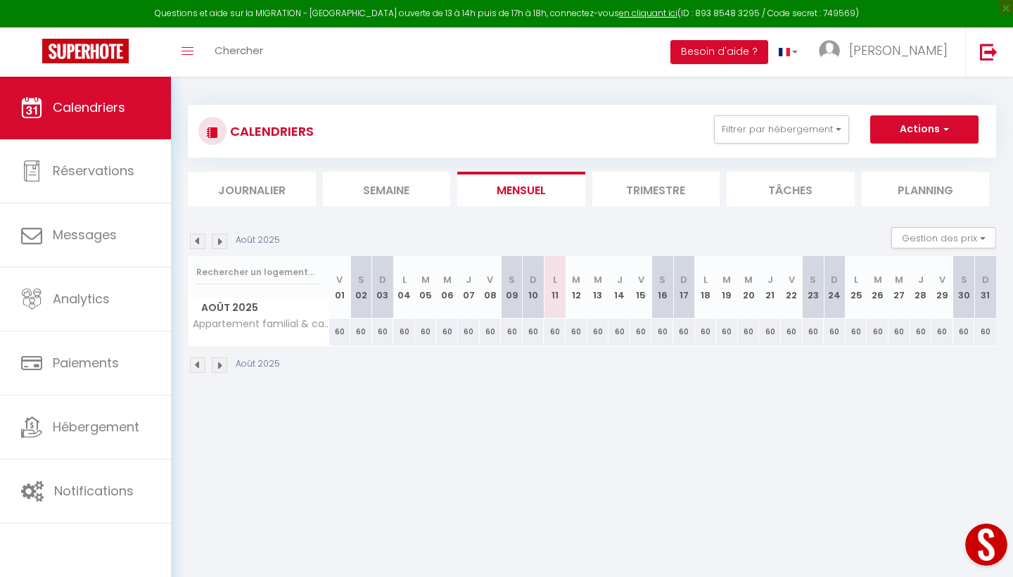
click at [900, 132] on button "Actions" at bounding box center [924, 129] width 108 height 28
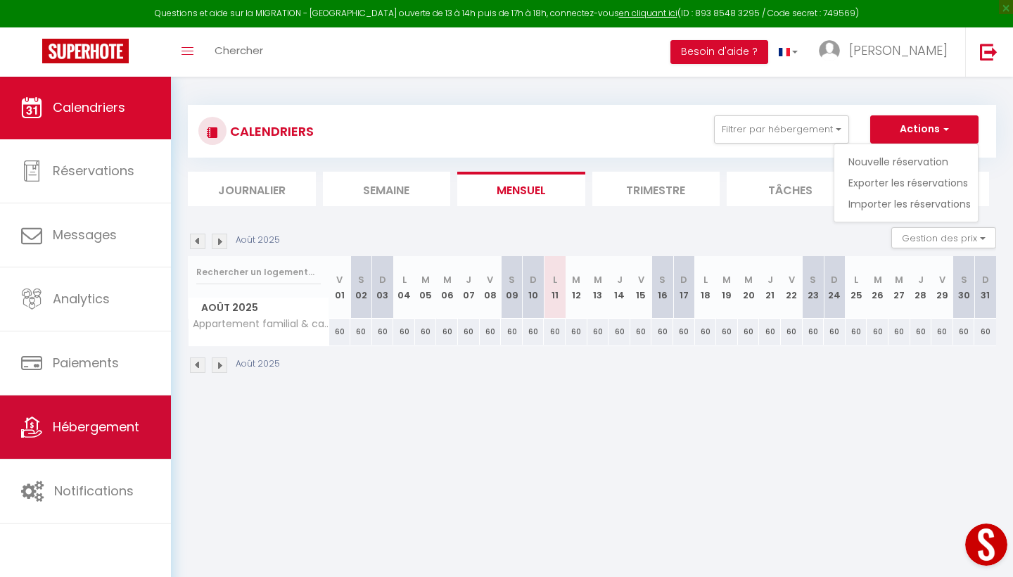
click at [87, 433] on span "Hébergement" at bounding box center [96, 427] width 87 height 18
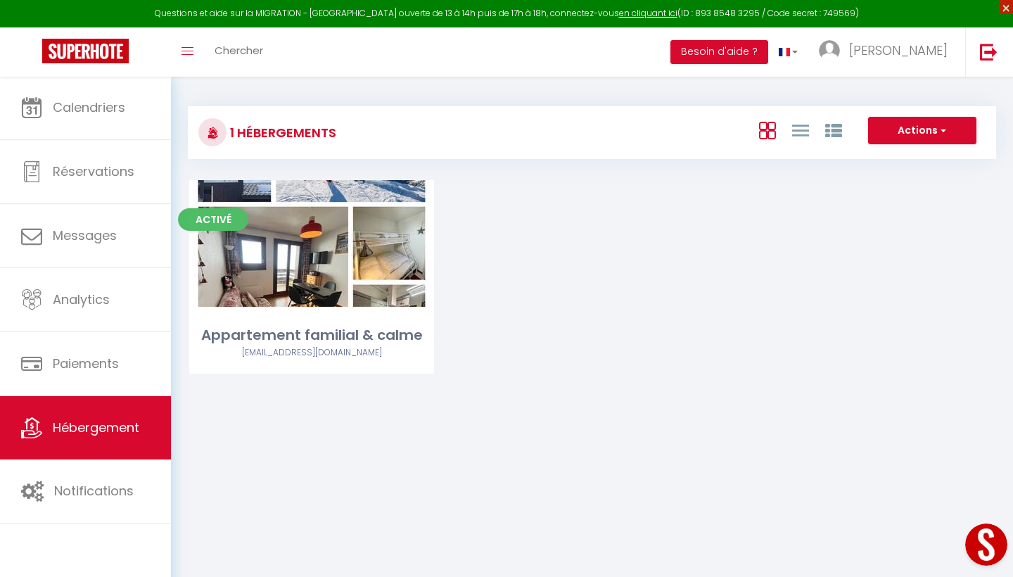
click at [900, 11] on span "×" at bounding box center [1006, 7] width 14 height 14
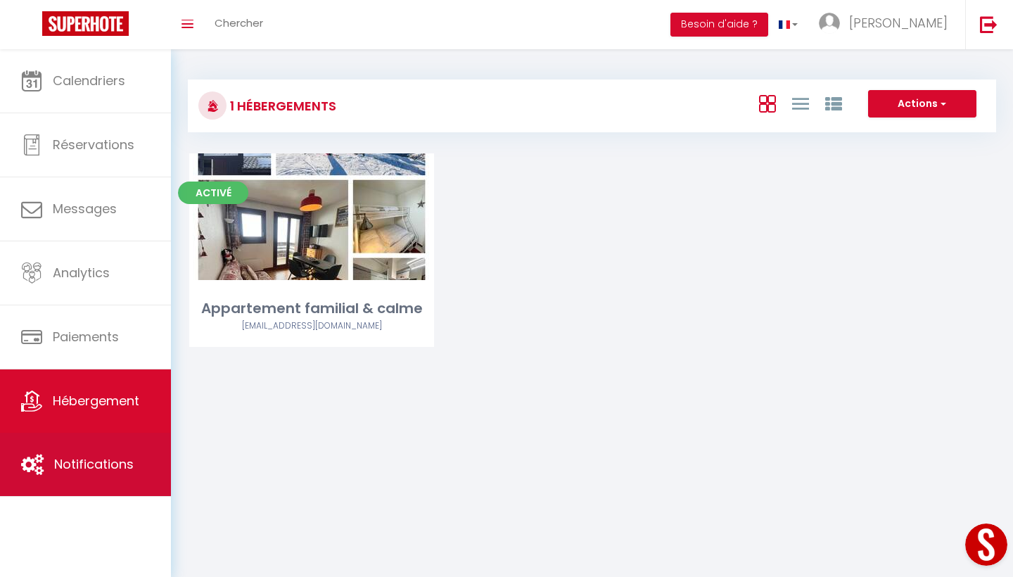
click at [32, 450] on icon at bounding box center [32, 464] width 23 height 21
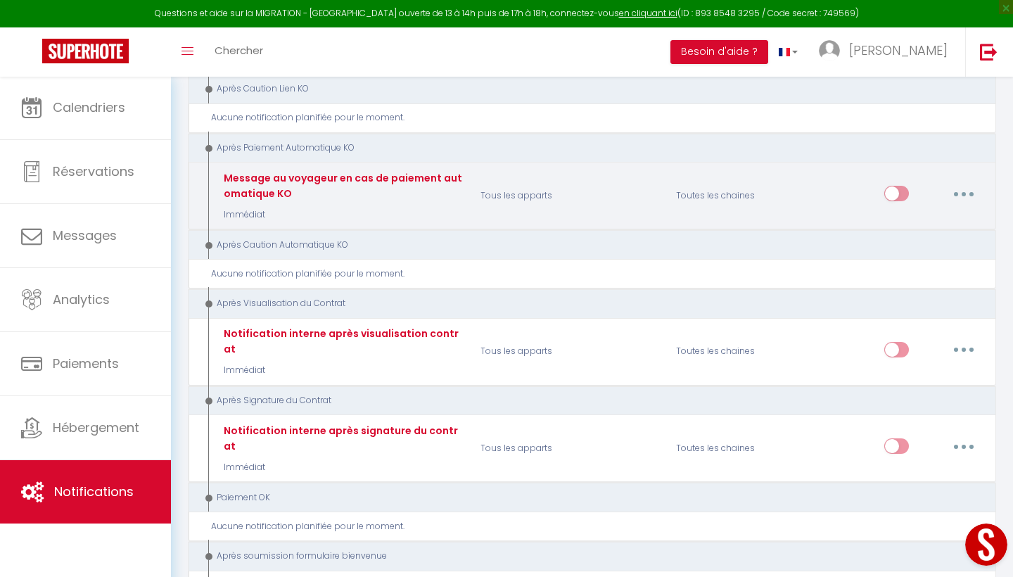
scroll to position [1145, 0]
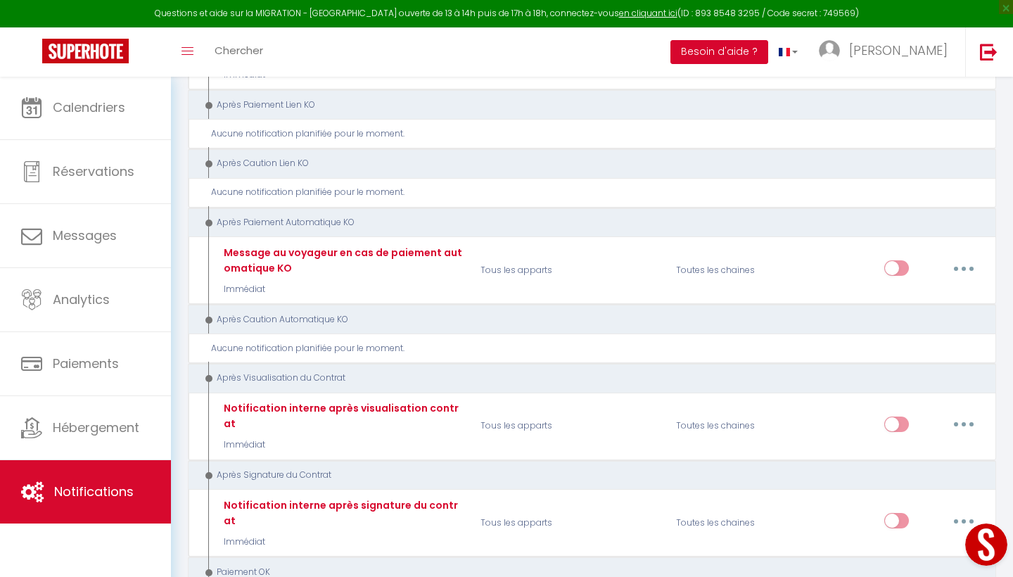
click at [768, 52] on button "Besoin d'aide ?" at bounding box center [719, 52] width 98 height 24
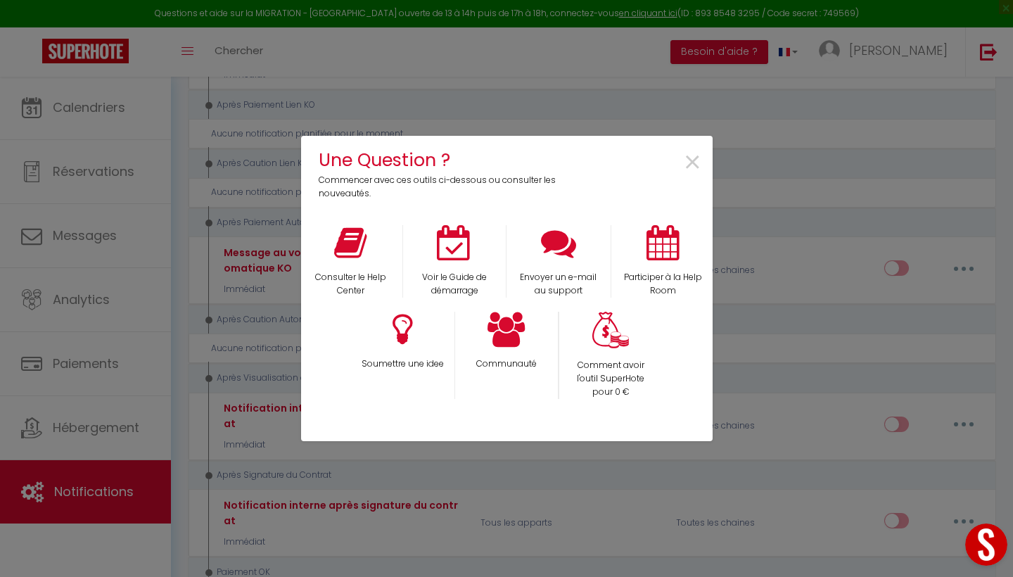
click at [900, 450] on button "Open LiveChat chat widget" at bounding box center [986, 544] width 42 height 42
click at [689, 165] on span "×" at bounding box center [692, 163] width 19 height 44
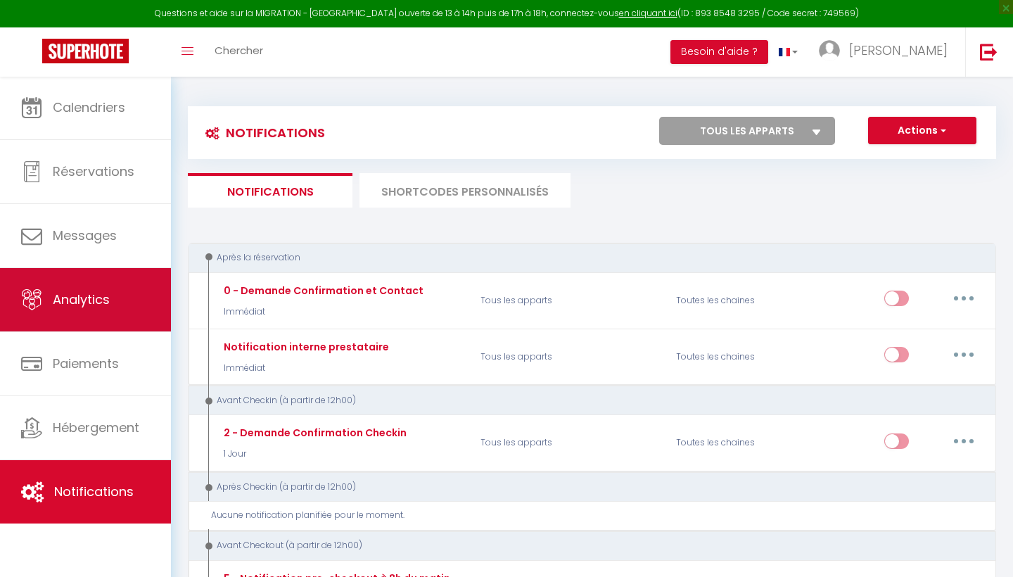
scroll to position [0, 0]
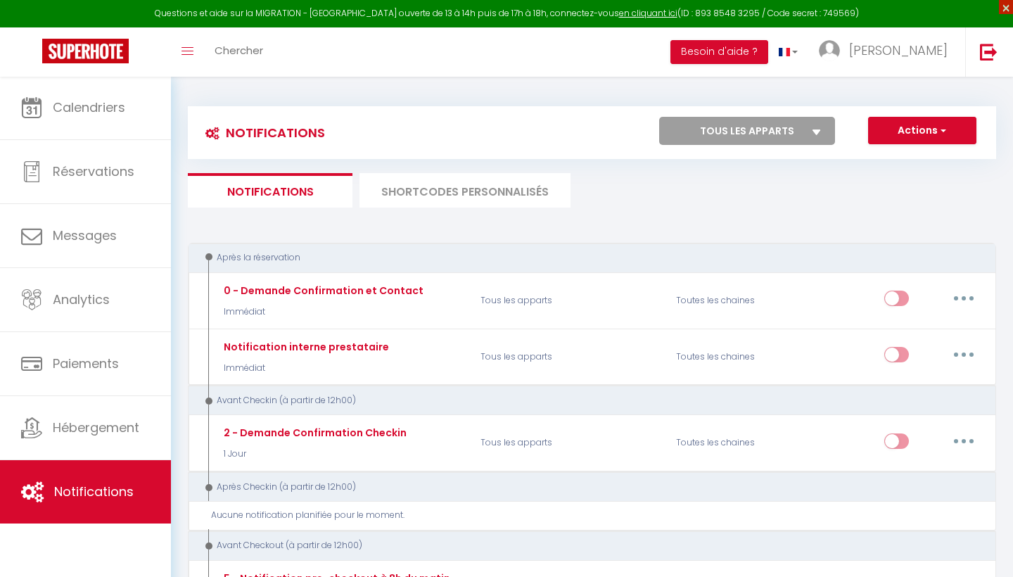
click at [900, 10] on span "×" at bounding box center [1006, 7] width 14 height 14
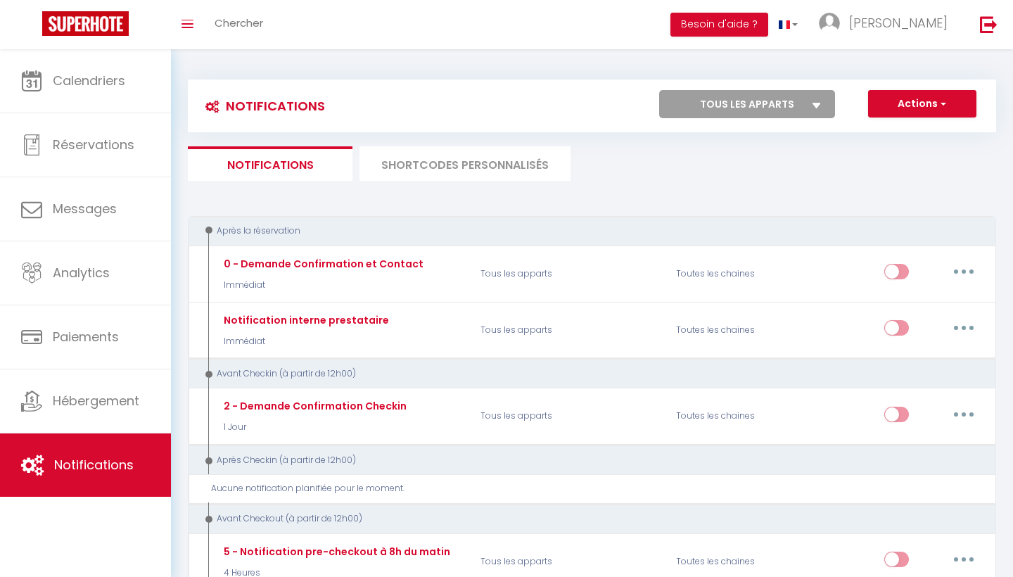
click at [900, 106] on button "Actions" at bounding box center [922, 104] width 108 height 28
click at [818, 103] on icon at bounding box center [817, 106] width 8 height 6
click at [818, 103] on select "Tous les apparts Appartement familial & calme" at bounding box center [747, 104] width 176 height 28
click at [900, 104] on button "Actions" at bounding box center [922, 104] width 108 height 28
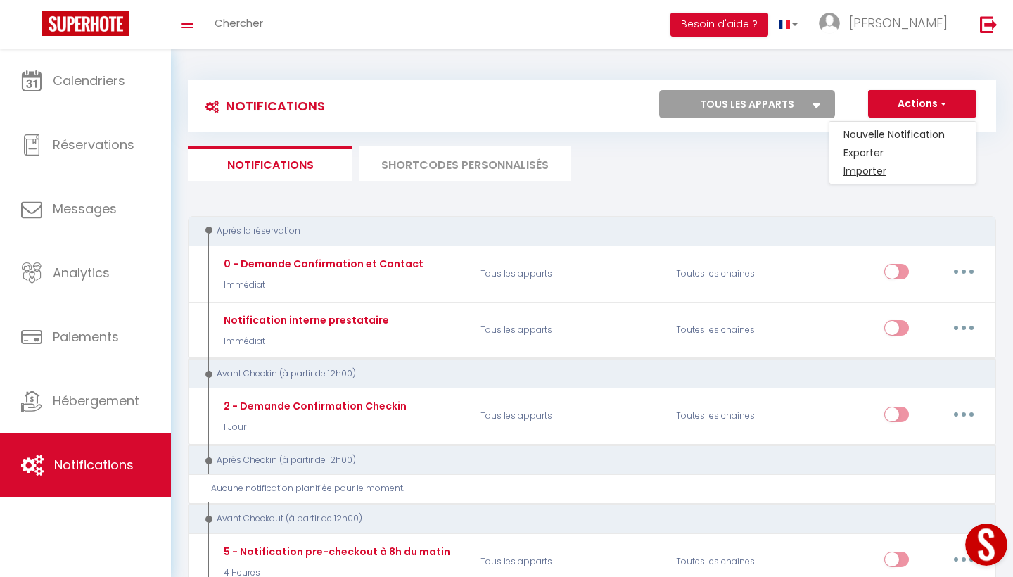
click at [871, 174] on link "Importer" at bounding box center [902, 171] width 146 height 18
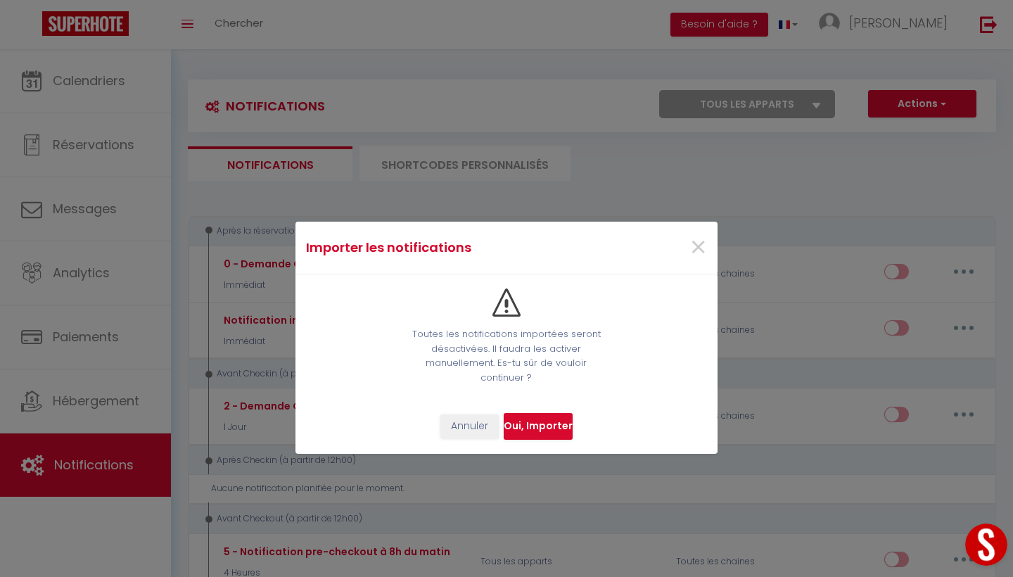
click at [466, 426] on button "Annuler" at bounding box center [469, 426] width 58 height 24
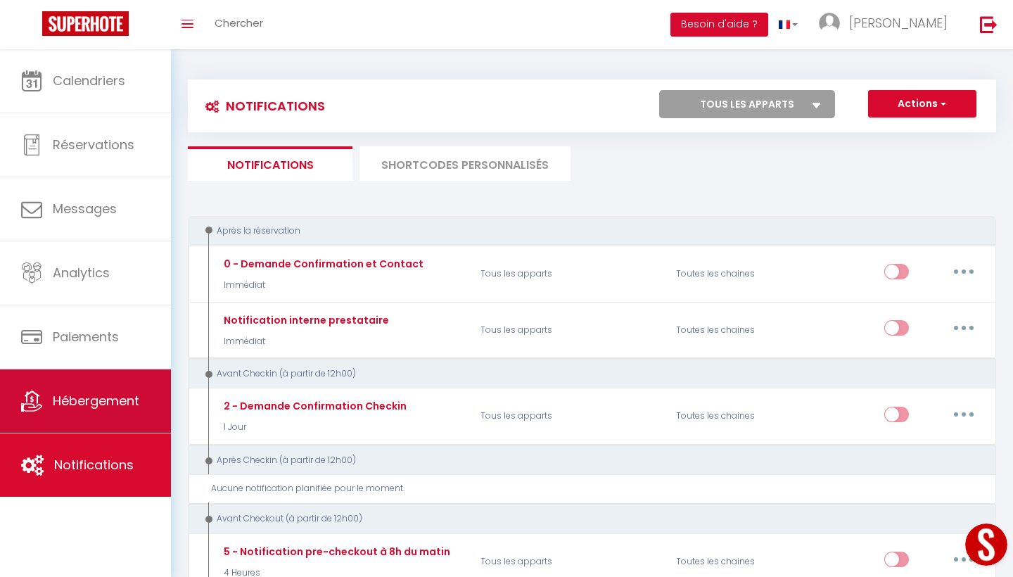
click at [100, 397] on span "Hébergement" at bounding box center [96, 401] width 87 height 18
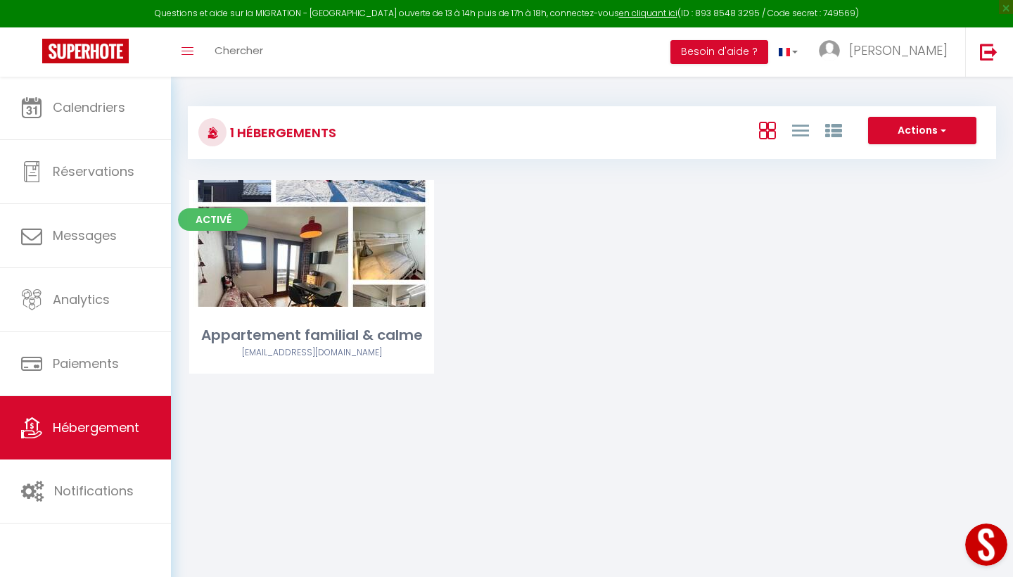
click at [900, 128] on span "button" at bounding box center [942, 130] width 8 height 14
click at [888, 158] on li "Créer un Hébergement" at bounding box center [911, 159] width 129 height 15
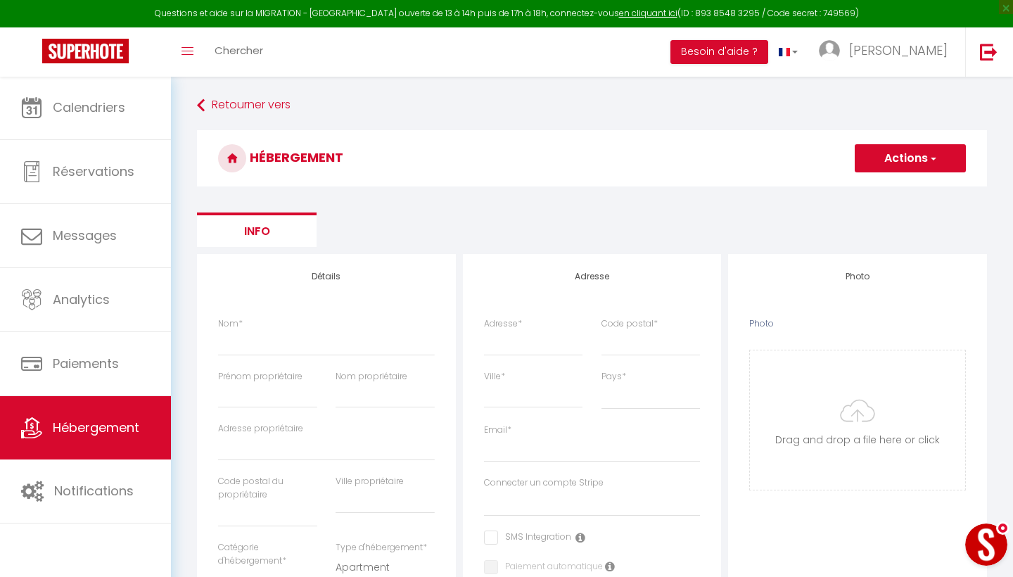
click at [900, 450] on button "Open LiveChat chat widget" at bounding box center [986, 544] width 42 height 42
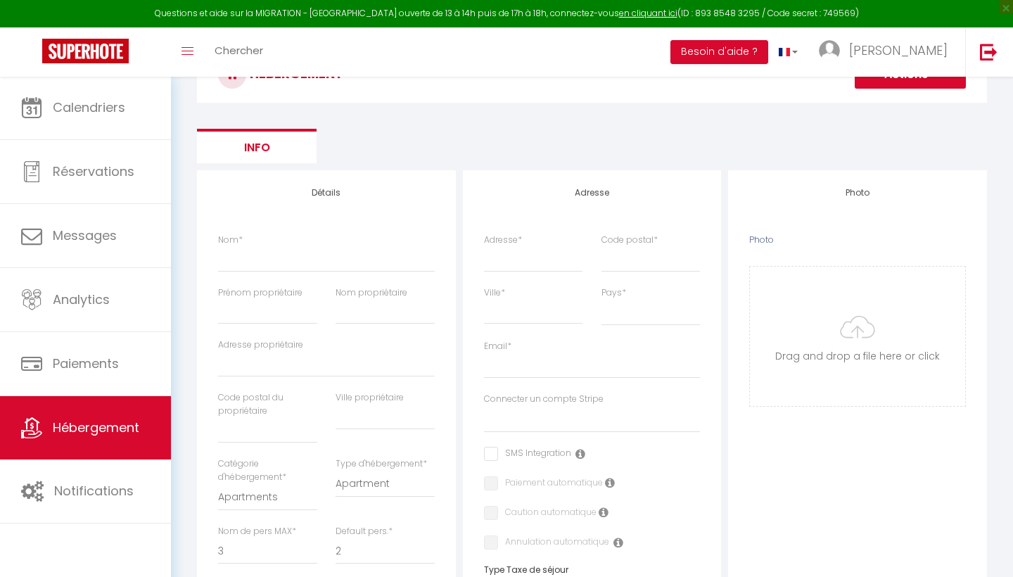
scroll to position [82, 0]
click at [619, 137] on ul "Info" at bounding box center [592, 147] width 790 height 34
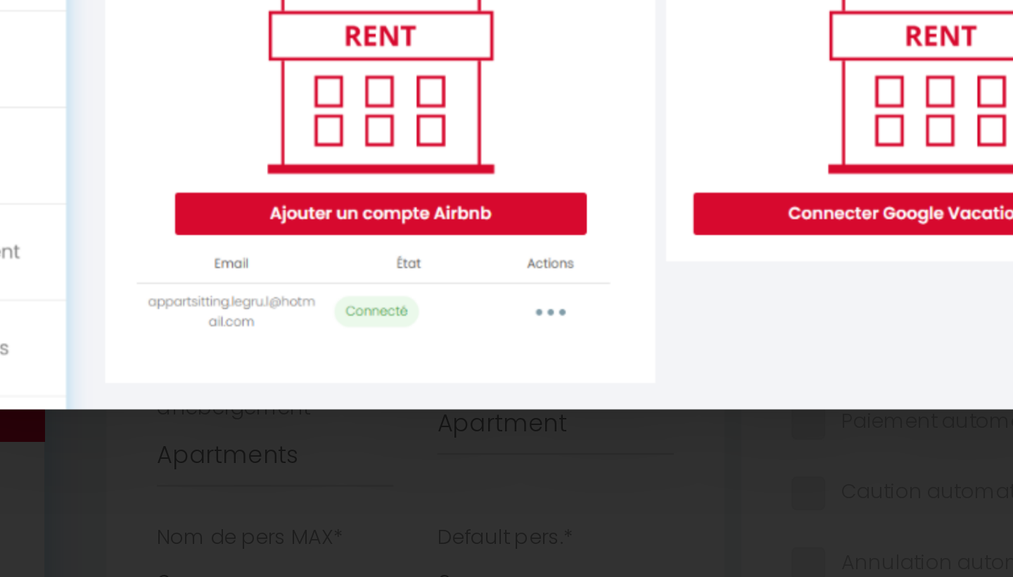
scroll to position [262, 0]
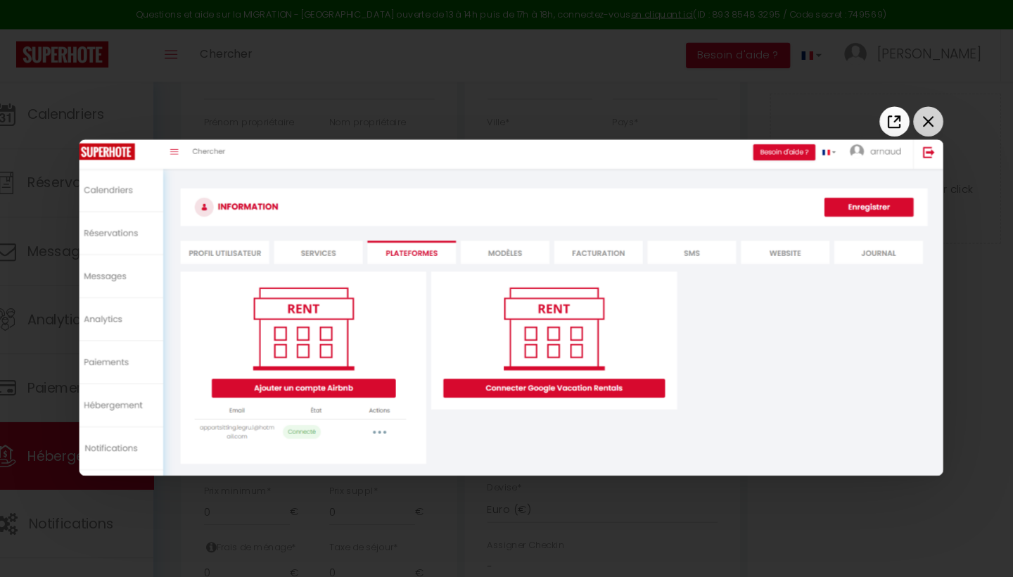
click at [867, 113] on icon "Close the window" at bounding box center [869, 114] width 23 height 23
click at [865, 115] on icon "Close the window" at bounding box center [869, 114] width 23 height 23
click at [683, 112] on div at bounding box center [478, 288] width 1013 height 577
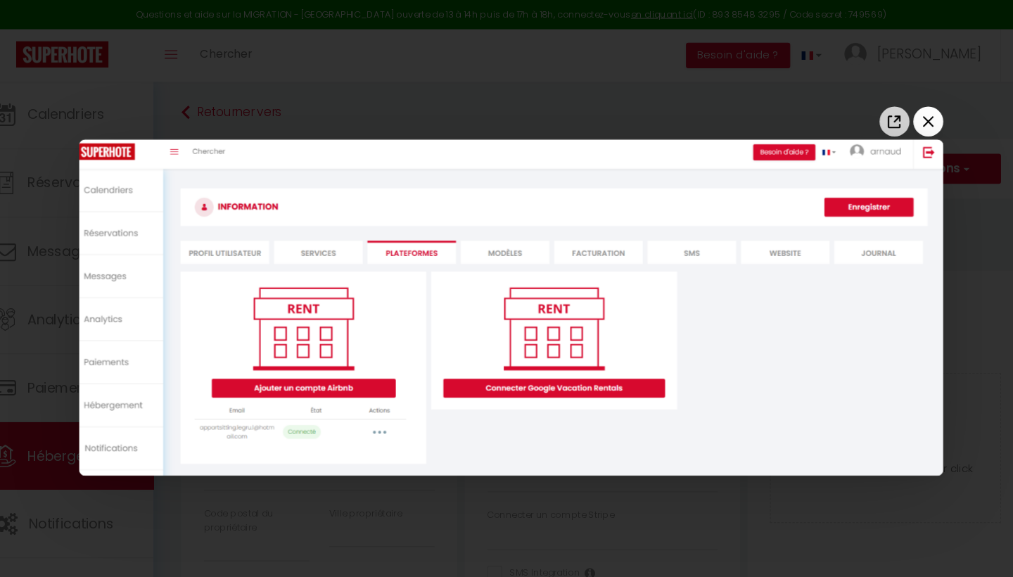
click at [844, 111] on icon "Open image in a new tab" at bounding box center [838, 114] width 23 height 23
click at [870, 118] on icon "Close the window" at bounding box center [869, 114] width 23 height 23
click at [708, 450] on div at bounding box center [478, 288] width 1013 height 577
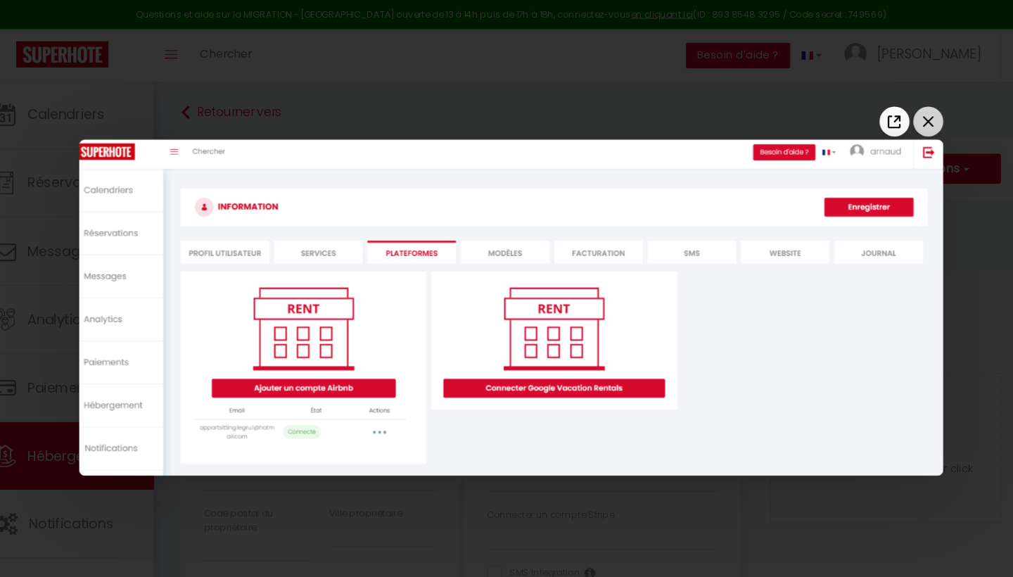
click at [860, 110] on icon "Close the window" at bounding box center [869, 114] width 23 height 23
click at [864, 112] on icon "Close the window" at bounding box center [869, 114] width 23 height 23
click at [205, 136] on img at bounding box center [478, 288] width 810 height 314
click at [834, 113] on icon "Open image in a new tab" at bounding box center [838, 114] width 23 height 23
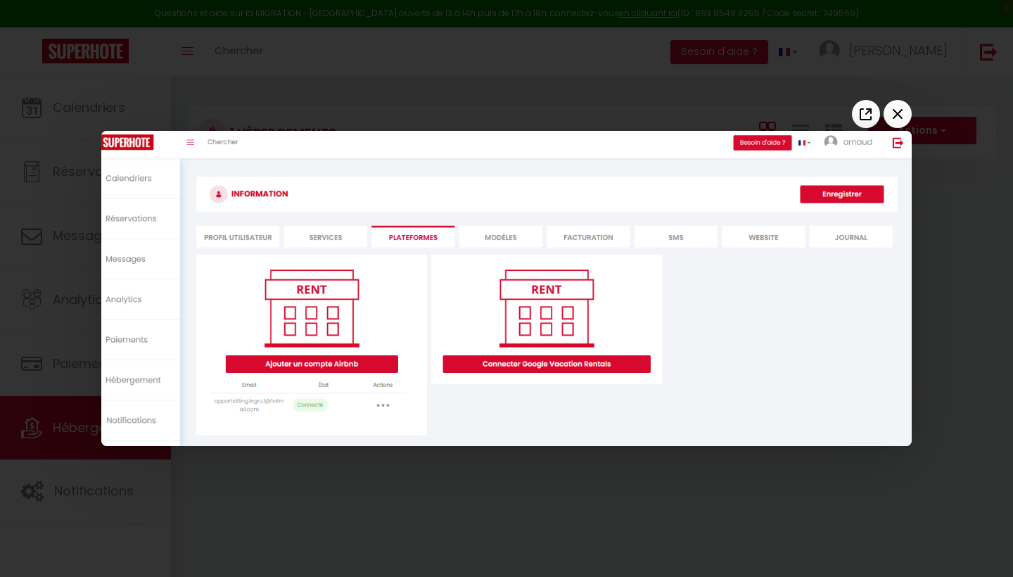
click at [500, 19] on div at bounding box center [506, 288] width 1013 height 577
click at [900, 110] on icon "Close the window" at bounding box center [897, 114] width 23 height 23
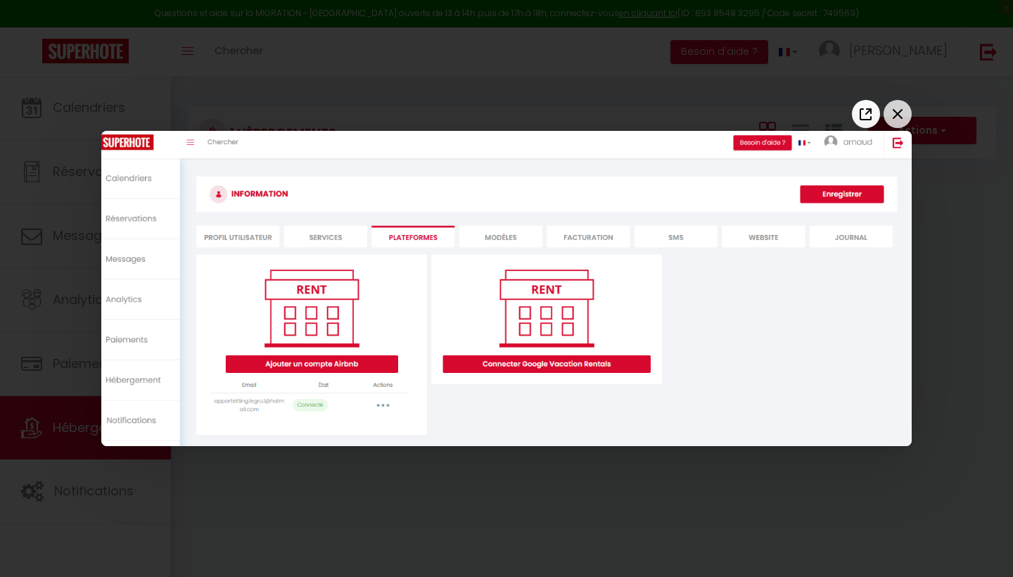
click at [900, 110] on icon "Close the window" at bounding box center [897, 114] width 23 height 23
click at [899, 110] on icon "Close the window" at bounding box center [897, 114] width 23 height 23
click at [898, 110] on icon "Close the window" at bounding box center [897, 114] width 23 height 23
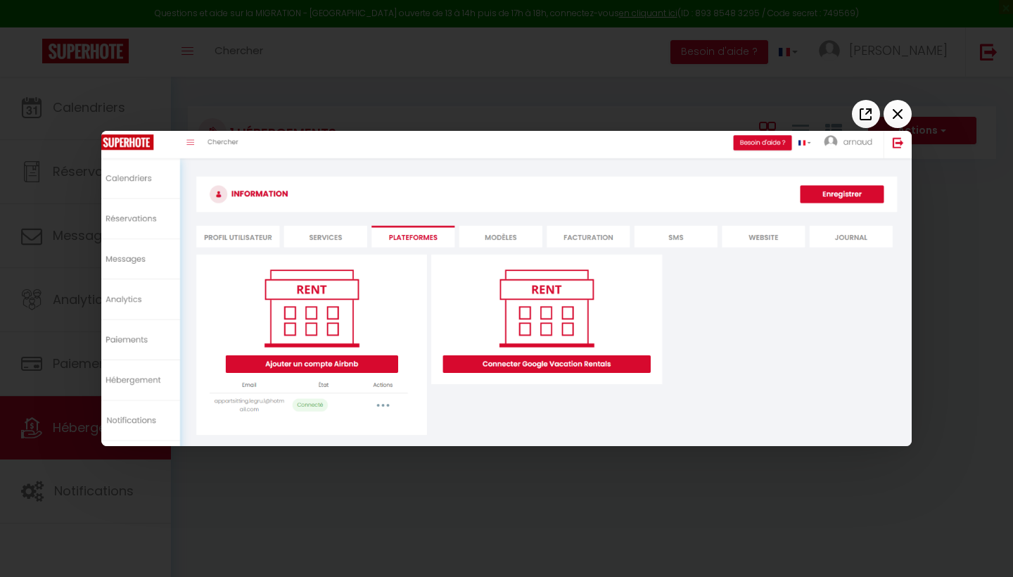
click at [898, 149] on img at bounding box center [506, 288] width 810 height 314
click at [898, 147] on img at bounding box center [506, 288] width 810 height 314
click at [136, 133] on img at bounding box center [506, 288] width 810 height 314
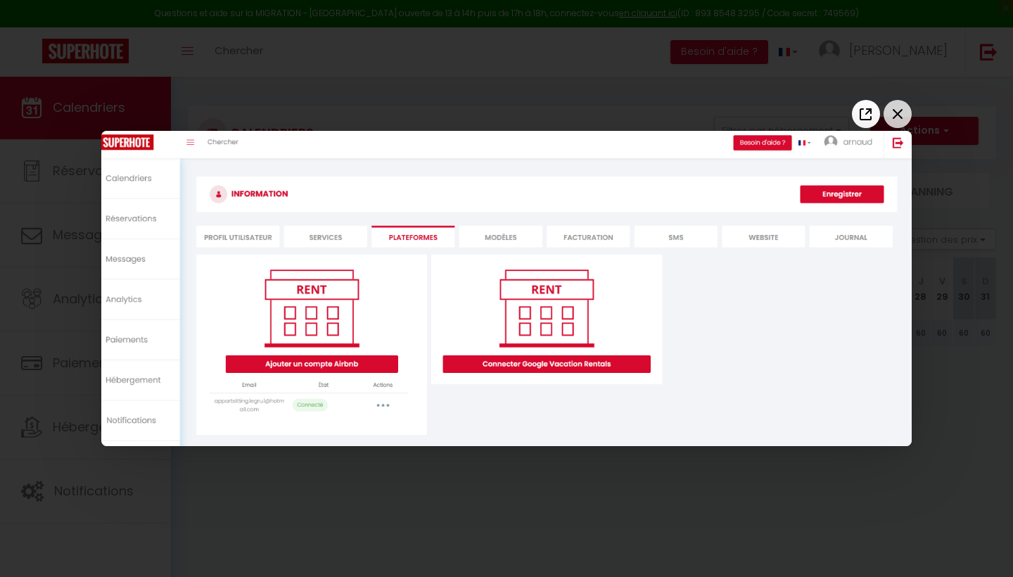
click at [900, 115] on icon "Close the window" at bounding box center [897, 114] width 23 height 23
click at [900, 450] on div at bounding box center [506, 288] width 1013 height 577
click at [894, 111] on icon "Close the window" at bounding box center [898, 114] width 10 height 10
click at [867, 115] on icon "Open image in a new tab" at bounding box center [866, 114] width 23 height 23
click at [891, 113] on icon "Close the window" at bounding box center [897, 114] width 23 height 23
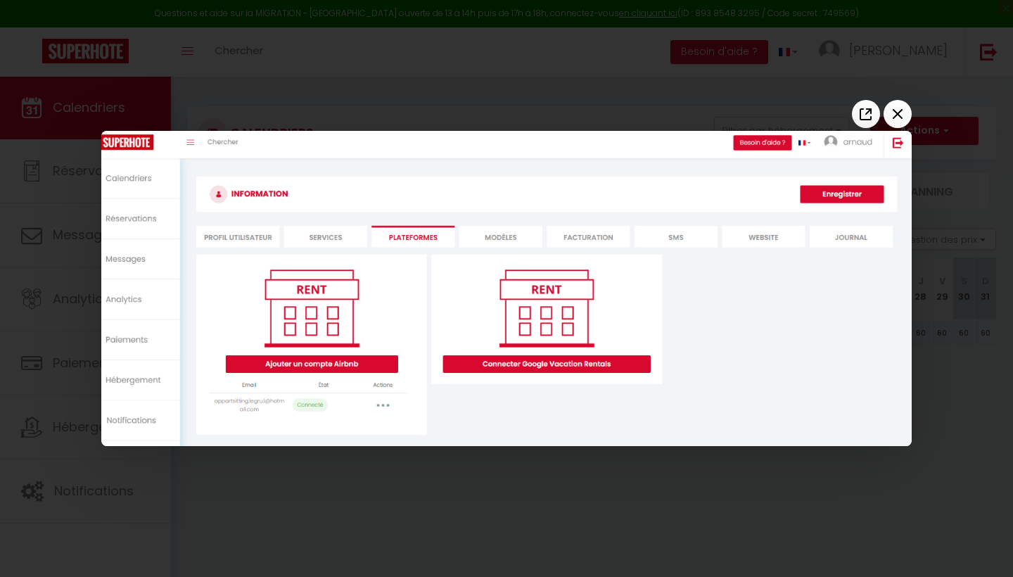
click at [898, 137] on img at bounding box center [506, 288] width 810 height 314
click at [896, 111] on icon "Close the window" at bounding box center [897, 114] width 23 height 23
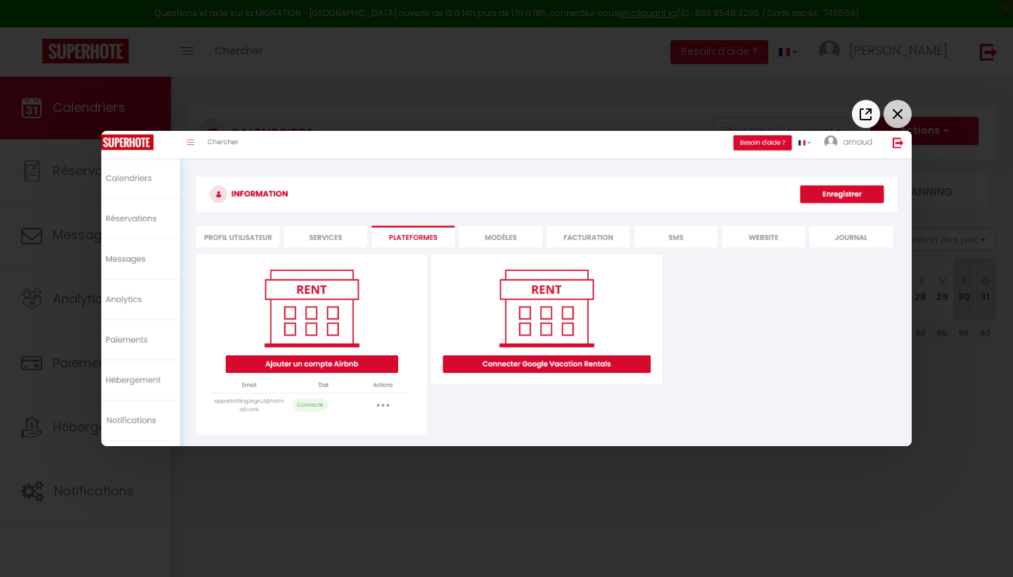
click at [896, 111] on icon "Close the window" at bounding box center [897, 114] width 23 height 23
click at [122, 140] on img at bounding box center [506, 288] width 810 height 314
click at [101, 95] on div at bounding box center [506, 288] width 1013 height 577
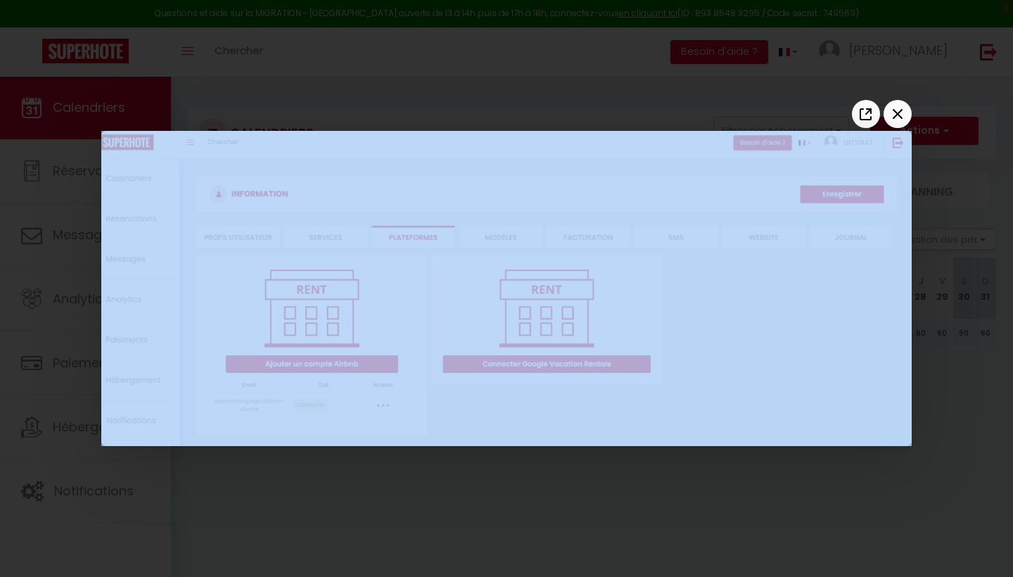
click at [101, 95] on div at bounding box center [506, 288] width 1013 height 577
click at [192, 56] on div at bounding box center [506, 288] width 1013 height 577
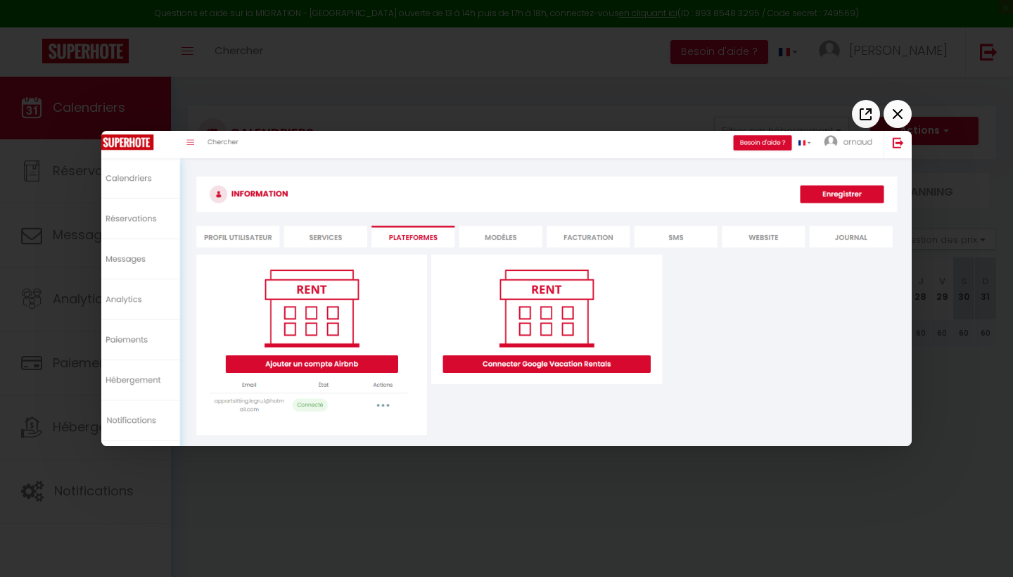
click at [192, 56] on div at bounding box center [506, 288] width 1013 height 577
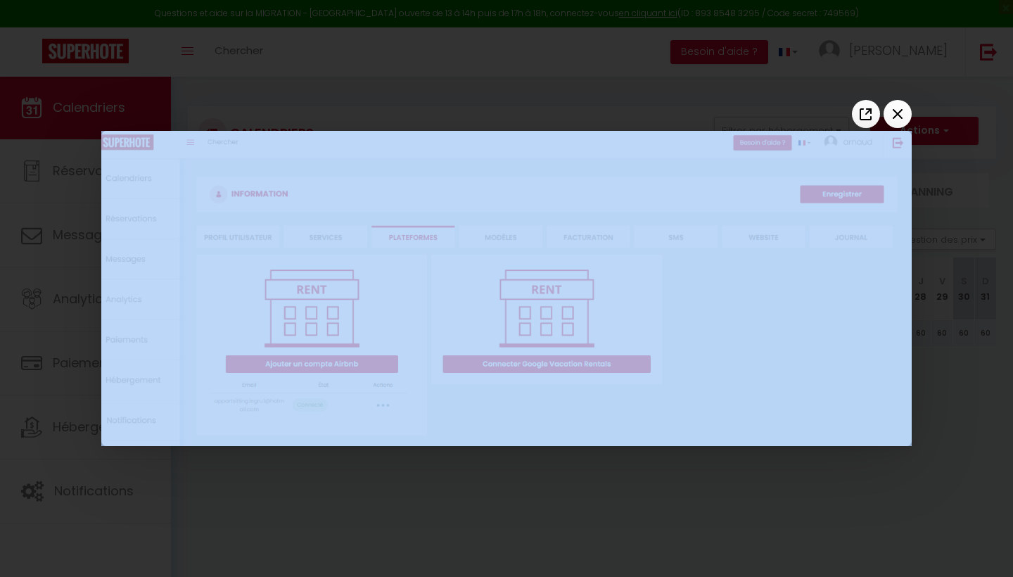
drag, startPoint x: 192, startPoint y: 56, endPoint x: 830, endPoint y: 53, distance: 638.1
click at [830, 53] on div at bounding box center [506, 288] width 1013 height 577
click at [900, 115] on div at bounding box center [506, 288] width 1013 height 577
click at [890, 120] on icon "Close the window" at bounding box center [897, 114] width 23 height 23
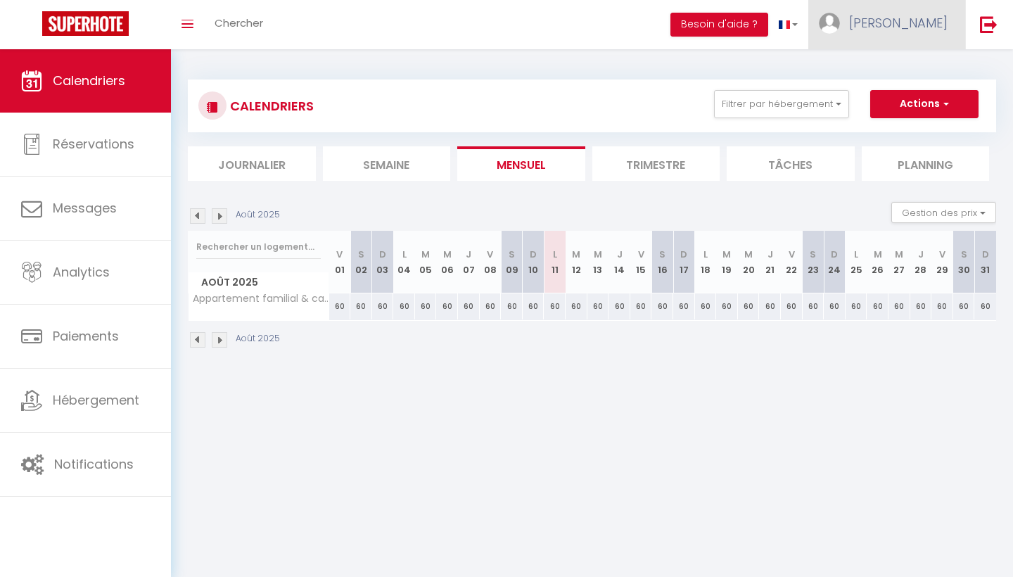
click at [914, 20] on span "[PERSON_NAME]" at bounding box center [898, 23] width 98 height 18
click at [906, 70] on link "Paramètres" at bounding box center [909, 70] width 104 height 24
select select "28"
select select "fr"
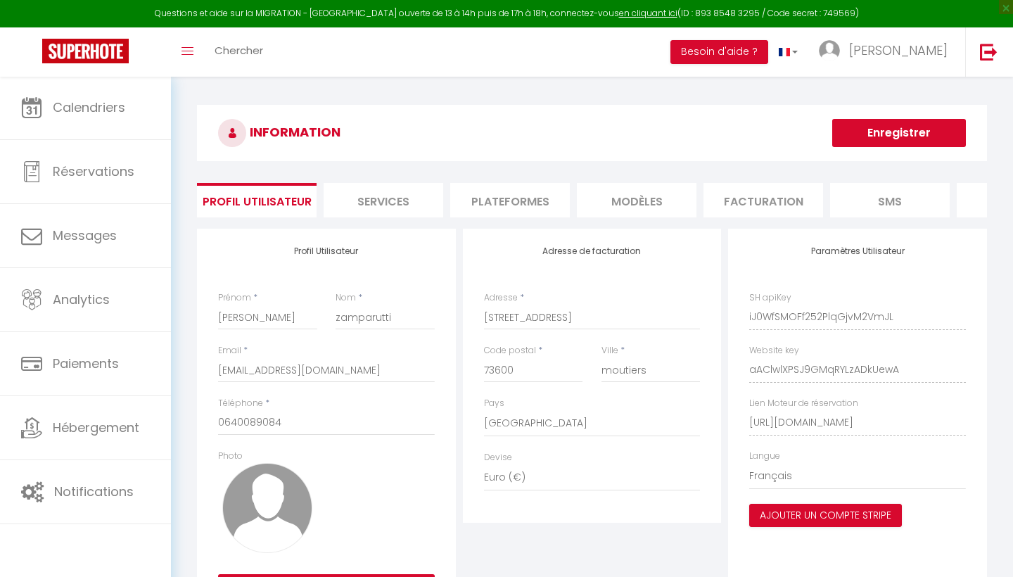
click at [487, 204] on li "Plateformes" at bounding box center [510, 200] width 120 height 34
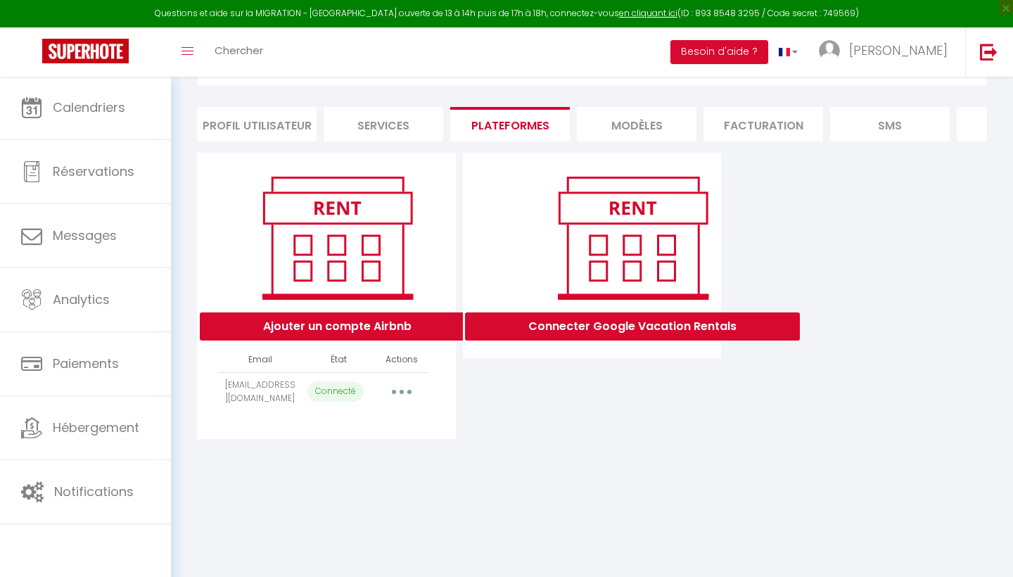
scroll to position [76, 0]
click at [398, 390] on button "button" at bounding box center [401, 392] width 39 height 23
click at [360, 326] on button "Ajouter un compte Airbnb" at bounding box center [337, 326] width 275 height 28
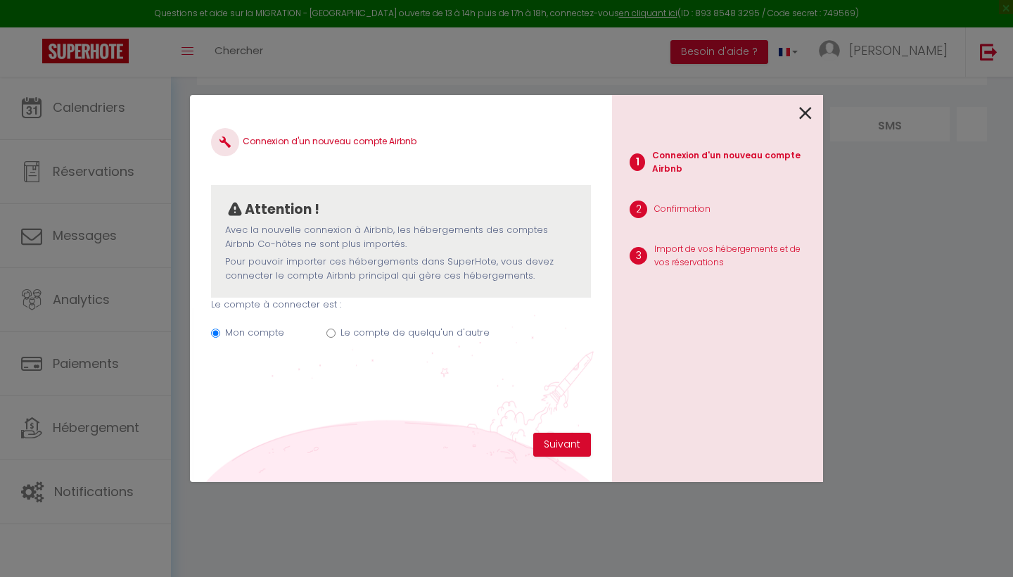
drag, startPoint x: 519, startPoint y: 155, endPoint x: 473, endPoint y: 163, distance: 46.4
click at [473, 163] on div "Connexion d'un nouveau compte Airbnb" at bounding box center [401, 153] width 380 height 50
drag, startPoint x: 573, startPoint y: 145, endPoint x: 564, endPoint y: 146, distance: 8.6
click at [556, 146] on h4 "Connexion d'un nouveau compte Airbnb" at bounding box center [401, 142] width 380 height 28
click at [331, 331] on input "Le compte de quelqu'un d'autre" at bounding box center [330, 333] width 9 height 9
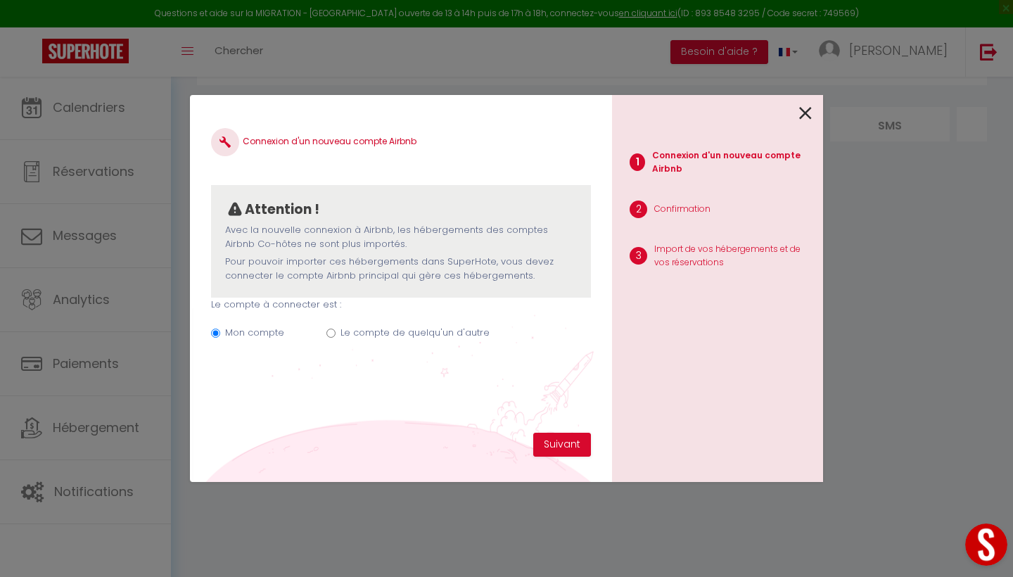
radio input "true"
radio input "false"
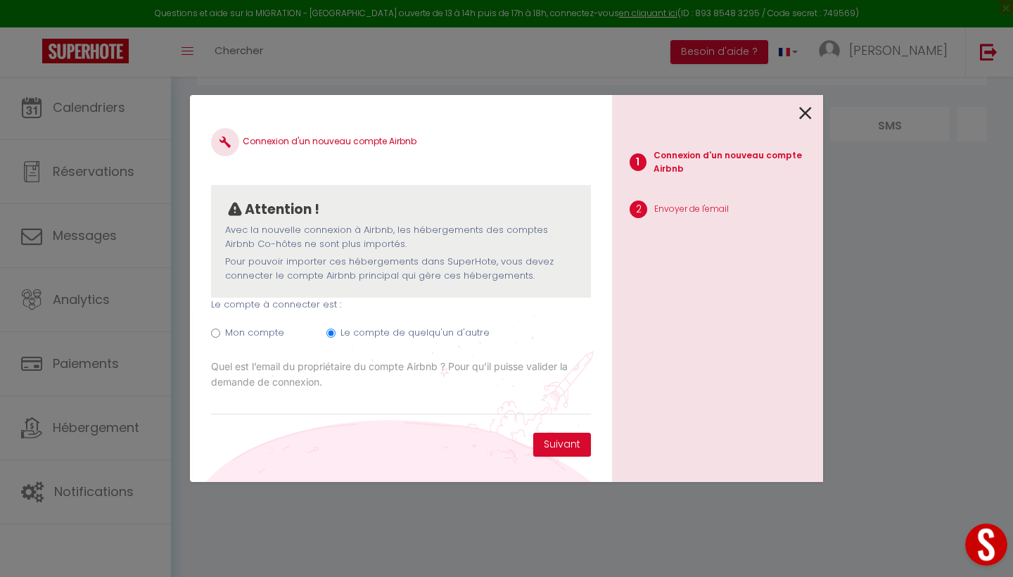
click at [997, 542] on button "Open LiveChat chat widget" at bounding box center [986, 544] width 42 height 42
click at [381, 400] on input "Email connexion Airbnb" at bounding box center [401, 402] width 380 height 25
click at [252, 403] on input "Email connexion Airbnb" at bounding box center [401, 402] width 380 height 25
paste input "[EMAIL_ADDRESS][PERSON_NAME][DOMAIN_NAME]"
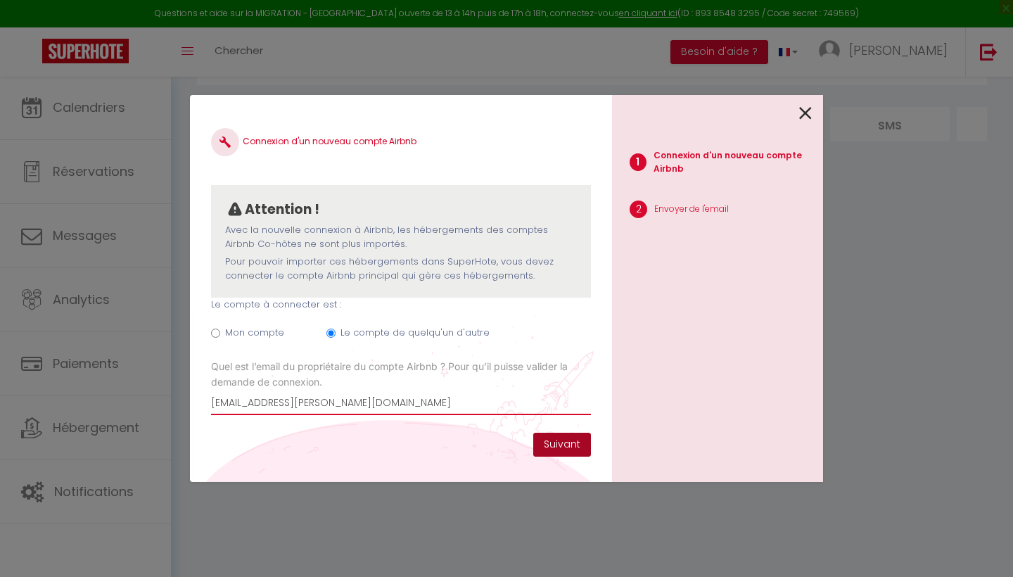
type input "[EMAIL_ADDRESS][PERSON_NAME][DOMAIN_NAME]"
click at [552, 441] on button "Suivant" at bounding box center [562, 445] width 58 height 24
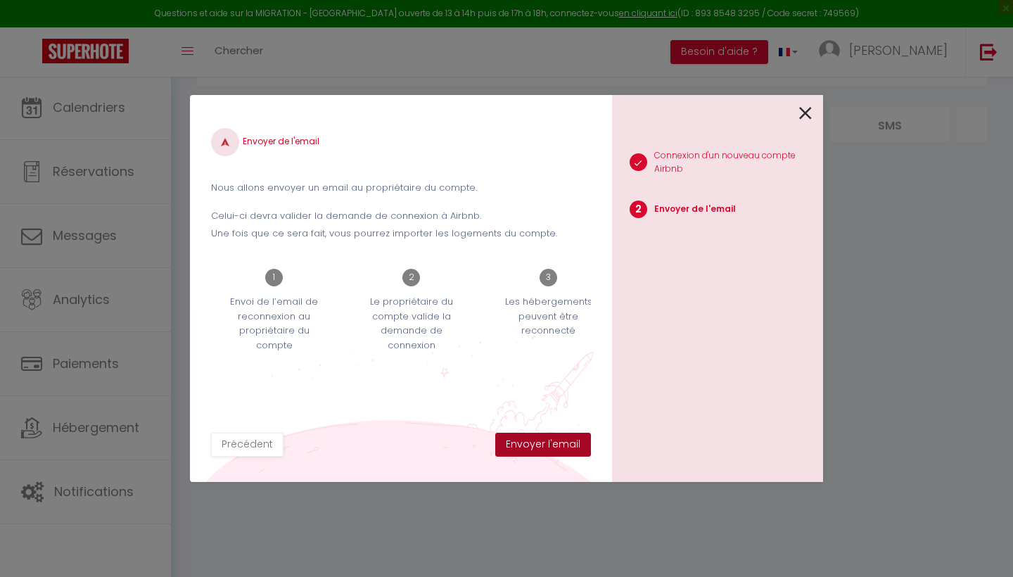
click at [540, 447] on button "Envoyer l'email" at bounding box center [543, 445] width 96 height 24
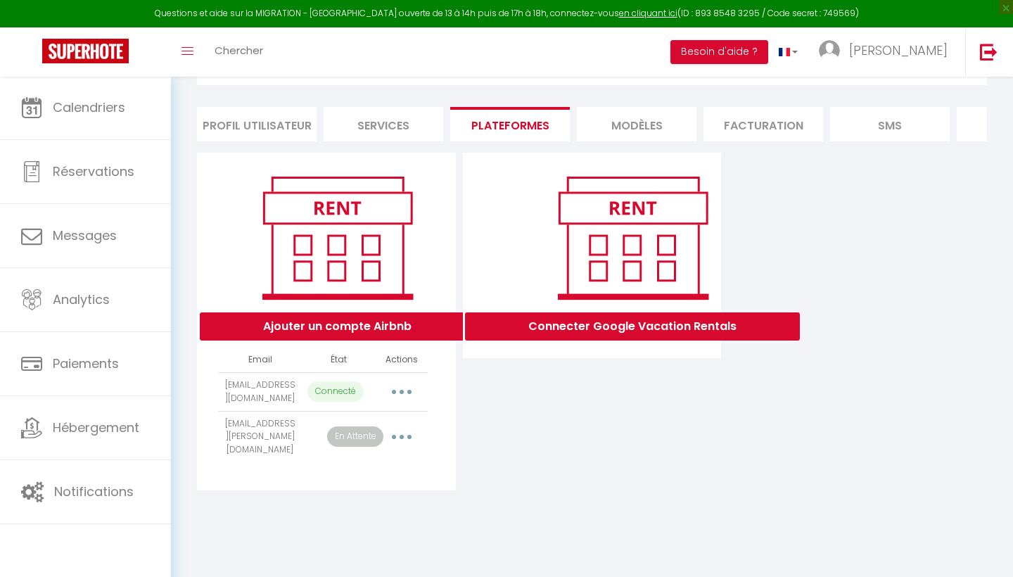
click at [400, 436] on button "button" at bounding box center [401, 437] width 39 height 23
click at [314, 516] on link "Reconnecter le compte" at bounding box center [339, 520] width 155 height 24
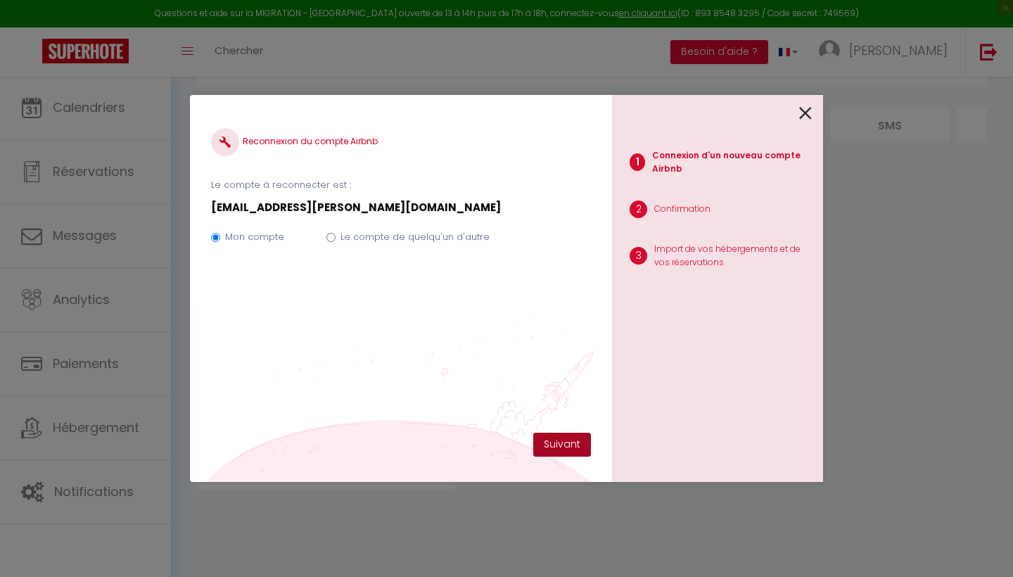
click at [554, 439] on button "Suivant" at bounding box center [562, 445] width 58 height 24
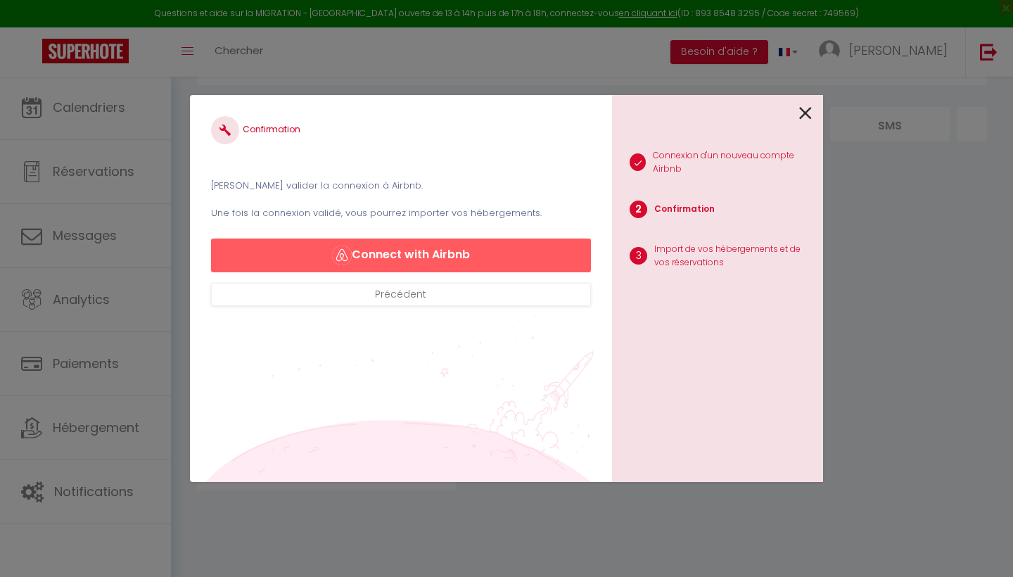
click at [462, 250] on button "Connect with Airbnb" at bounding box center [401, 255] width 380 height 34
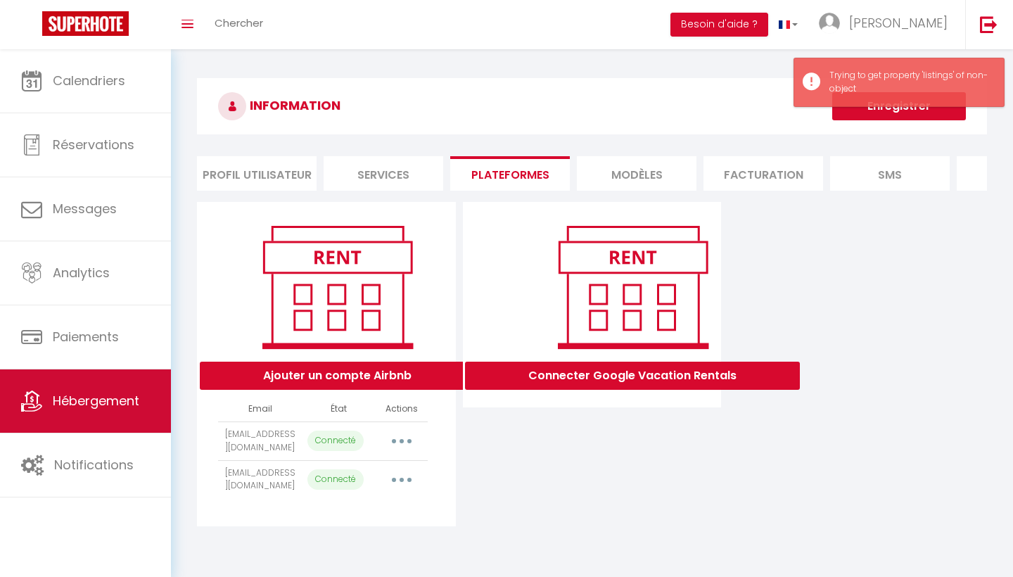
click at [86, 394] on span "Hébergement" at bounding box center [96, 401] width 87 height 18
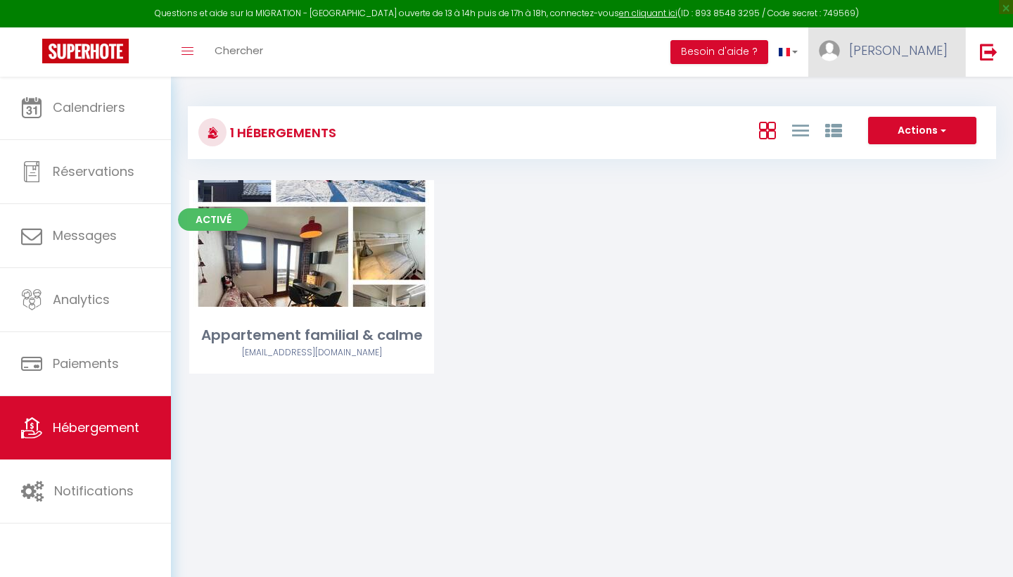
click at [915, 54] on span "[PERSON_NAME]" at bounding box center [898, 51] width 98 height 18
click at [910, 42] on span "[PERSON_NAME]" at bounding box center [898, 51] width 98 height 18
click at [920, 53] on span "[PERSON_NAME]" at bounding box center [898, 51] width 98 height 18
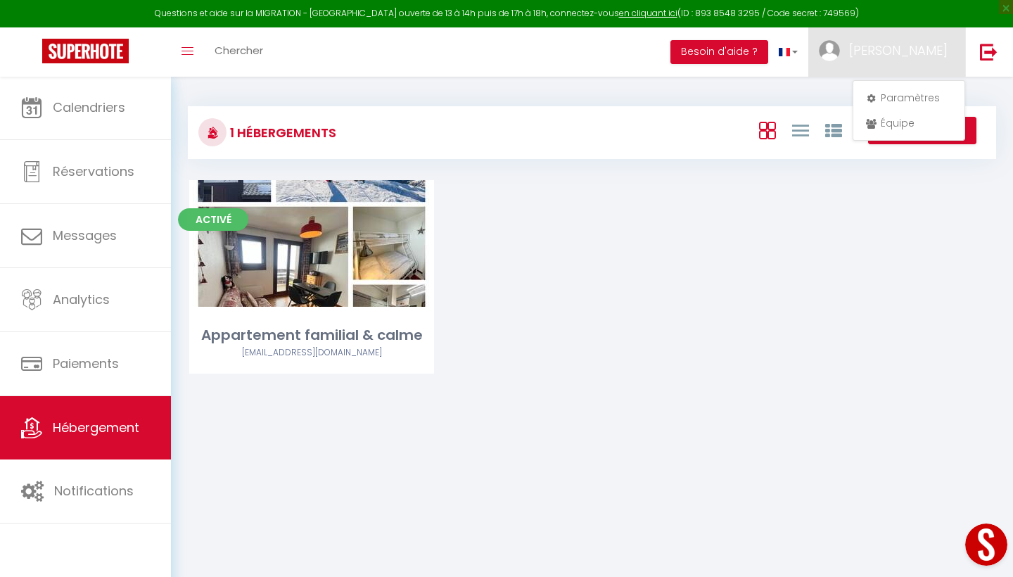
click at [704, 381] on div "Activé Editer Appartement familial & calme [EMAIL_ADDRESS][DOMAIN_NAME]" at bounding box center [592, 294] width 841 height 229
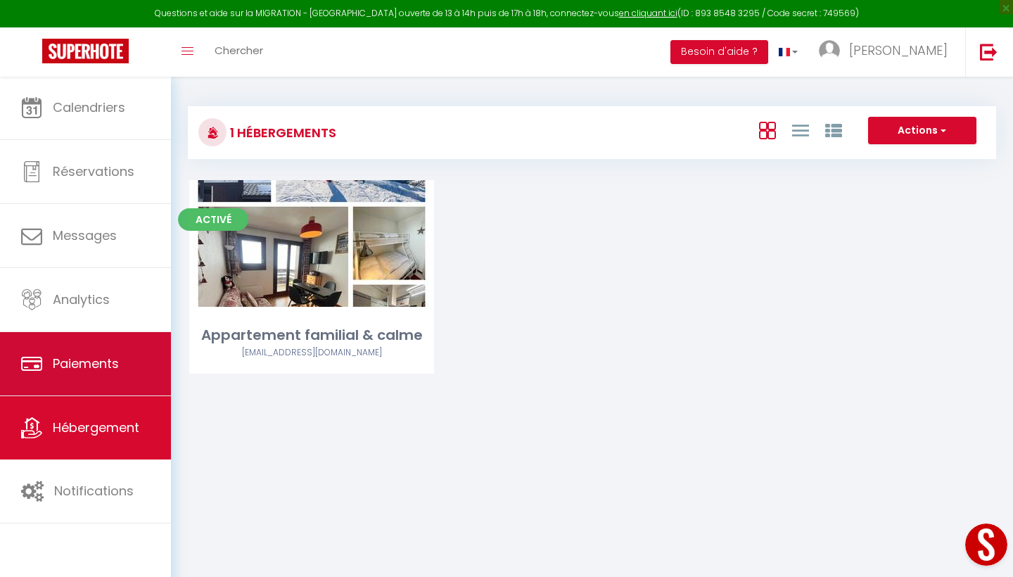
click at [93, 367] on span "Paiements" at bounding box center [86, 364] width 66 height 18
select select "2"
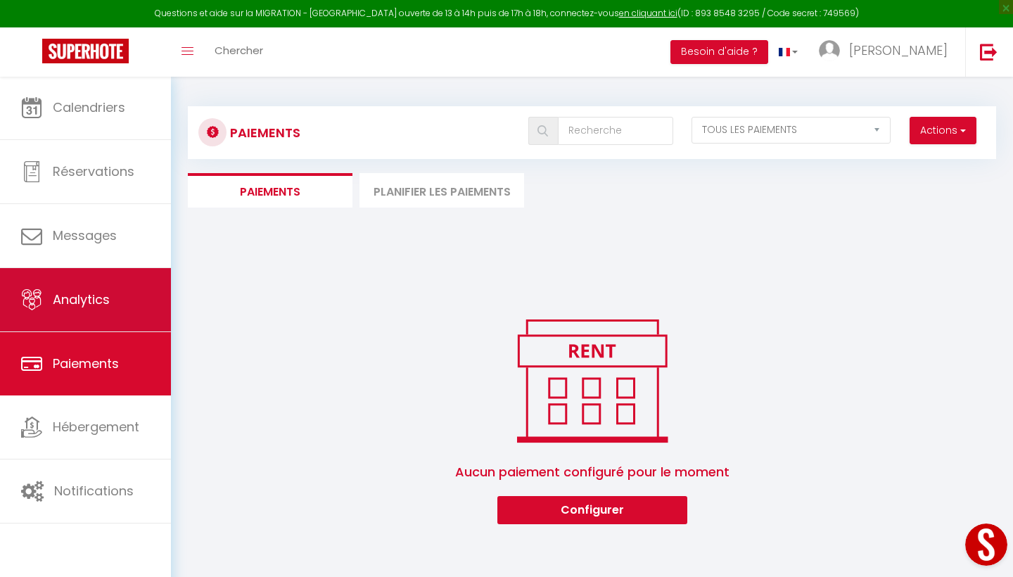
click at [83, 277] on link "Analytics" at bounding box center [85, 299] width 171 height 63
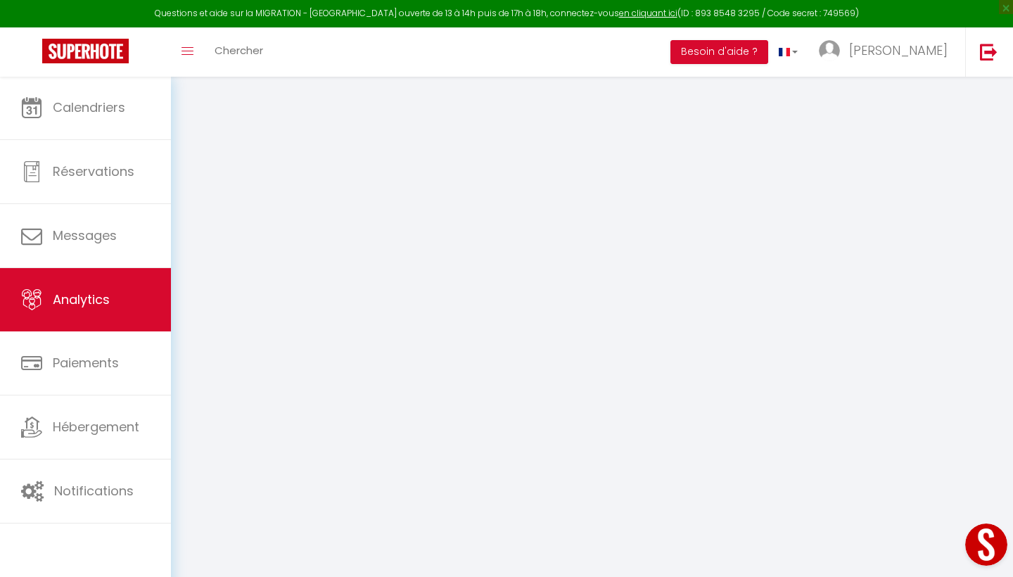
select select "2025"
select select "8"
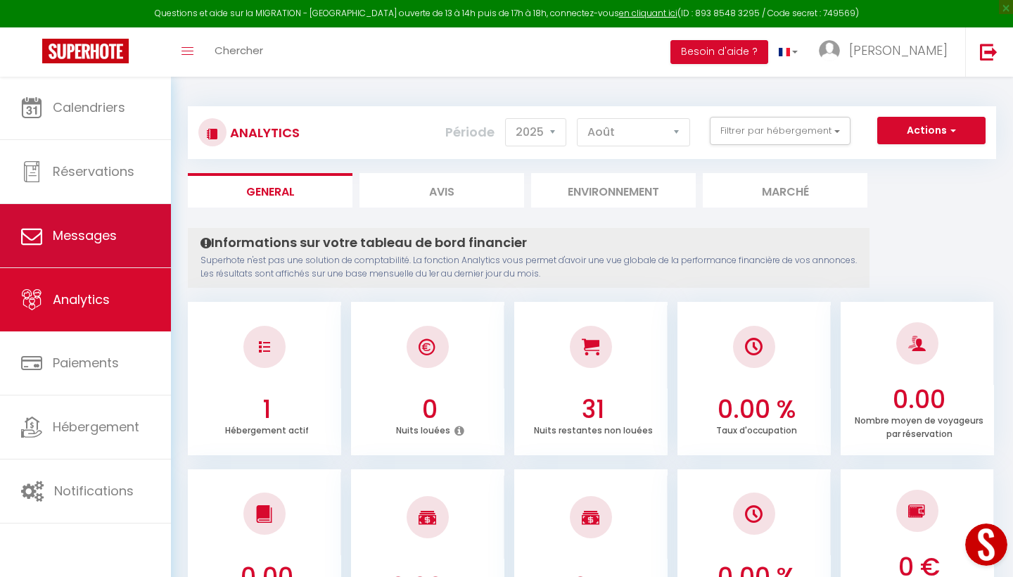
click at [87, 232] on span "Messages" at bounding box center [85, 236] width 64 height 18
select select "message"
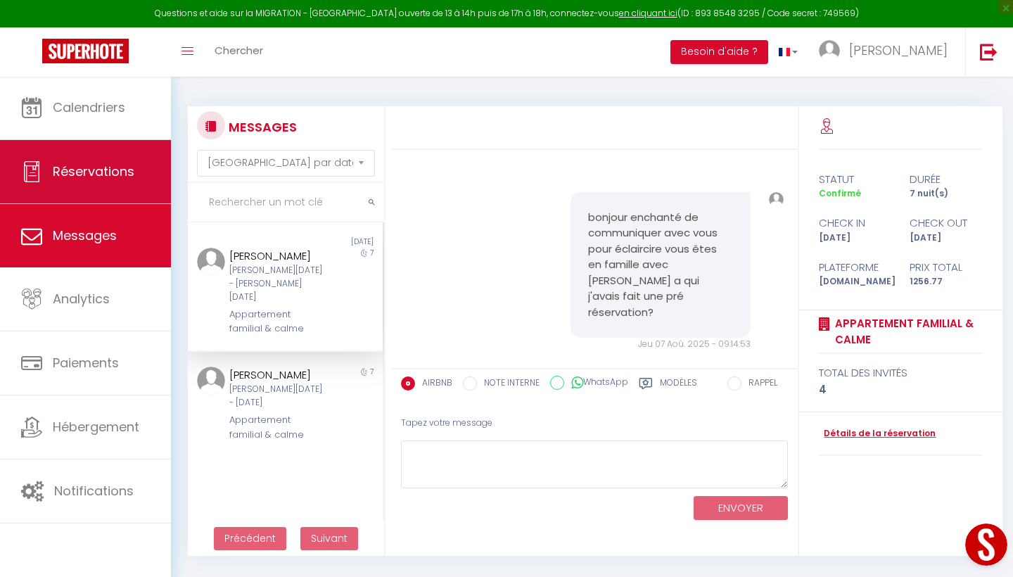
scroll to position [7, 0]
click at [82, 172] on span "Réservations" at bounding box center [94, 172] width 82 height 18
select select "not_cancelled"
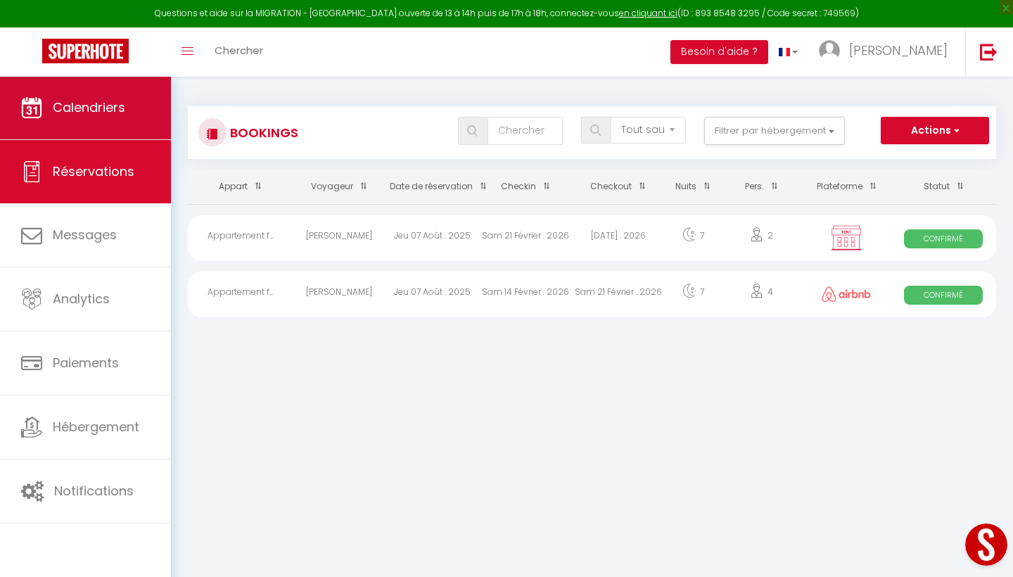
click at [86, 115] on span "Calendriers" at bounding box center [89, 107] width 72 height 18
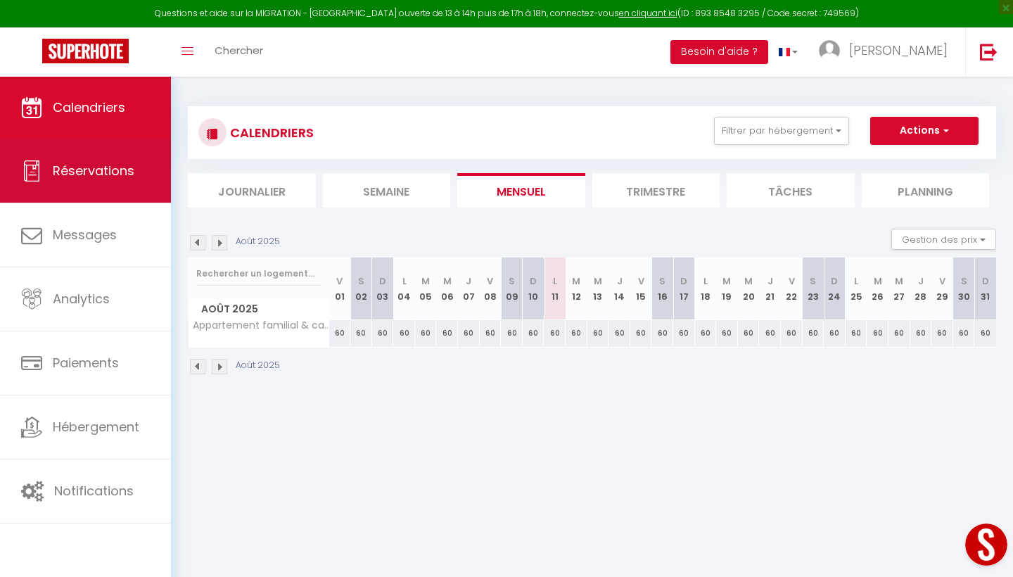
click at [82, 170] on span "Réservations" at bounding box center [94, 171] width 82 height 18
select select "not_cancelled"
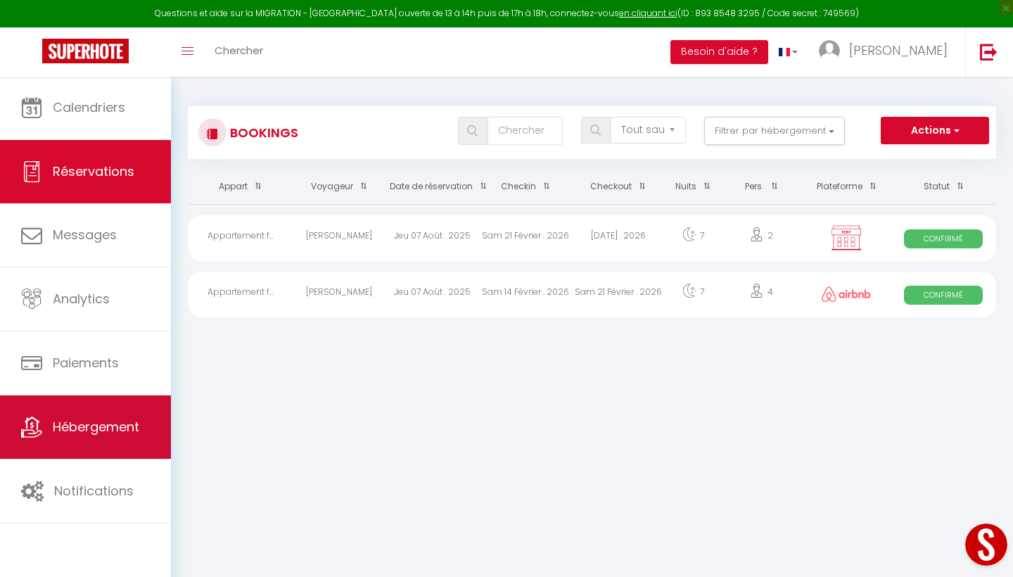
click at [82, 433] on span "Hébergement" at bounding box center [96, 427] width 87 height 18
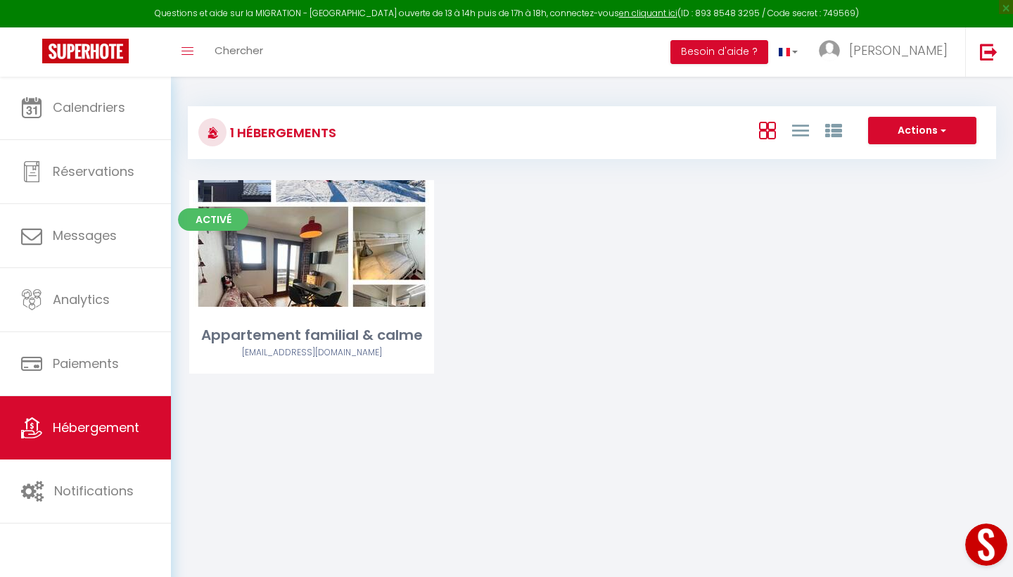
click at [921, 120] on button "Actions" at bounding box center [922, 131] width 108 height 28
click at [873, 157] on li "Créer un Hébergement" at bounding box center [911, 159] width 129 height 15
select select "3"
select select "2"
select select "1"
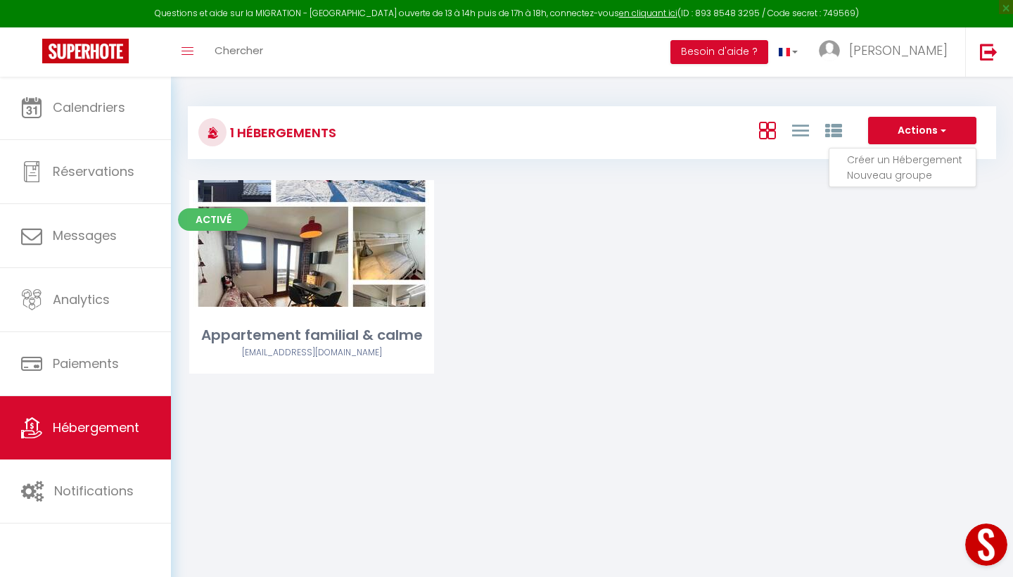
select select "1"
select select "28"
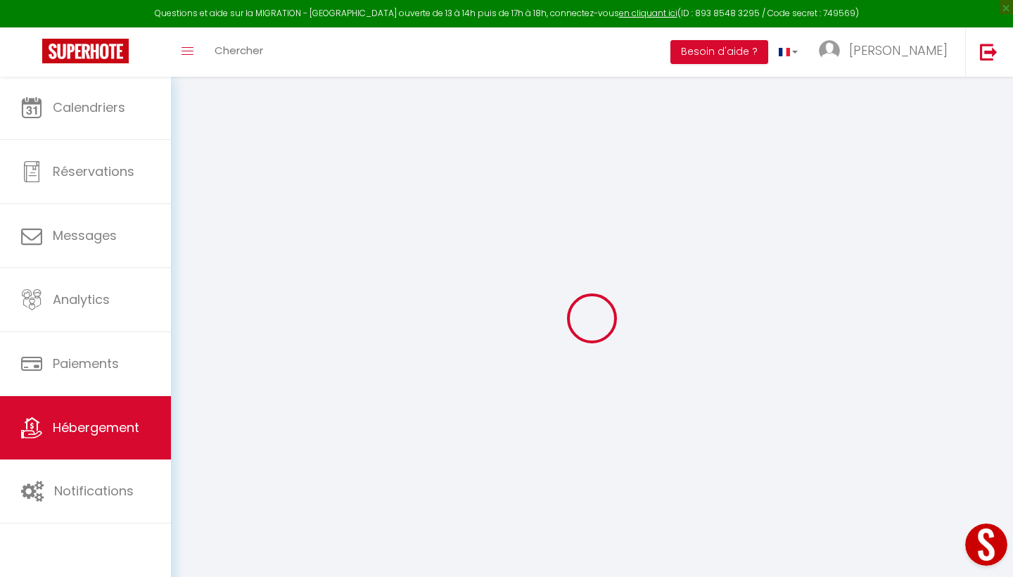
select select
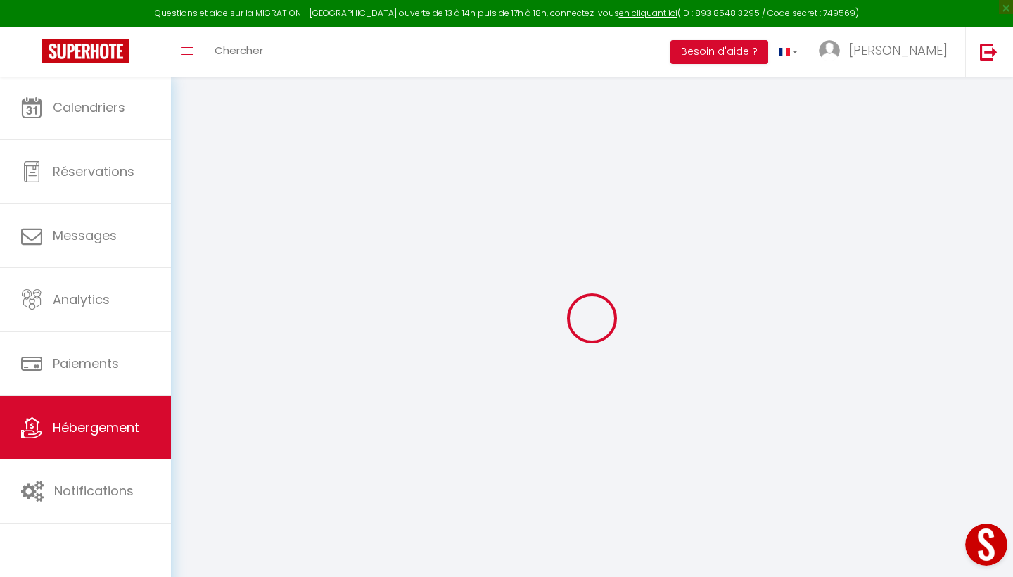
select select
checkbox input "false"
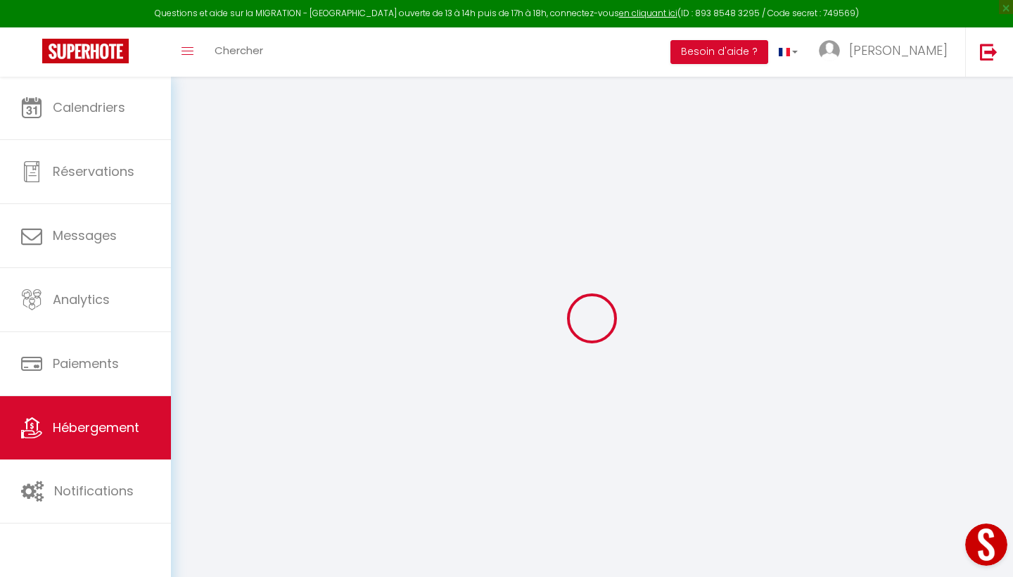
select select
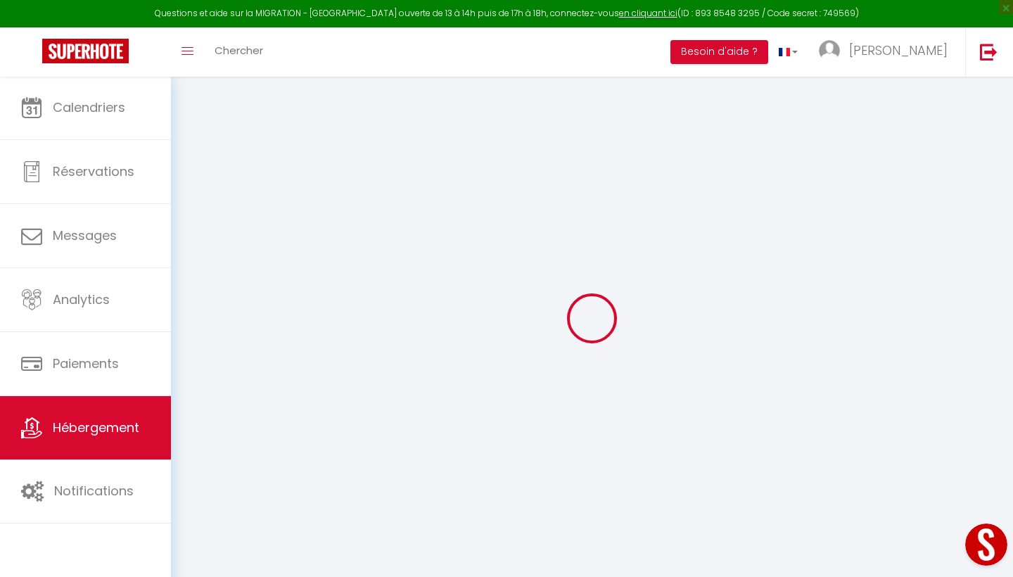
select select
checkbox input "false"
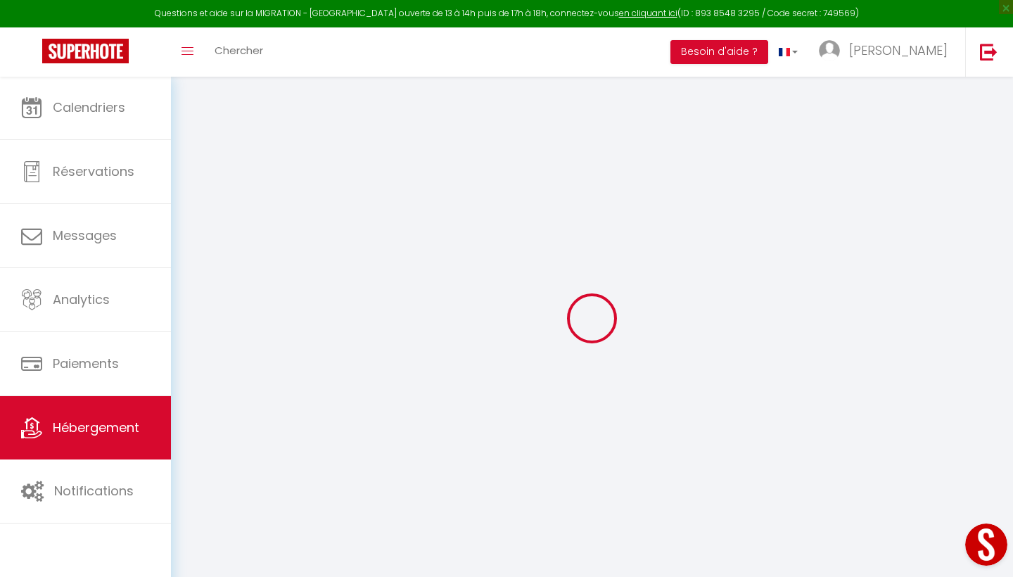
checkbox input "false"
select select
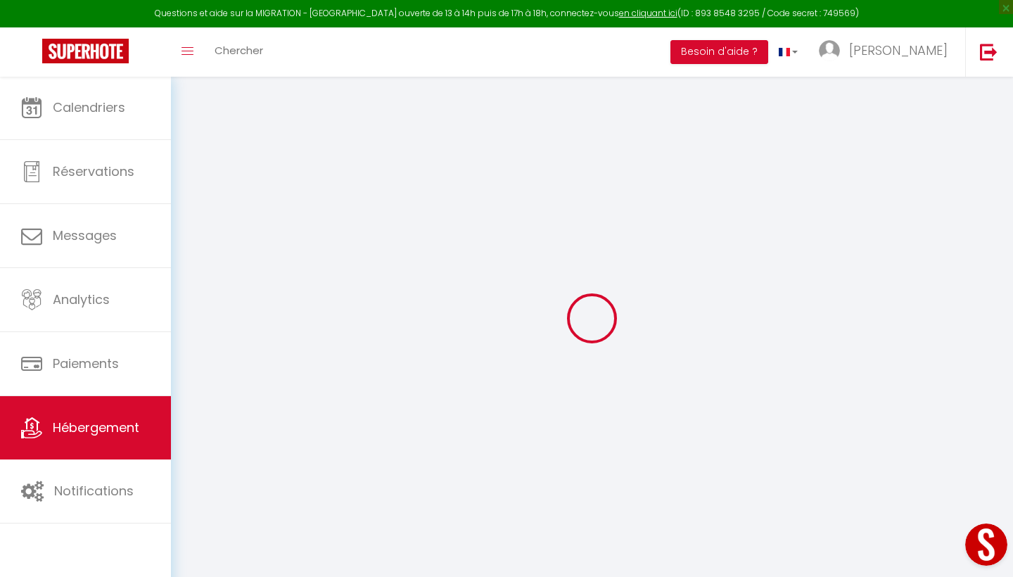
checkbox input "false"
select select
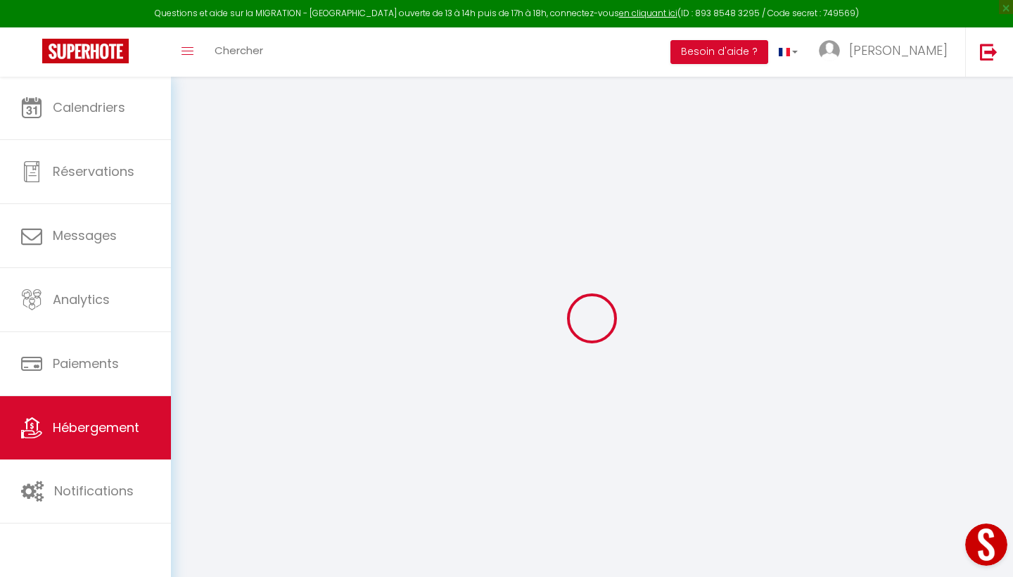
select select
select select "15:00"
select select "23:45"
select select "11:00"
select select "30"
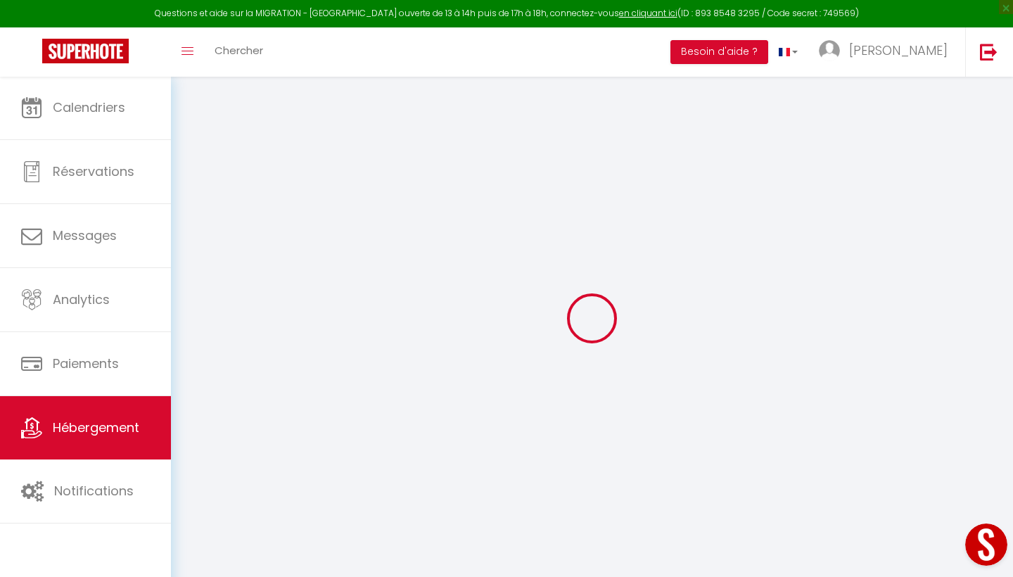
select select "120"
select select
checkbox input "false"
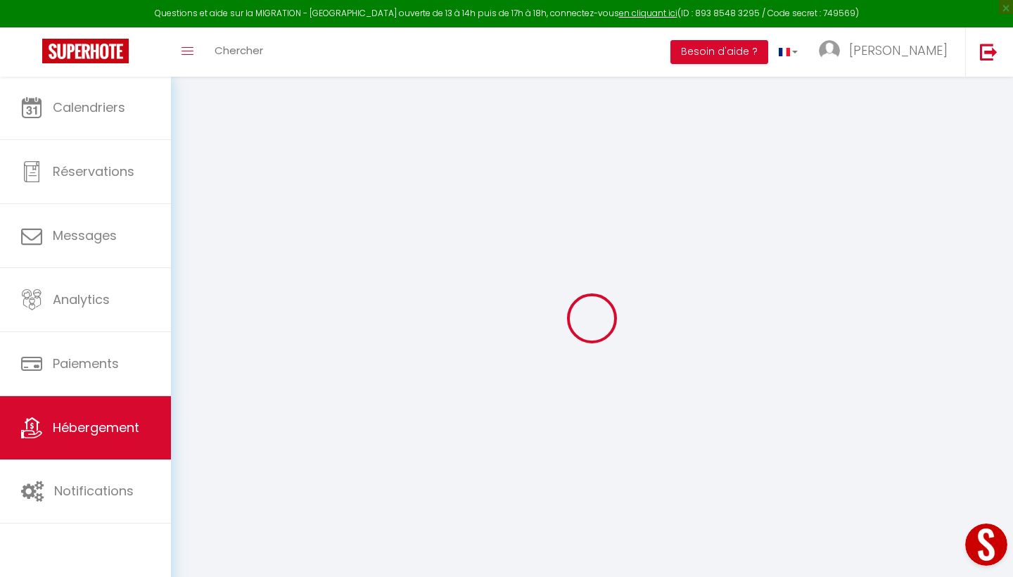
checkbox input "false"
select select
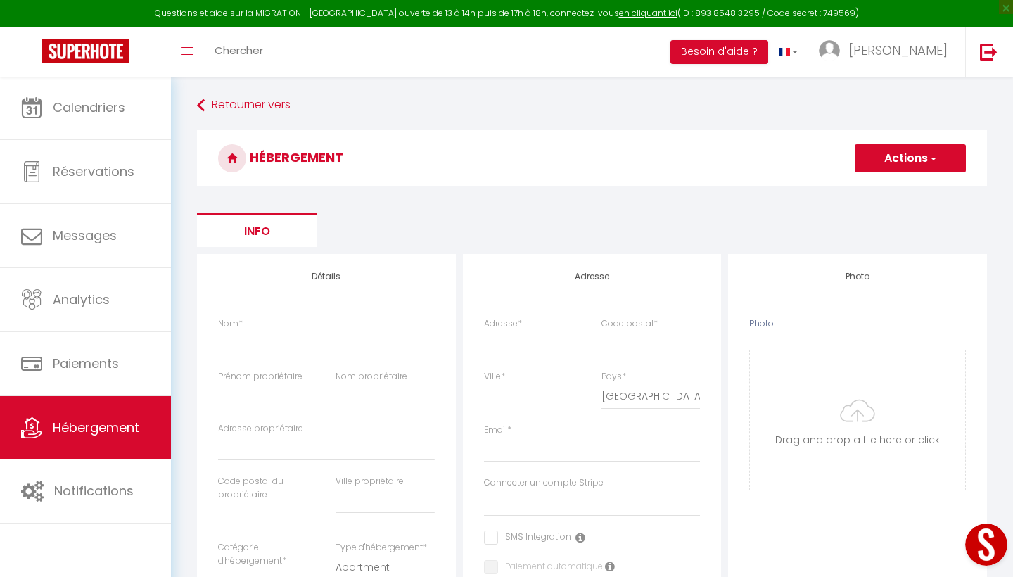
select select
checkbox input "false"
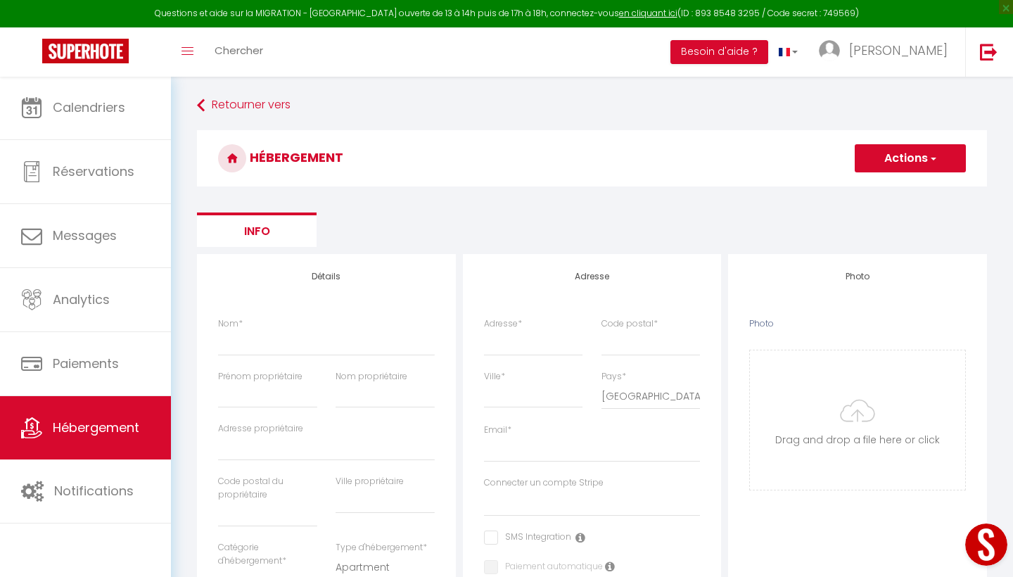
select select
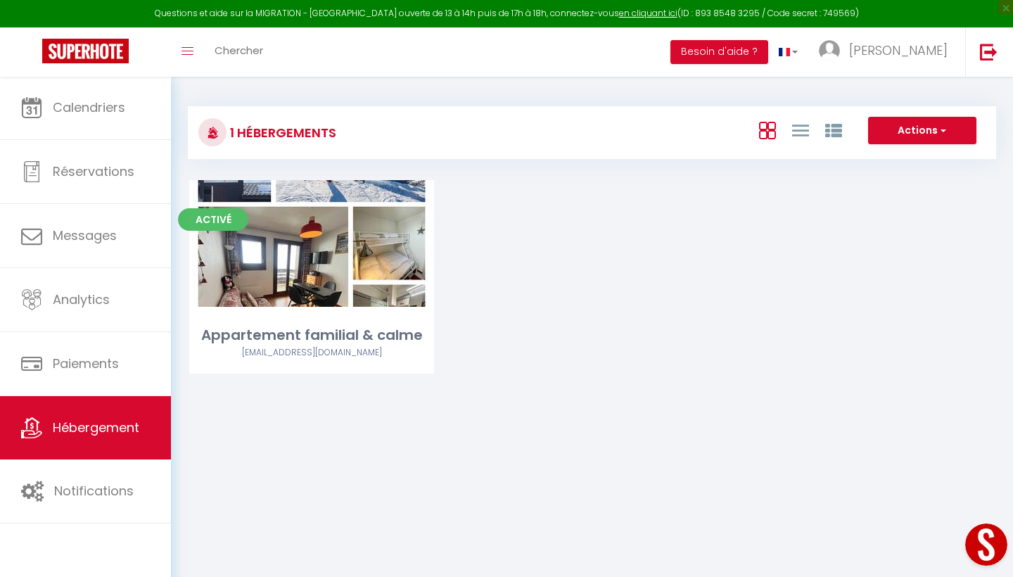
click at [930, 127] on button "Actions" at bounding box center [922, 131] width 108 height 28
click at [913, 172] on li "Nouveau groupe" at bounding box center [911, 174] width 129 height 15
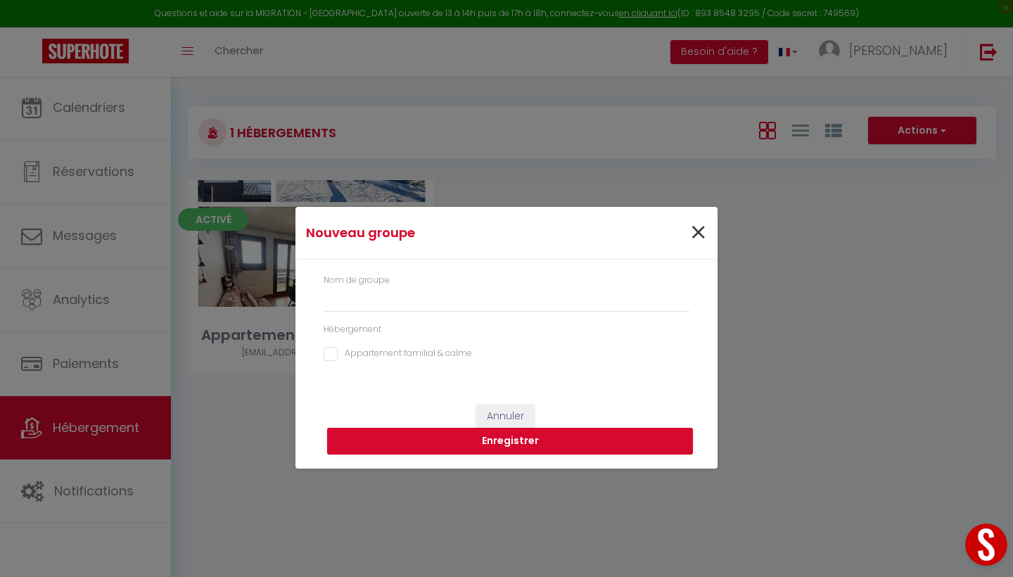
click at [698, 229] on span "×" at bounding box center [698, 233] width 18 height 42
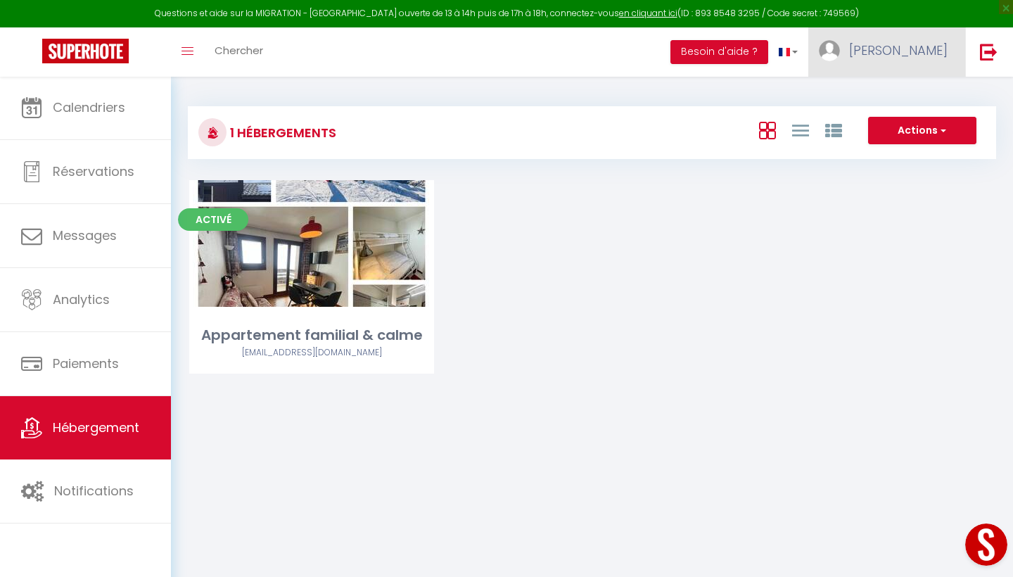
click at [898, 53] on link "[PERSON_NAME]" at bounding box center [886, 51] width 157 height 49
click at [897, 98] on link "Paramètres" at bounding box center [909, 98] width 104 height 24
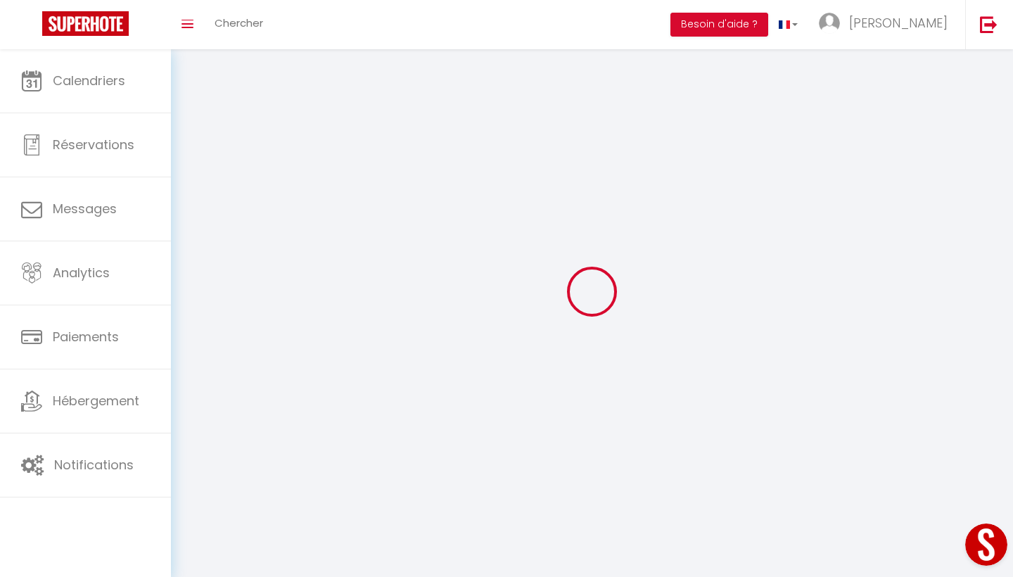
select select
type input "[PERSON_NAME]"
type input "zamparutti"
type input "0640089084"
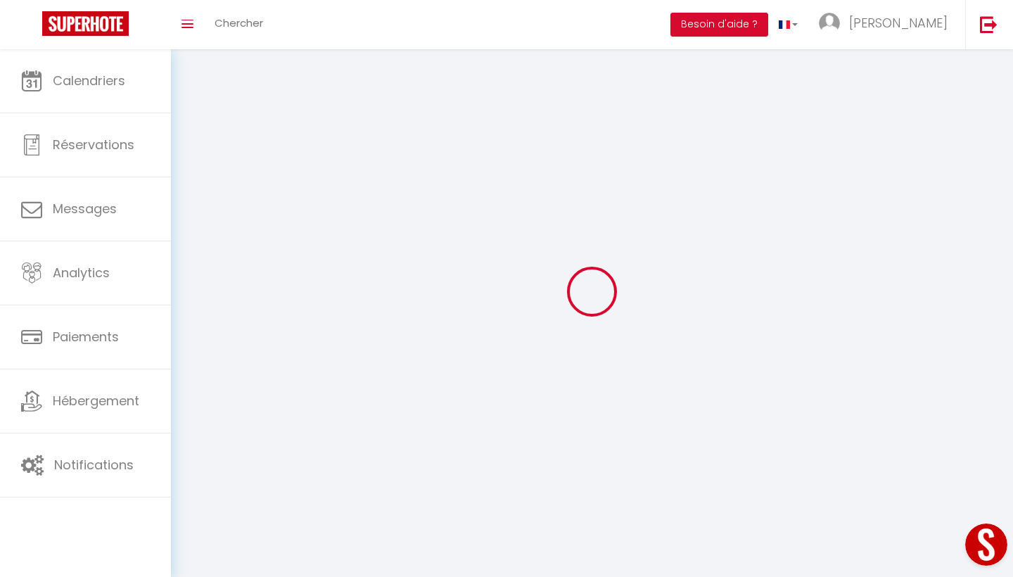
type input "[STREET_ADDRESS]"
type input "73600"
type input "moutiers"
type input "iJ0WfSMOFf252PlqGjvM2VmJL"
type input "aAClwlXPSJ9GMqRYLzADkUewA"
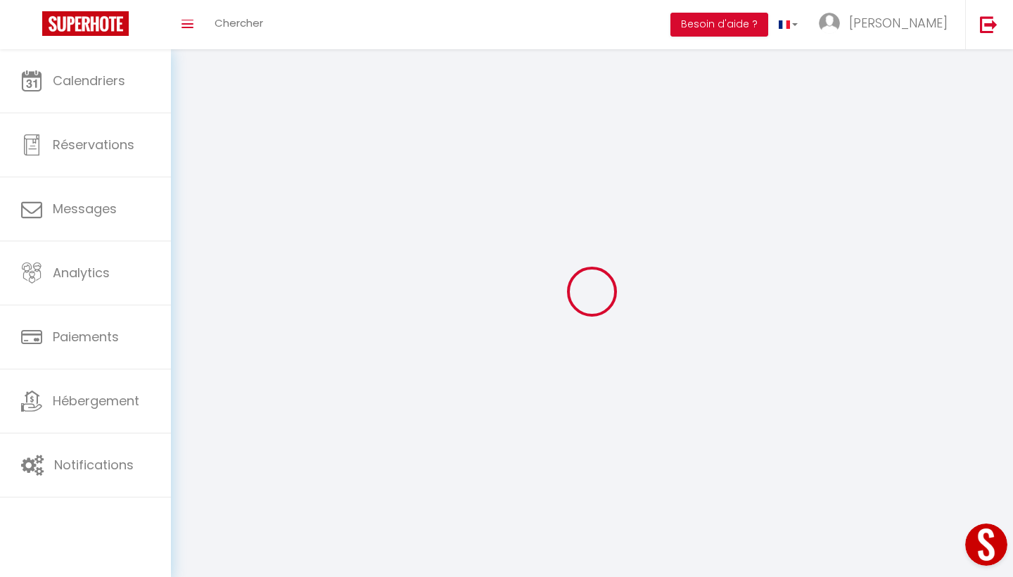
type input "[URL][DOMAIN_NAME]"
select select "1"
select select "28"
select select "fr"
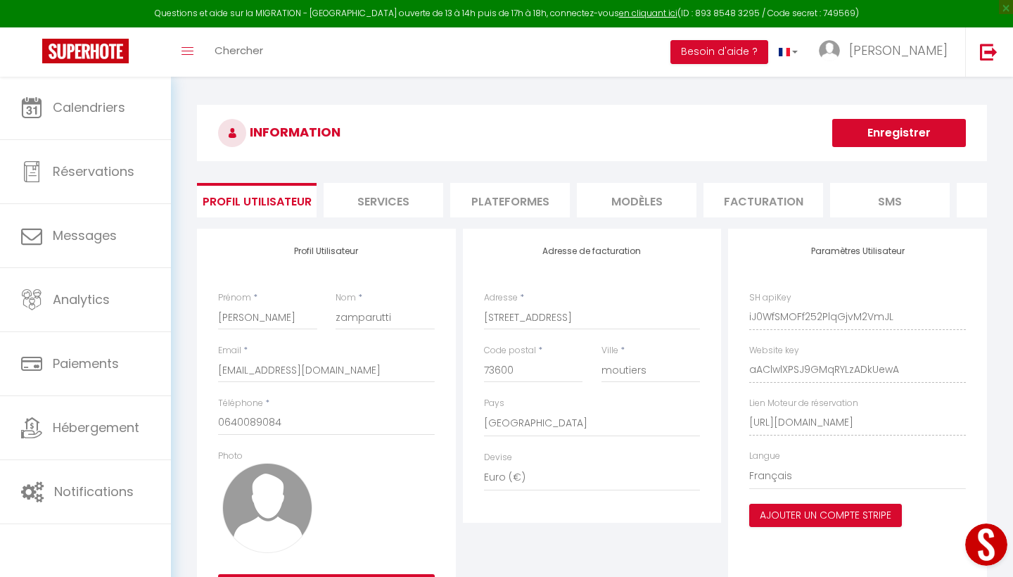
click at [511, 202] on li "Plateformes" at bounding box center [510, 200] width 120 height 34
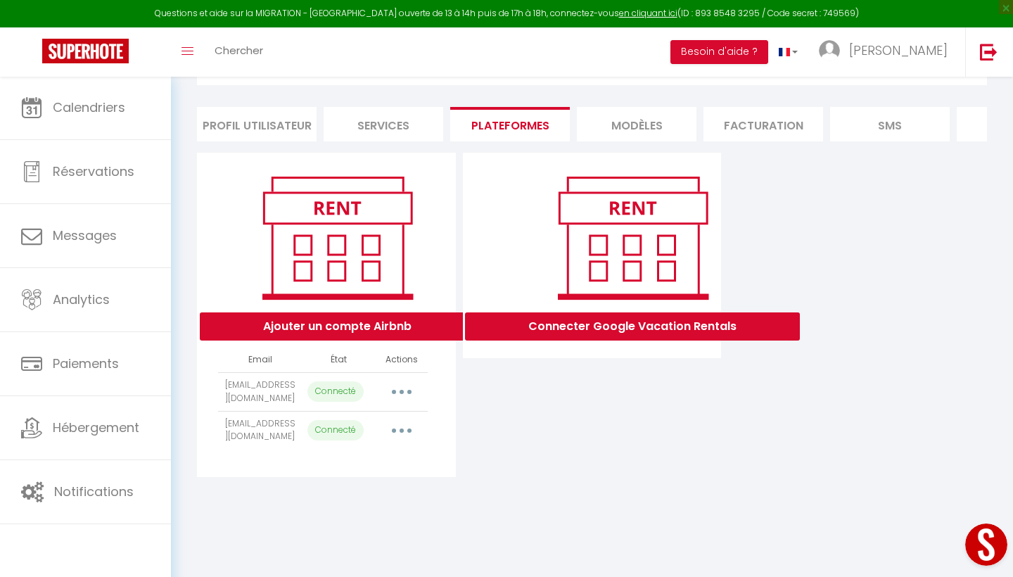
scroll to position [76, 0]
click at [403, 428] on button "button" at bounding box center [401, 430] width 39 height 23
click at [359, 466] on link "Importer les appartements" at bounding box center [339, 462] width 155 height 24
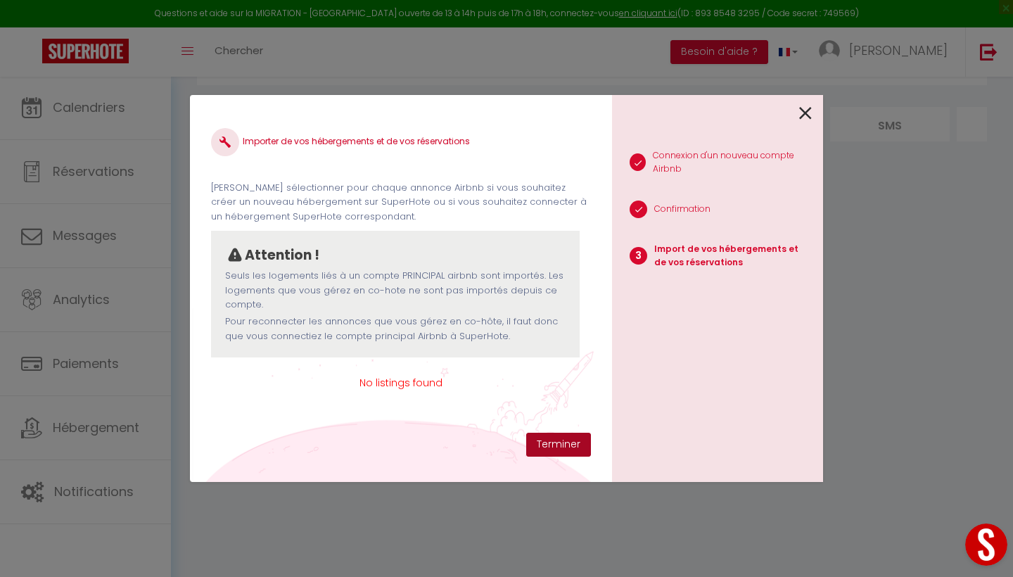
click at [553, 445] on button "Terminer" at bounding box center [558, 445] width 65 height 24
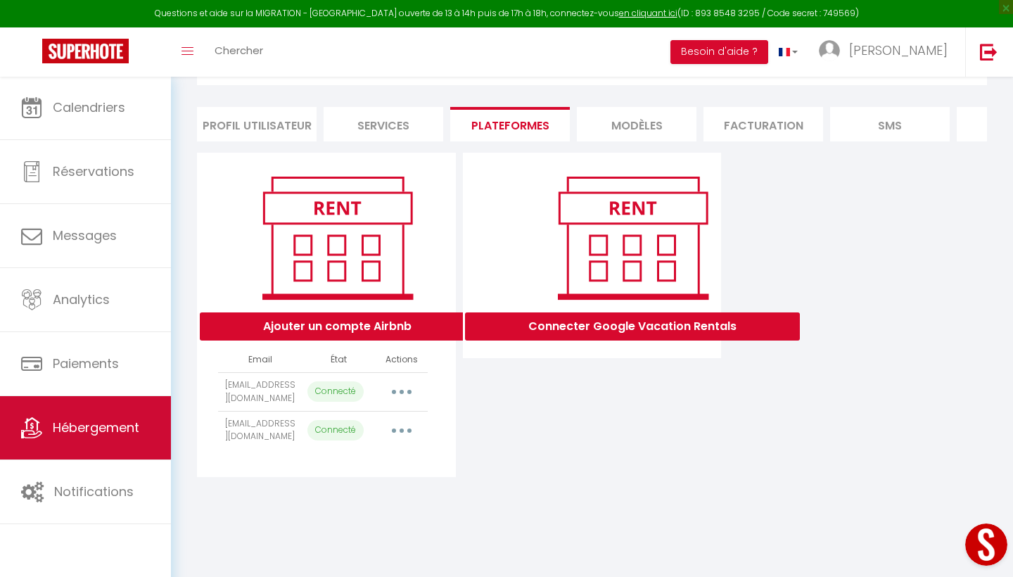
click at [81, 421] on span "Hébergement" at bounding box center [96, 428] width 87 height 18
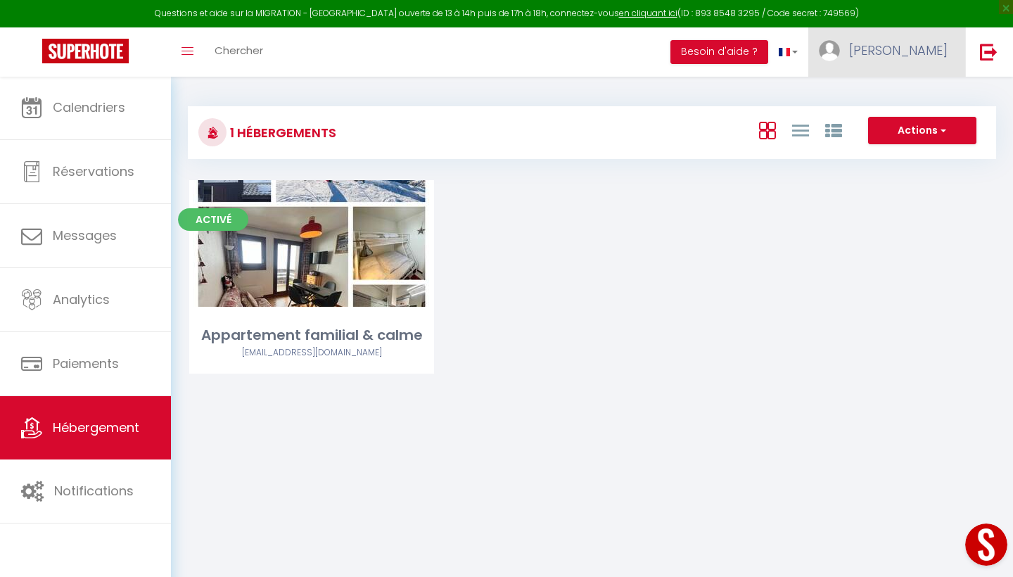
click at [915, 42] on span "[PERSON_NAME]" at bounding box center [898, 51] width 98 height 18
click at [891, 98] on link "Paramètres" at bounding box center [909, 98] width 104 height 24
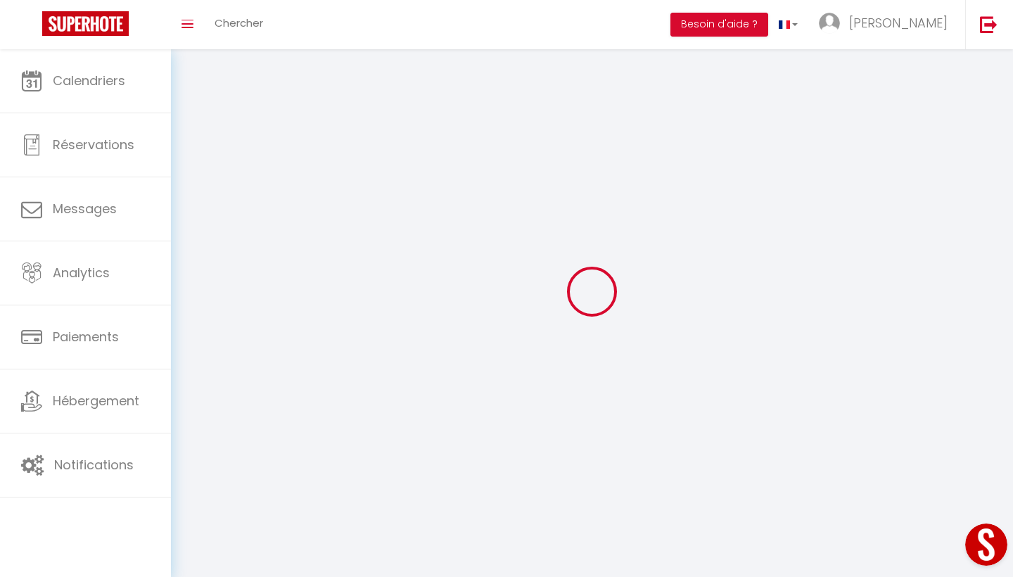
select select
type input "[PERSON_NAME]"
type input "zamparutti"
type input "0640089084"
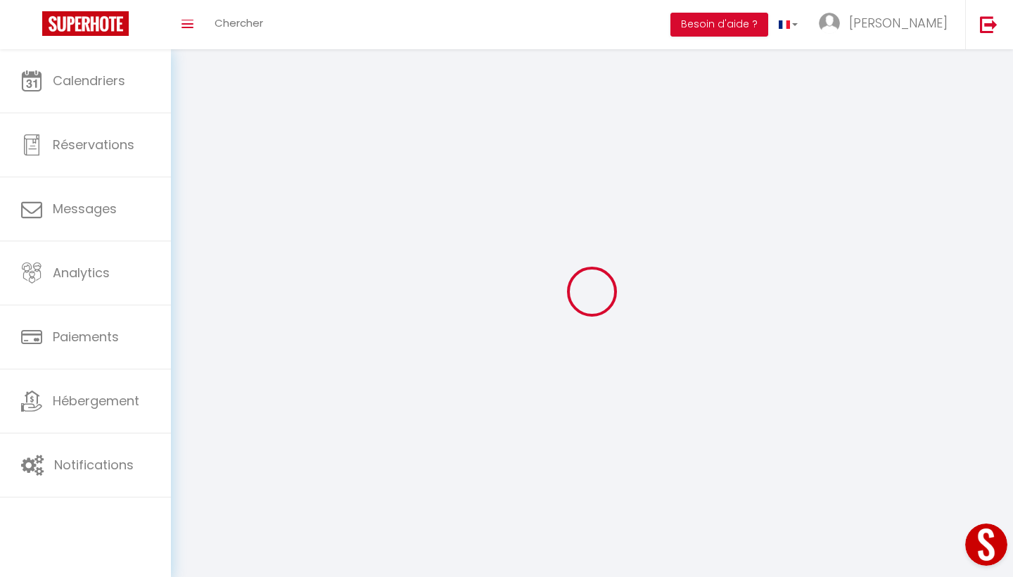
type input "[STREET_ADDRESS]"
type input "73600"
type input "moutiers"
type input "iJ0WfSMOFf252PlqGjvM2VmJL"
type input "aAClwlXPSJ9GMqRYLzADkUewA"
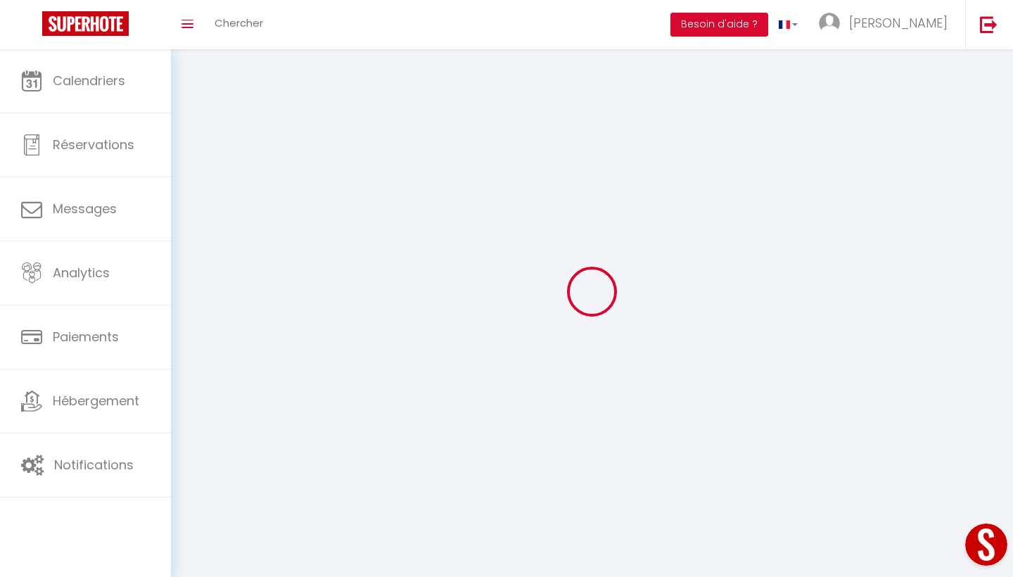
type input "[URL][DOMAIN_NAME]"
select select "28"
select select "fr"
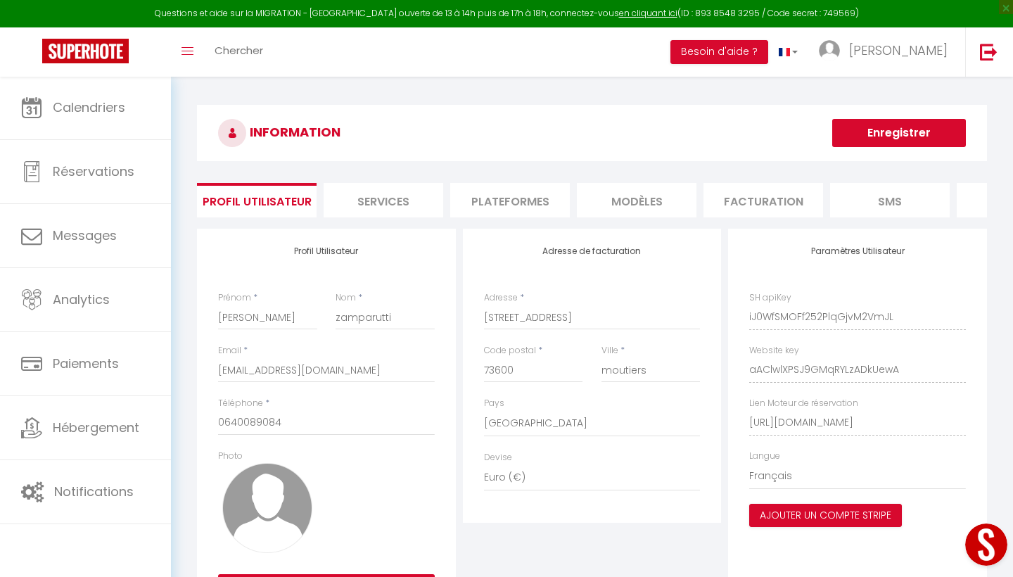
click at [513, 202] on li "Plateformes" at bounding box center [510, 200] width 120 height 34
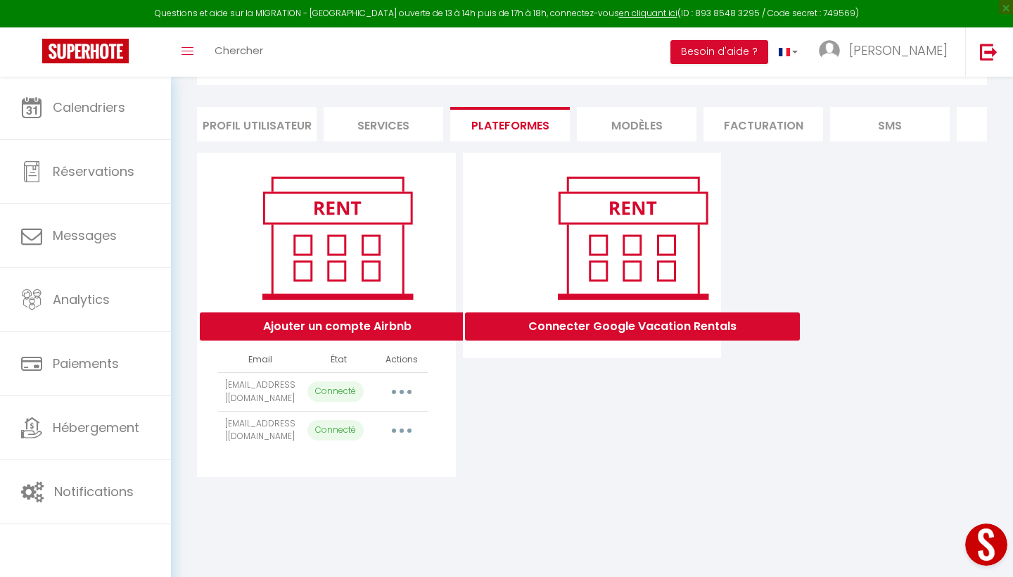
scroll to position [76, 0]
click at [403, 429] on button "button" at bounding box center [401, 430] width 39 height 23
click at [327, 465] on link "Importer les appartements" at bounding box center [339, 462] width 155 height 24
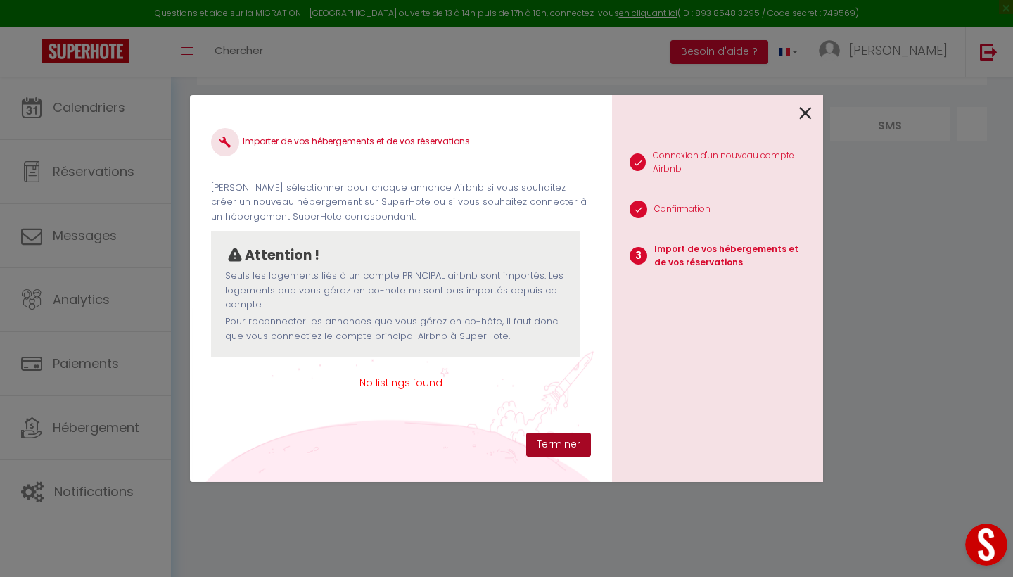
click at [554, 443] on button "Terminer" at bounding box center [558, 445] width 65 height 24
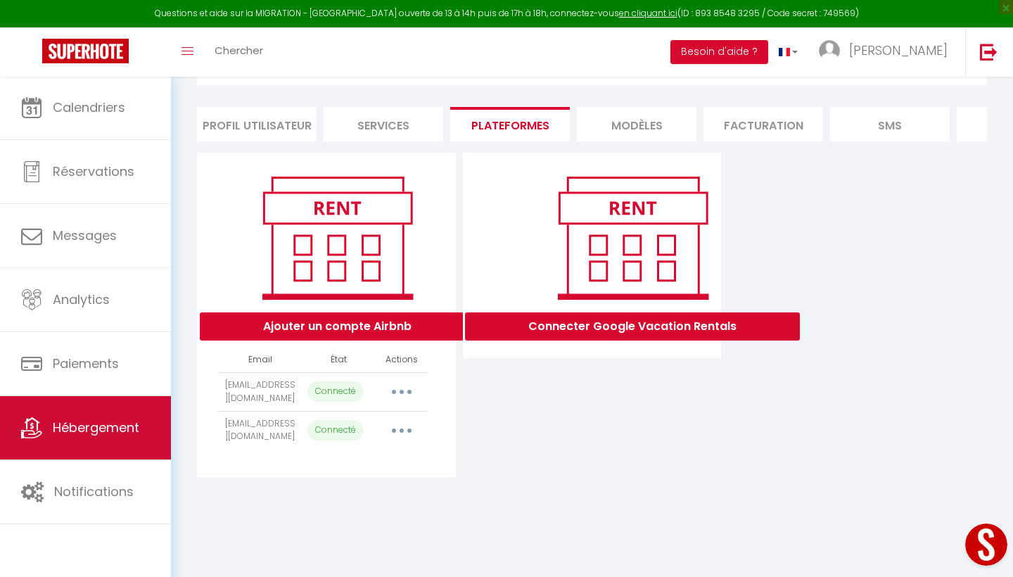
click at [81, 426] on span "Hébergement" at bounding box center [96, 428] width 87 height 18
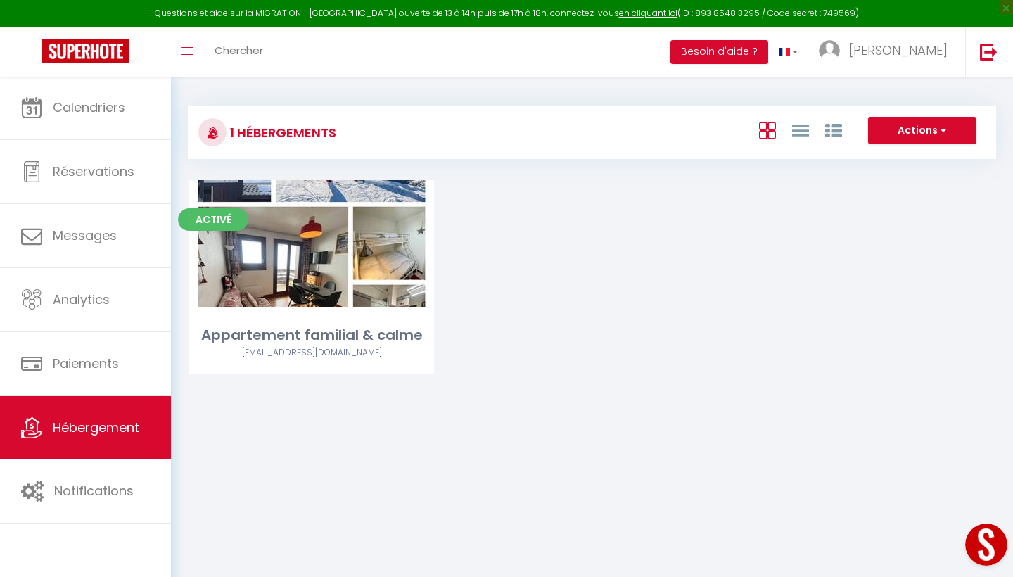
click at [94, 429] on span "Hébergement" at bounding box center [96, 428] width 87 height 18
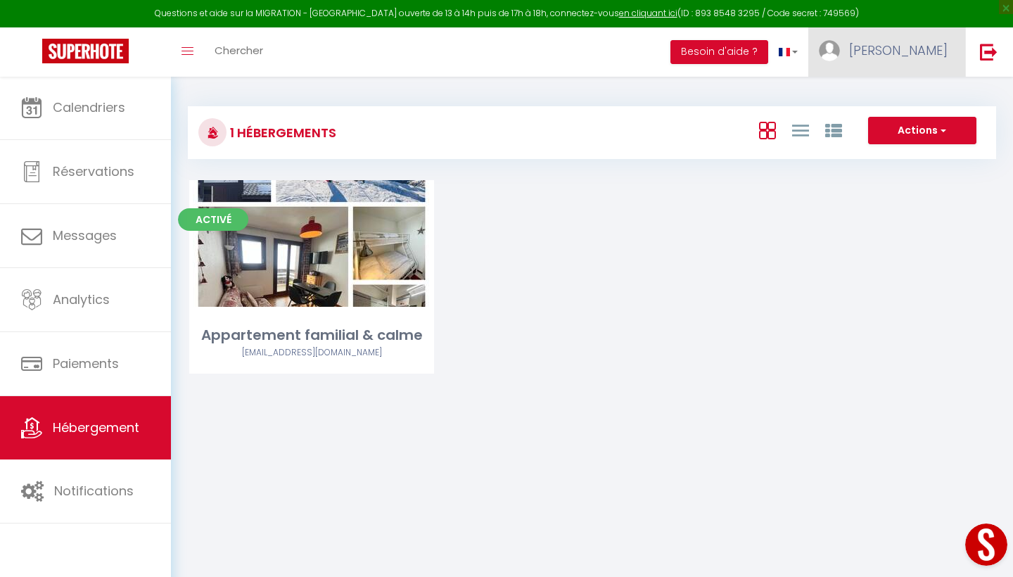
click at [915, 49] on span "[PERSON_NAME]" at bounding box center [898, 51] width 98 height 18
click at [901, 101] on link "Paramètres" at bounding box center [909, 98] width 104 height 24
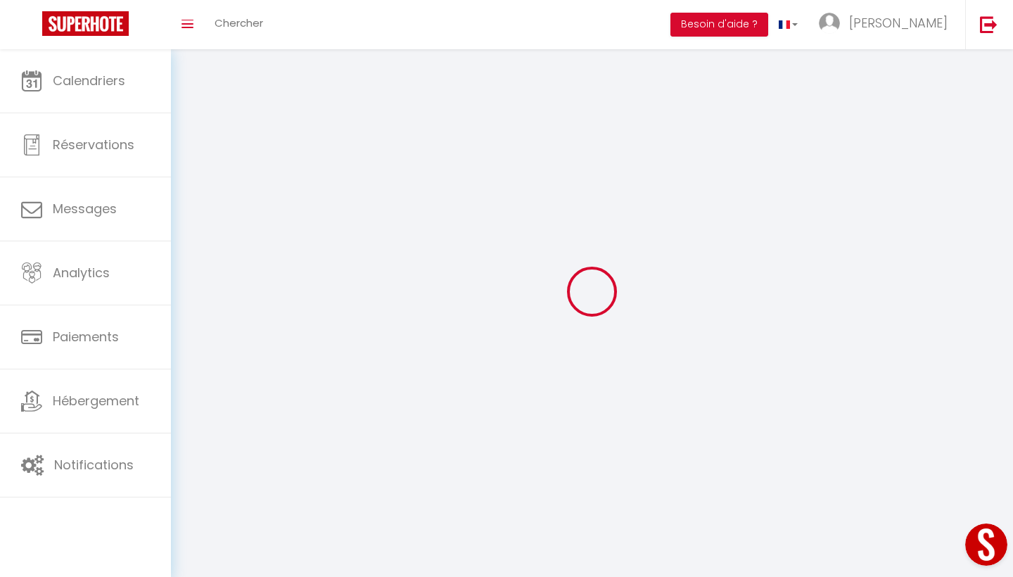
select select
type input "[PERSON_NAME]"
type input "zamparutti"
type input "0640089084"
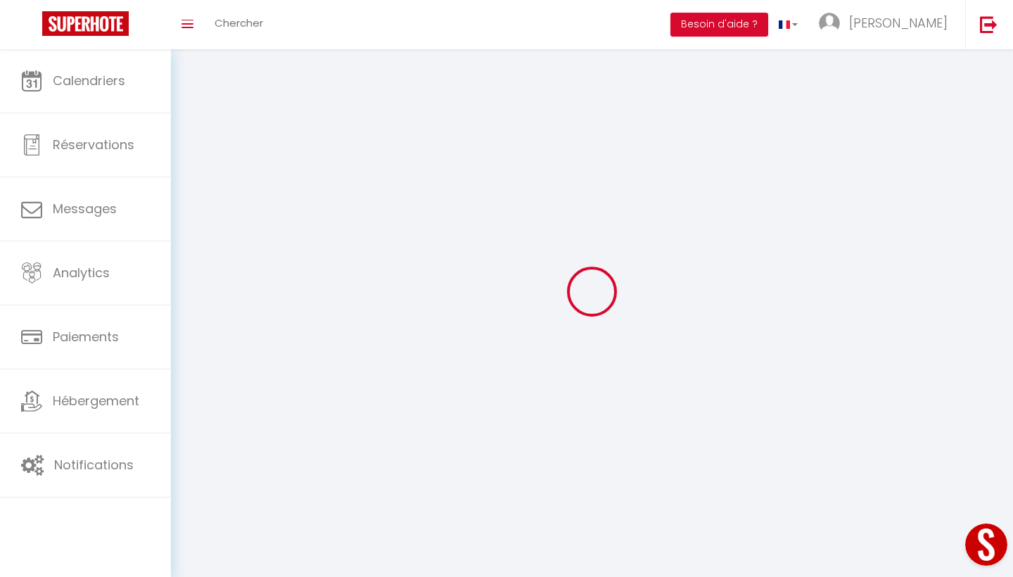
type input "[STREET_ADDRESS]"
type input "73600"
type input "moutiers"
type input "iJ0WfSMOFf252PlqGjvM2VmJL"
type input "aAClwlXPSJ9GMqRYLzADkUewA"
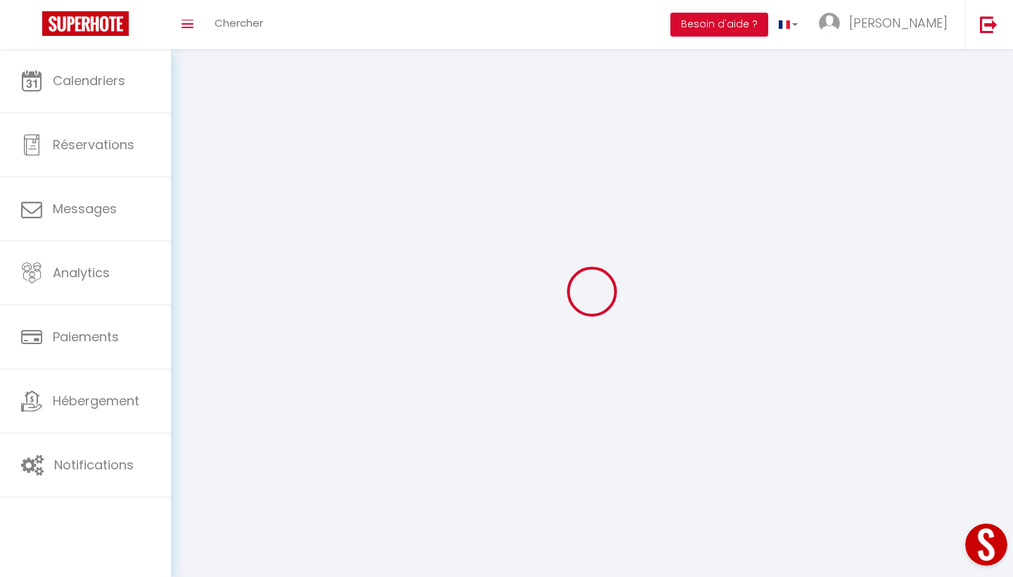
type input "[URL][DOMAIN_NAME]"
select select "28"
select select "fr"
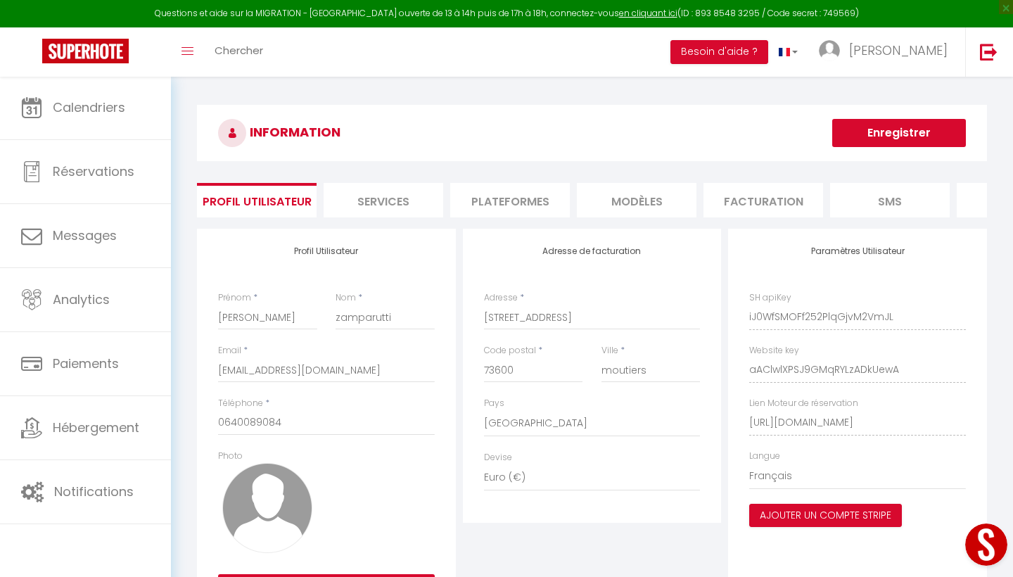
click at [513, 203] on li "Plateformes" at bounding box center [510, 200] width 120 height 34
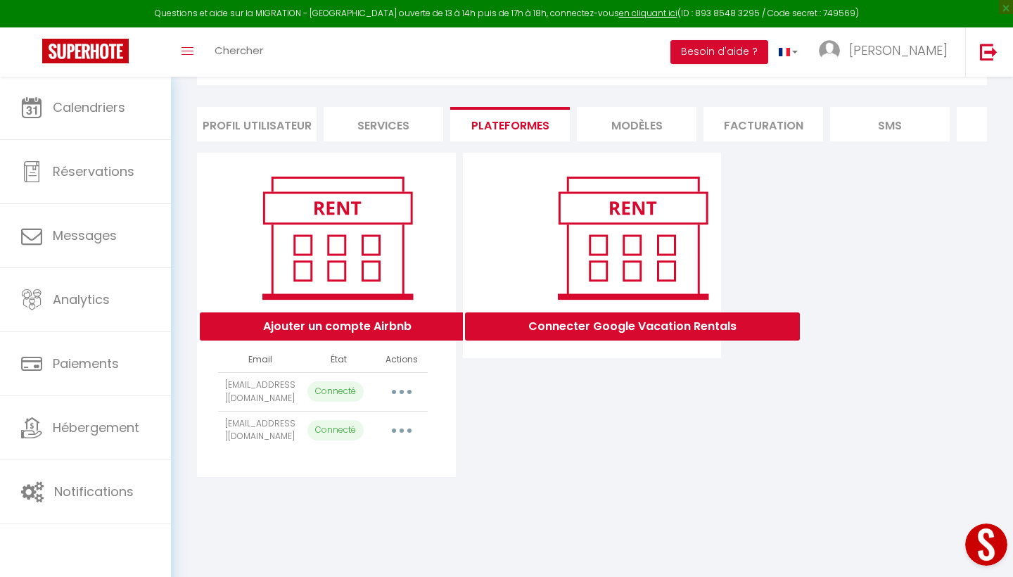
scroll to position [76, 0]
click at [398, 432] on button "button" at bounding box center [401, 430] width 39 height 23
click at [364, 466] on link "Importer les appartements" at bounding box center [339, 462] width 155 height 24
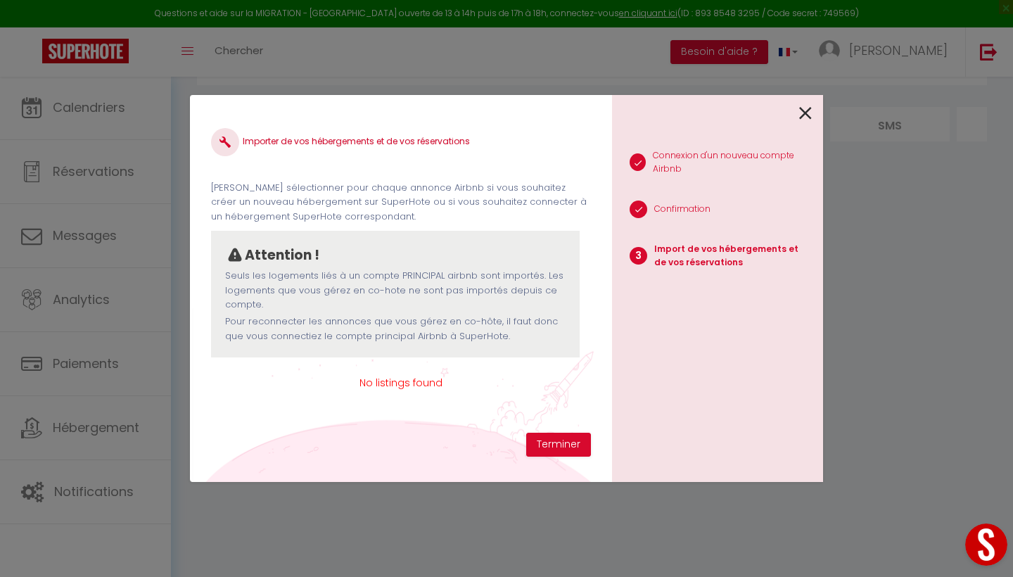
click at [638, 165] on icon at bounding box center [638, 163] width 7 height 10
click at [715, 158] on p "Connexion d'un nouveau compte Airbnb" at bounding box center [732, 162] width 159 height 27
click at [668, 210] on p "Confirmation" at bounding box center [682, 209] width 56 height 13
click at [642, 209] on icon at bounding box center [638, 210] width 7 height 10
click at [806, 114] on icon at bounding box center [805, 113] width 13 height 21
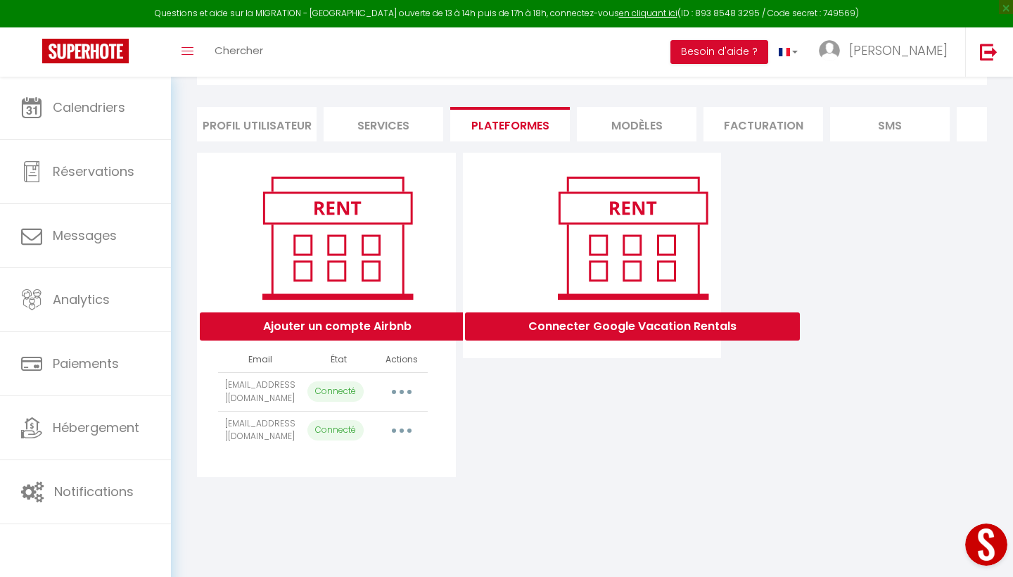
click at [397, 433] on button "button" at bounding box center [401, 430] width 39 height 23
click at [346, 519] on link "Reconnecter le compte" at bounding box center [339, 513] width 155 height 24
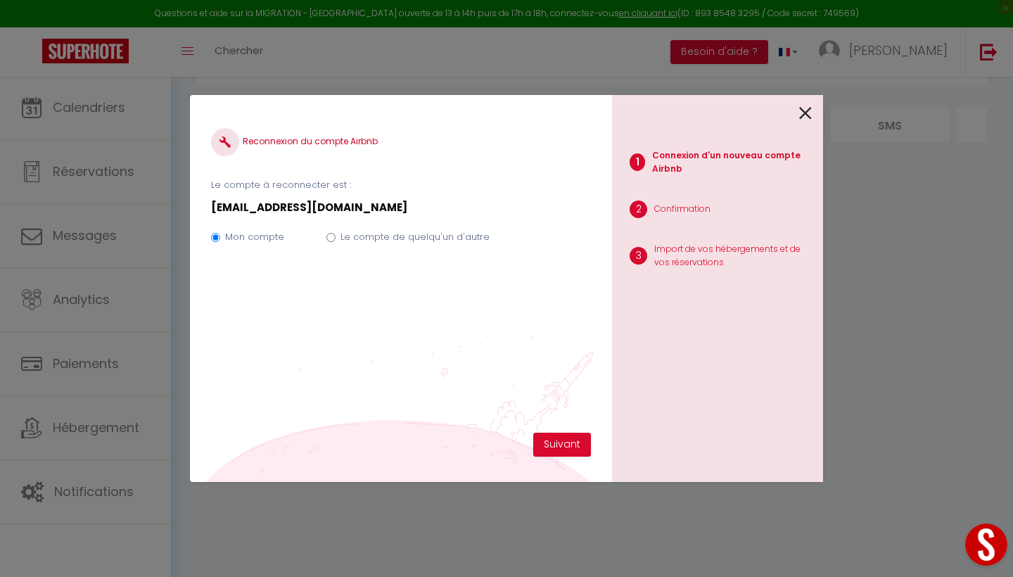
click at [329, 238] on input "Le compte de quelqu'un d'autre" at bounding box center [330, 237] width 9 height 9
radio input "true"
radio input "false"
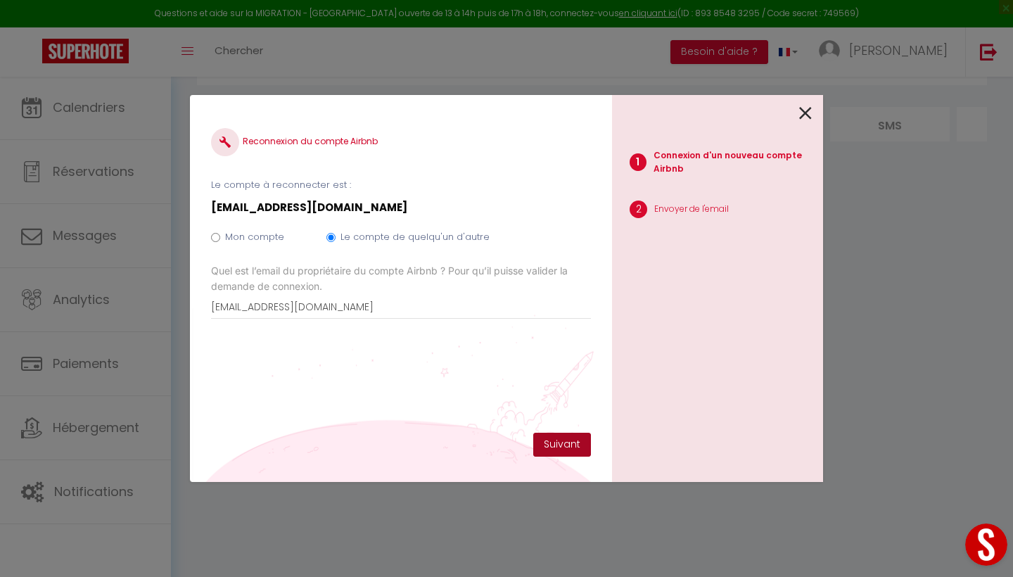
click at [559, 441] on button "Suivant" at bounding box center [562, 445] width 58 height 24
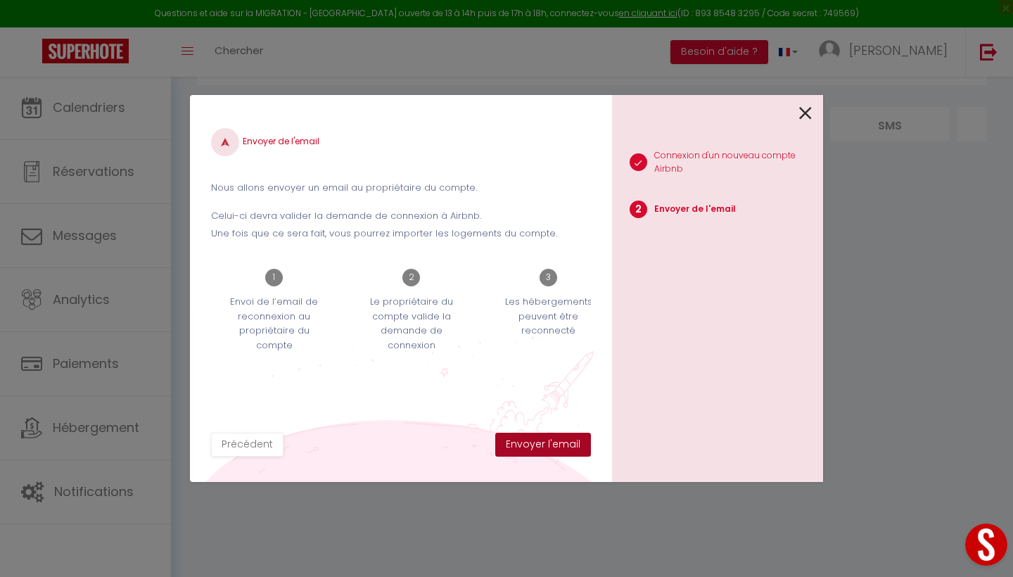
click at [554, 445] on button "Envoyer l'email" at bounding box center [543, 445] width 96 height 24
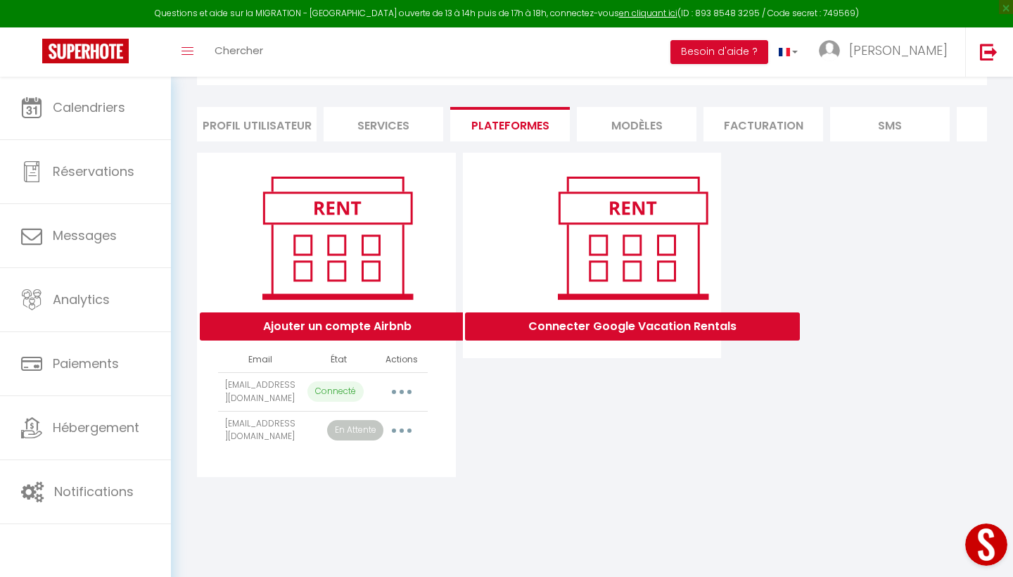
click at [398, 435] on button "button" at bounding box center [401, 430] width 39 height 23
click at [345, 520] on link "Reconnecter le compte" at bounding box center [339, 513] width 155 height 24
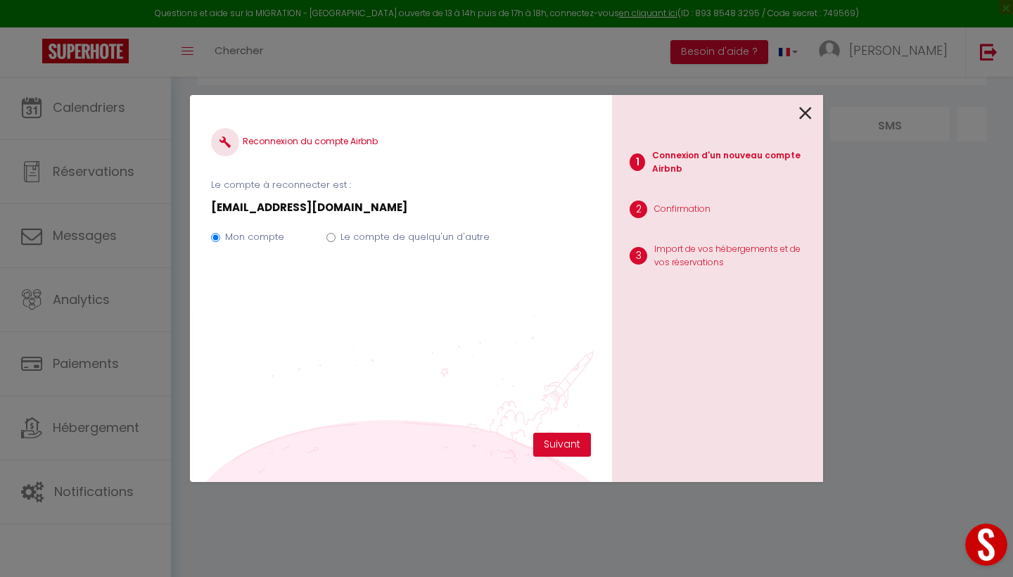
click at [330, 235] on input "Le compte de quelqu'un d'autre" at bounding box center [330, 237] width 9 height 9
radio input "true"
radio input "false"
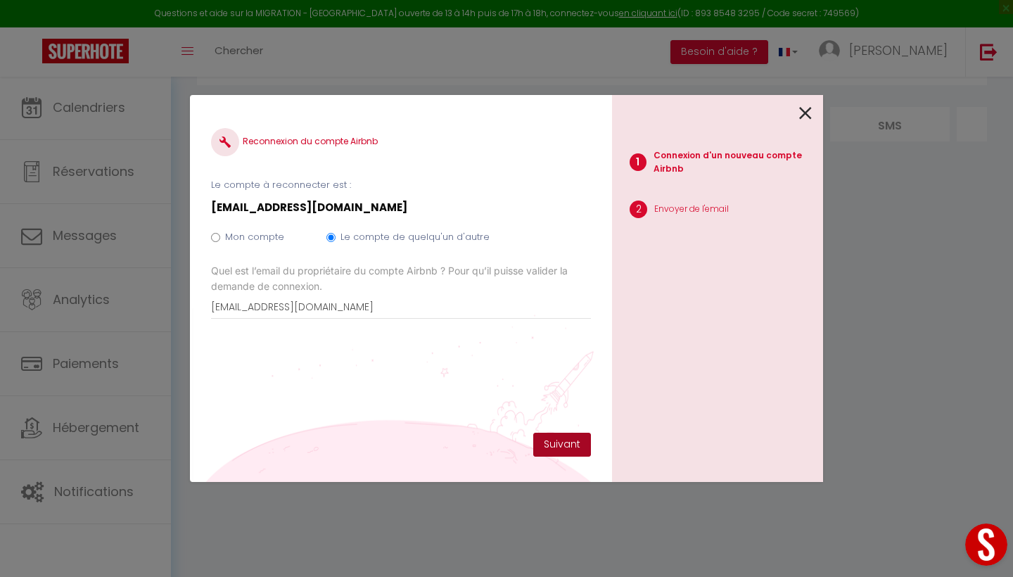
click at [559, 443] on button "Suivant" at bounding box center [562, 445] width 58 height 24
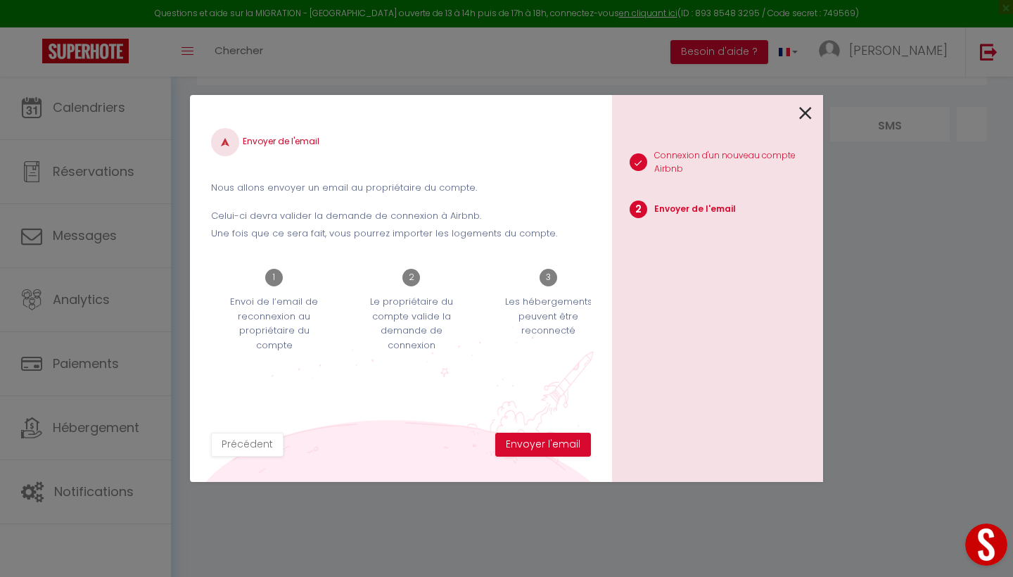
click at [559, 443] on button "Envoyer l'email" at bounding box center [543, 445] width 96 height 24
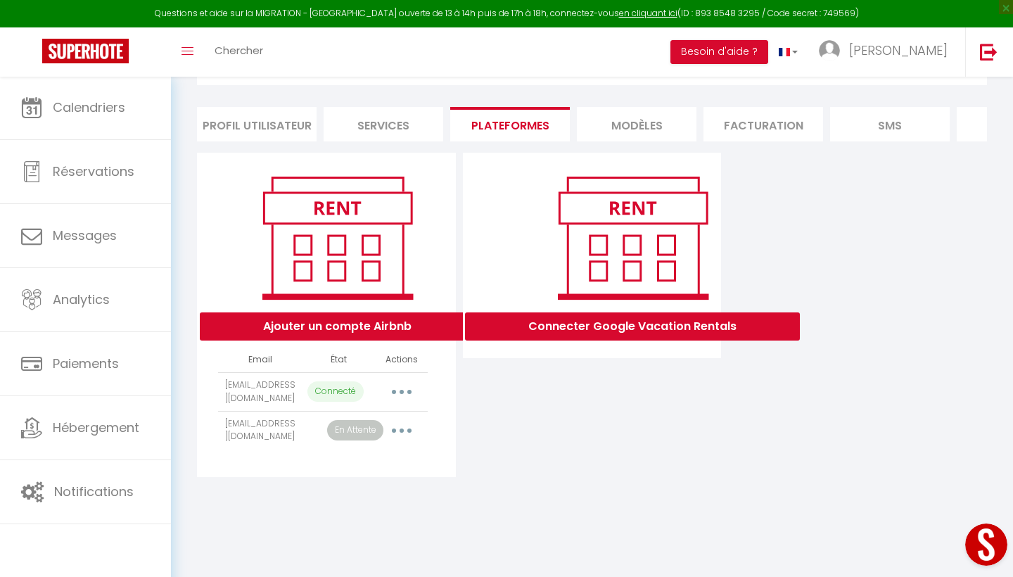
click at [397, 431] on button "button" at bounding box center [401, 430] width 39 height 23
click at [326, 516] on link "Reconnecter le compte" at bounding box center [339, 513] width 155 height 24
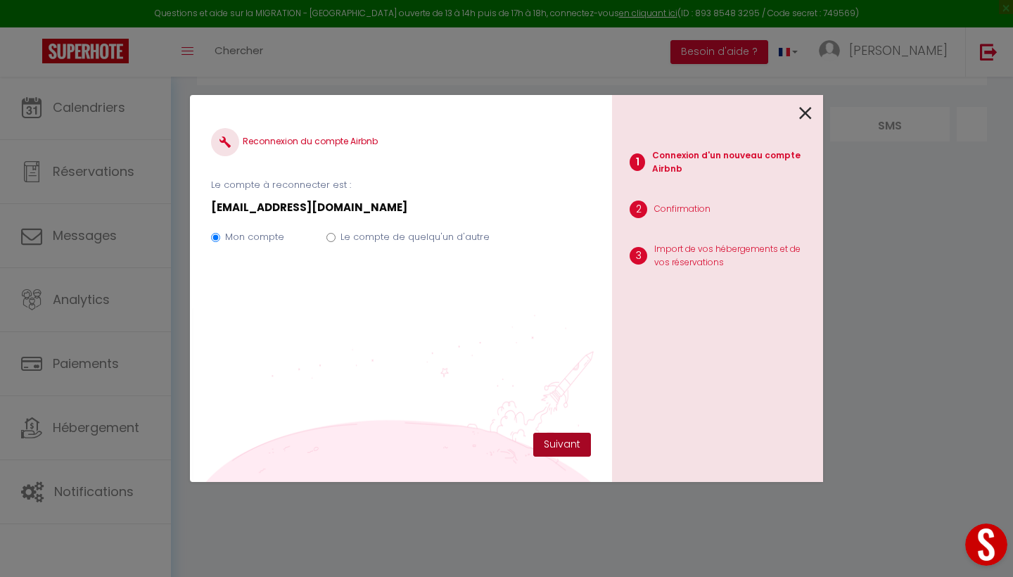
click at [566, 437] on button "Suivant" at bounding box center [562, 445] width 58 height 24
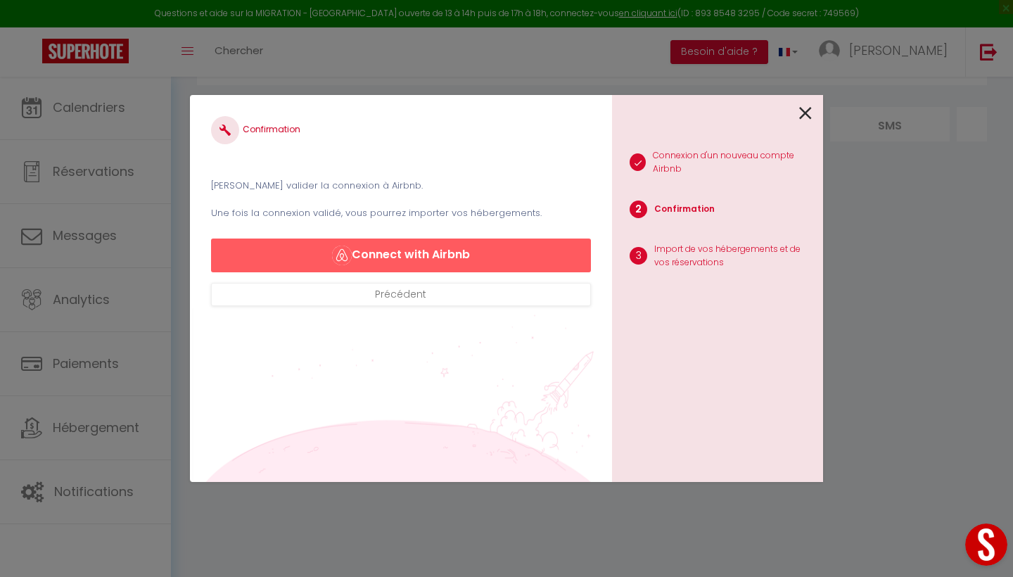
click at [806, 110] on icon at bounding box center [805, 113] width 13 height 21
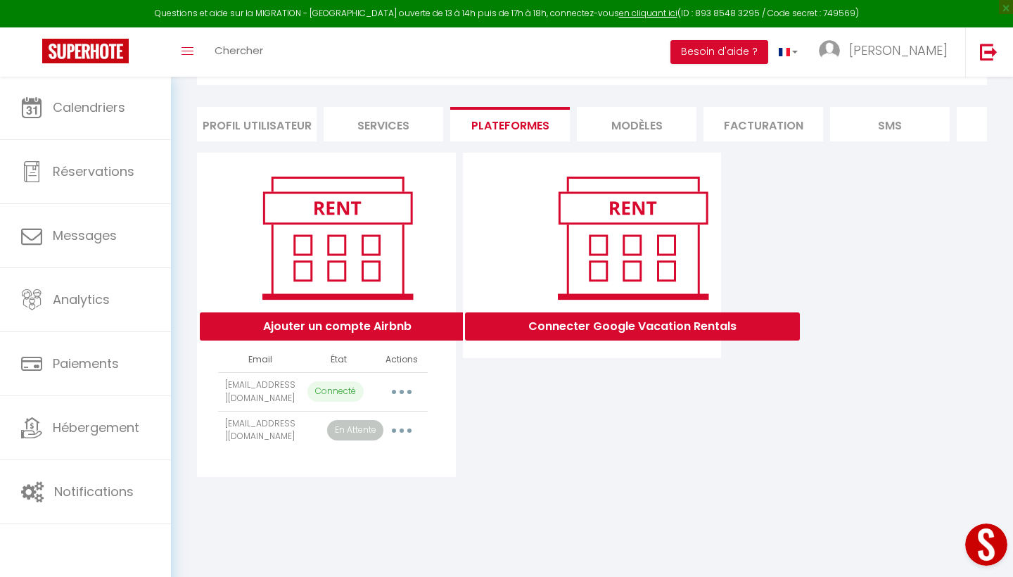
click at [400, 433] on icon "button" at bounding box center [402, 430] width 4 height 4
click at [356, 467] on link "Importer les appartements" at bounding box center [339, 462] width 155 height 24
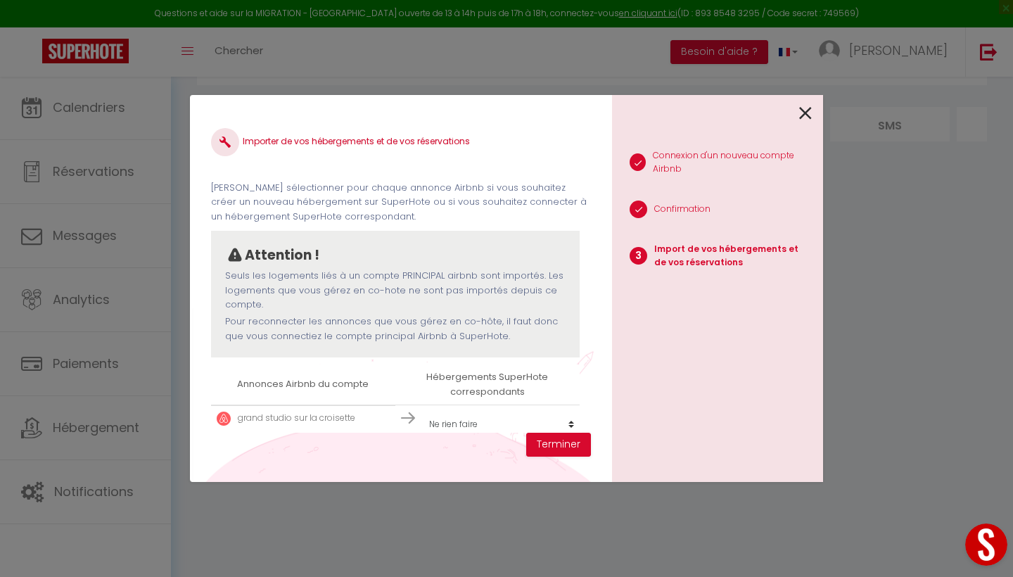
scroll to position [1, 0]
select select "create_new"
click at [554, 443] on button "Terminer" at bounding box center [558, 445] width 65 height 24
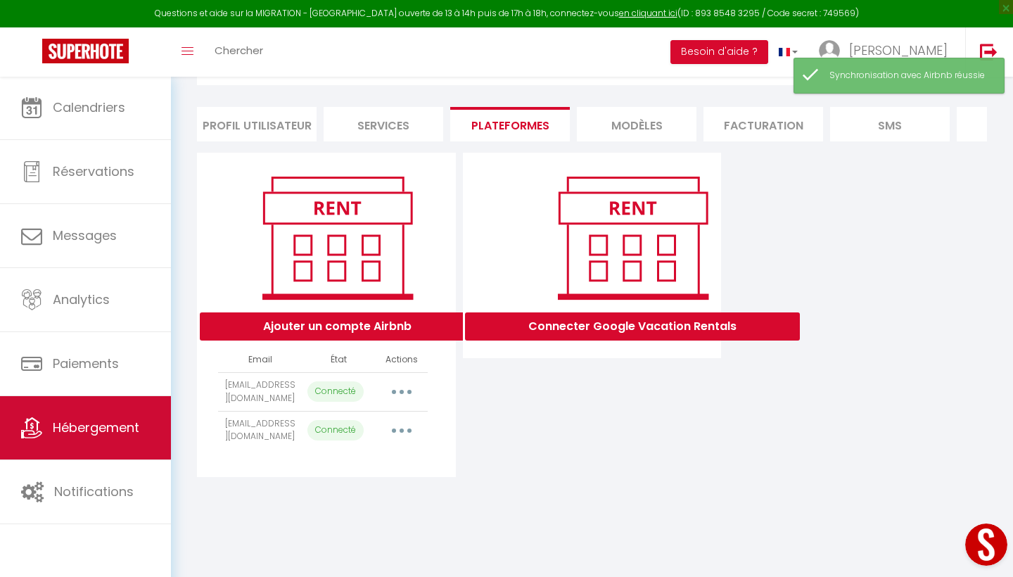
click at [103, 428] on span "Hébergement" at bounding box center [96, 428] width 87 height 18
